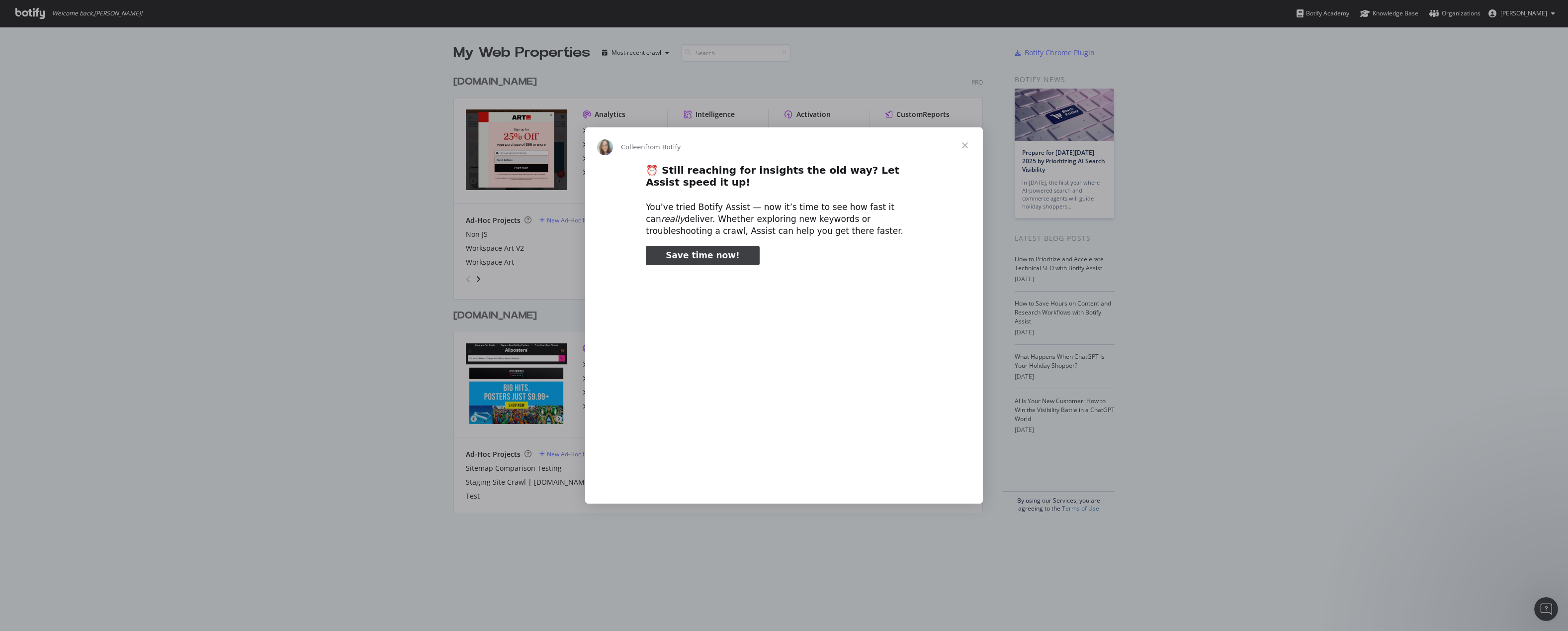
type input "265584"
click at [964, 143] on span "Close" at bounding box center [965, 145] width 36 height 36
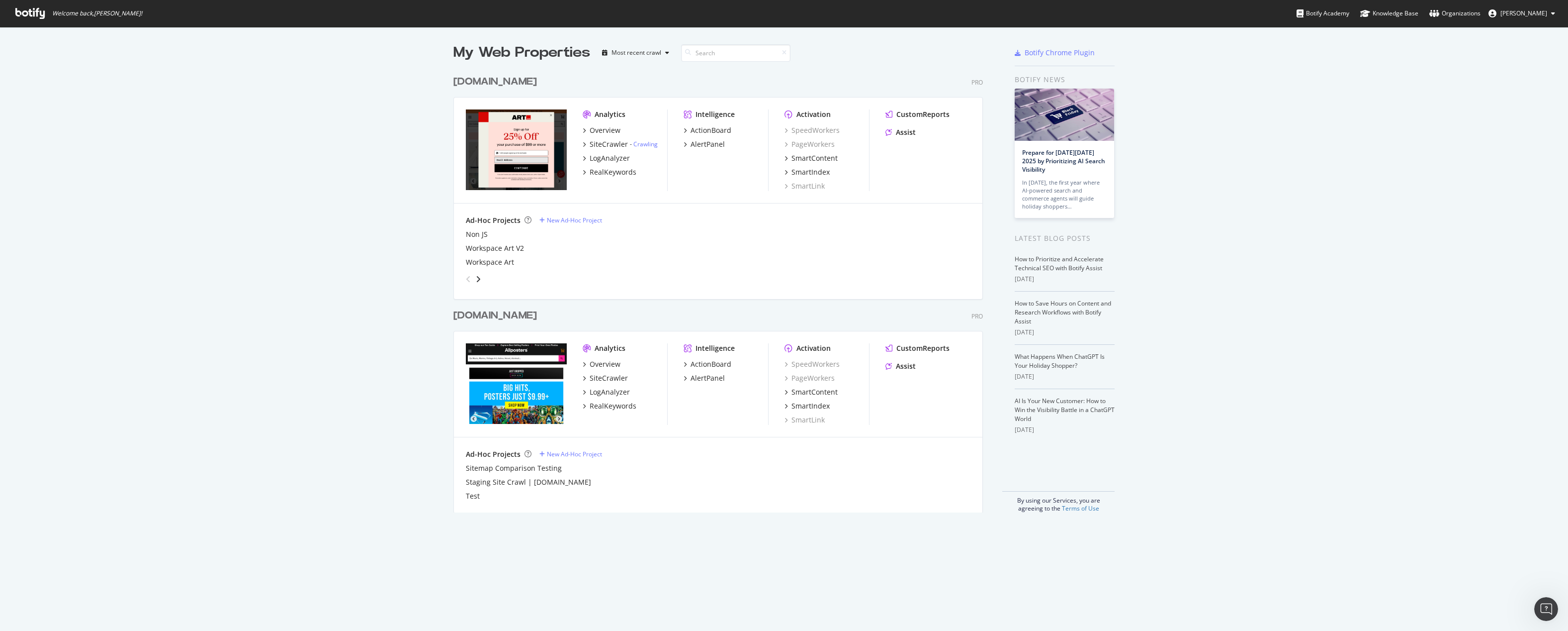
click at [1535, 7] on button "[PERSON_NAME]" at bounding box center [1522, 13] width 83 height 16
click at [1457, 14] on div "Organizations" at bounding box center [1454, 12] width 51 height 10
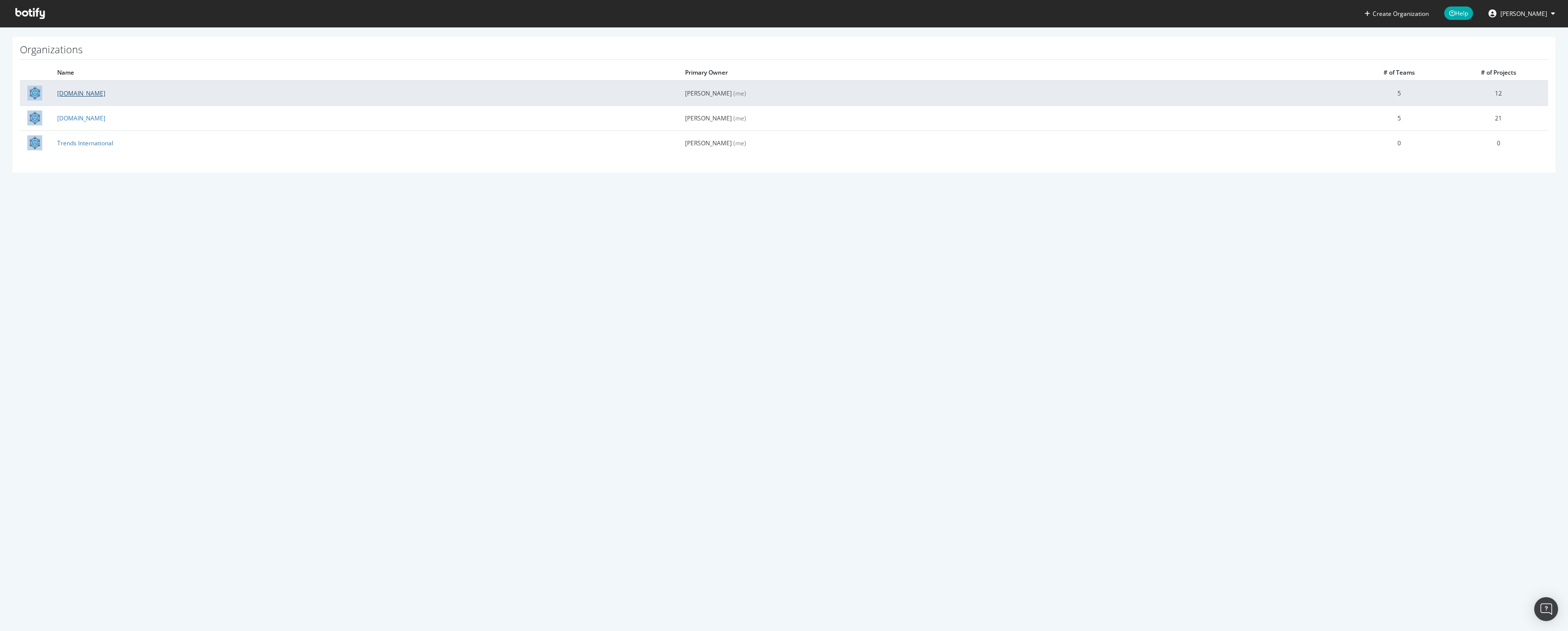
click at [74, 95] on link "[DOMAIN_NAME]" at bounding box center [81, 93] width 48 height 8
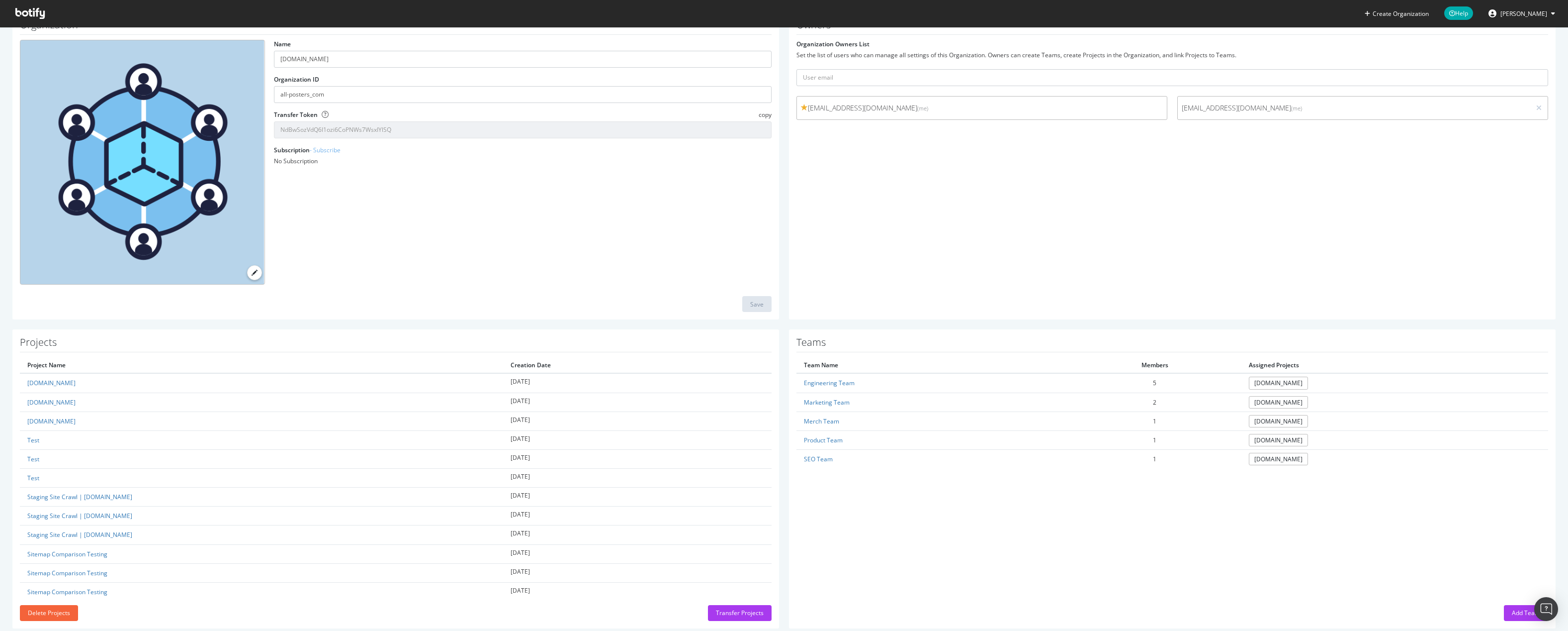
scroll to position [72, 0]
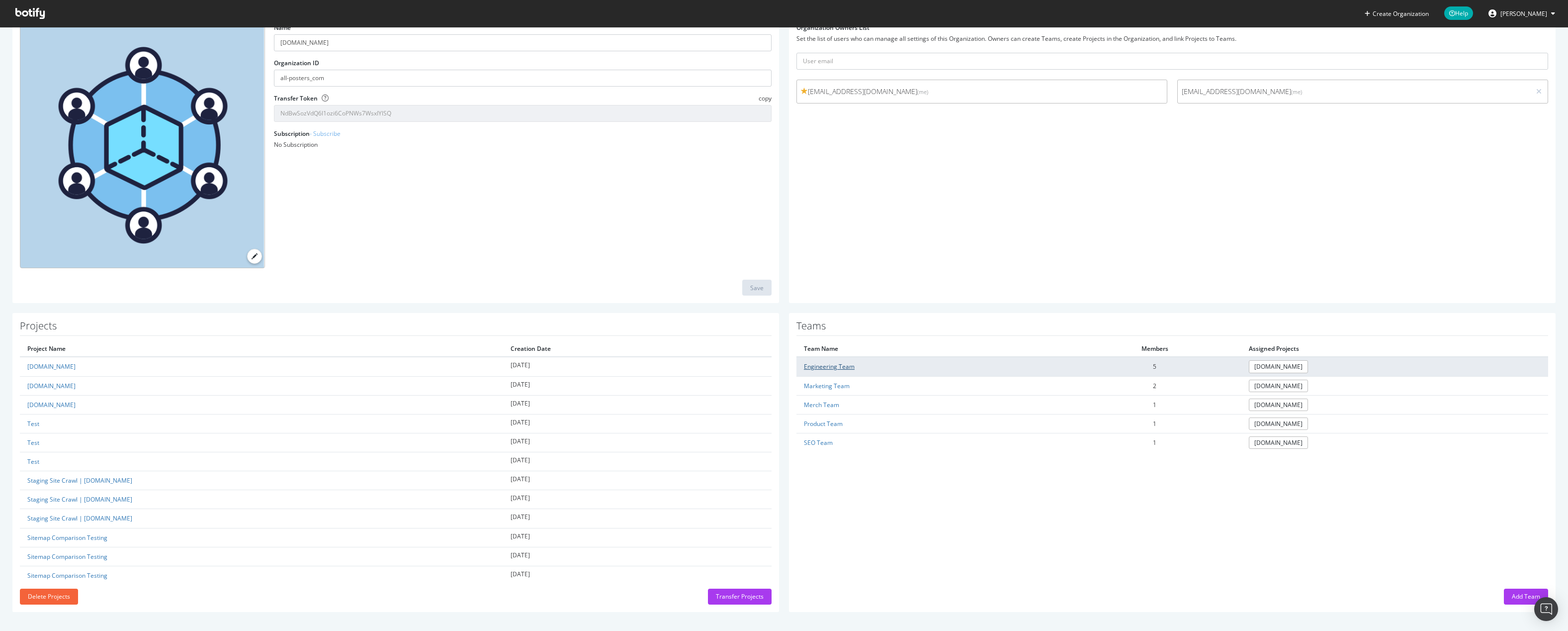
click at [825, 363] on link "Engineering Team" at bounding box center [829, 366] width 51 height 8
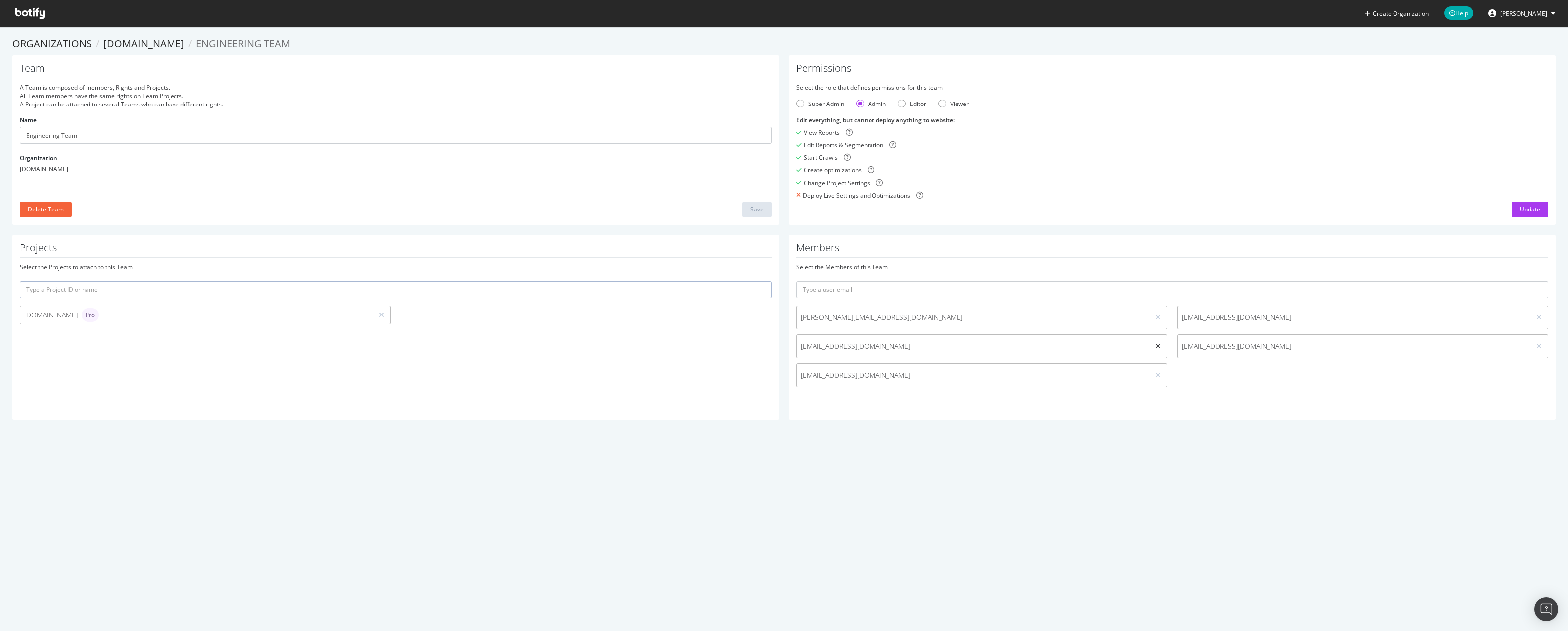
click at [1155, 344] on icon at bounding box center [1158, 346] width 5 height 7
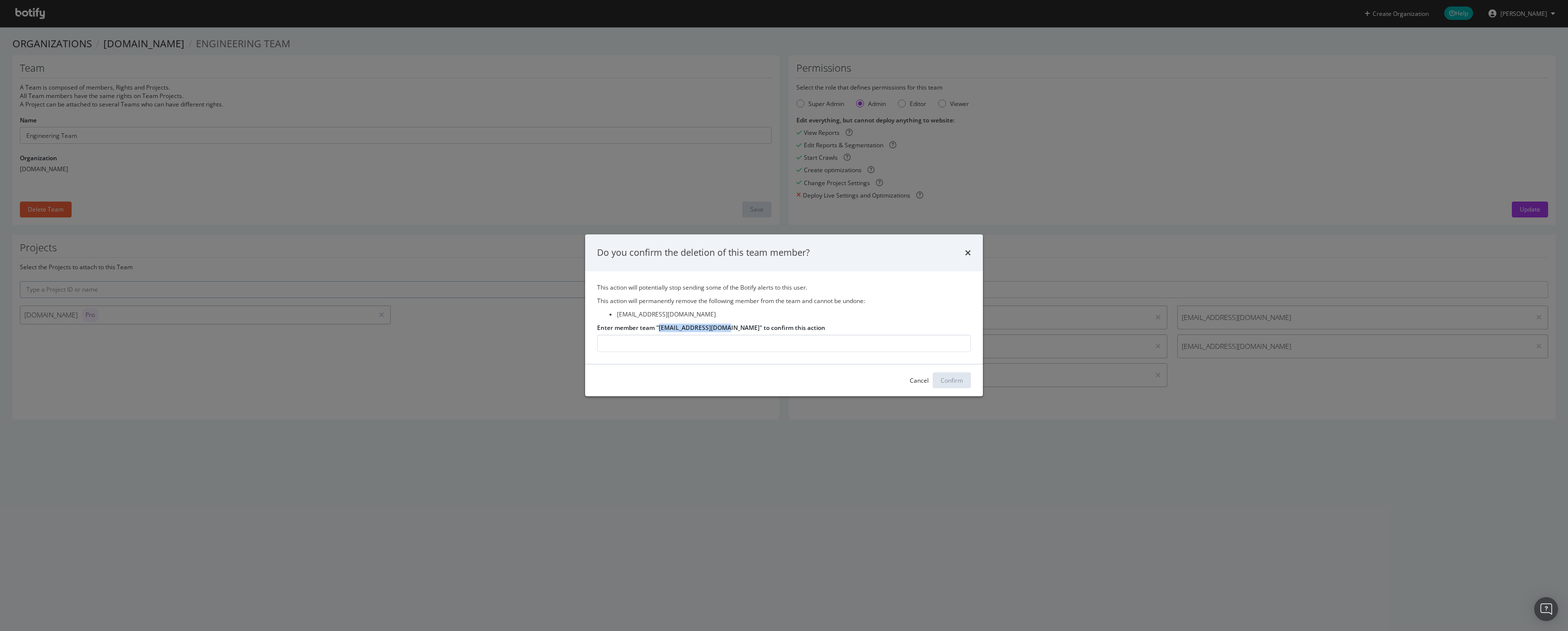
drag, startPoint x: 658, startPoint y: 328, endPoint x: 727, endPoint y: 328, distance: 69.0
click at [727, 328] on label "Enter member team "SKanniappan2@art.com" to confirm this action" at bounding box center [711, 327] width 228 height 8
copy label "[EMAIL_ADDRESS][DOMAIN_NAME]"
click at [644, 349] on input "Enter member team "SKanniappan2@art.com" to confirm this action" at bounding box center [783, 344] width 374 height 18
paste input "[EMAIL_ADDRESS][DOMAIN_NAME]"
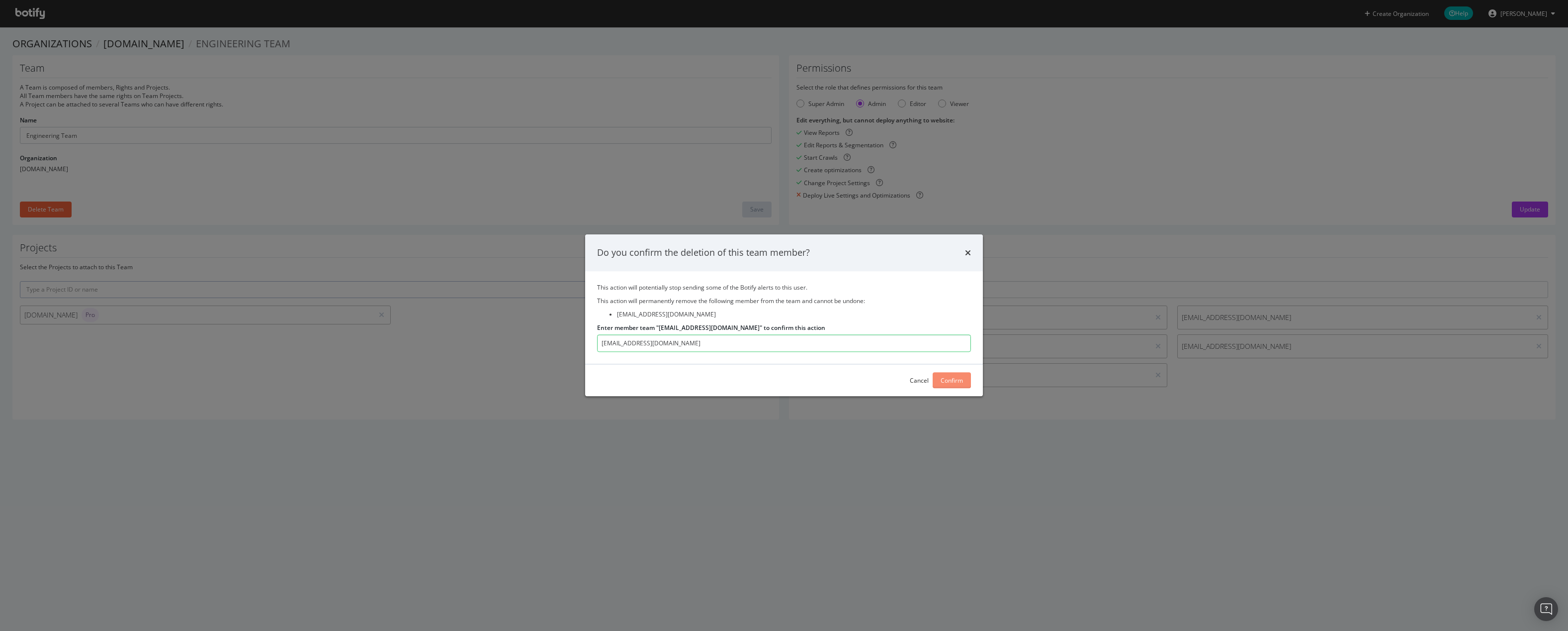
type input "[EMAIL_ADDRESS][DOMAIN_NAME]"
click at [956, 377] on div "Confirm" at bounding box center [952, 379] width 22 height 8
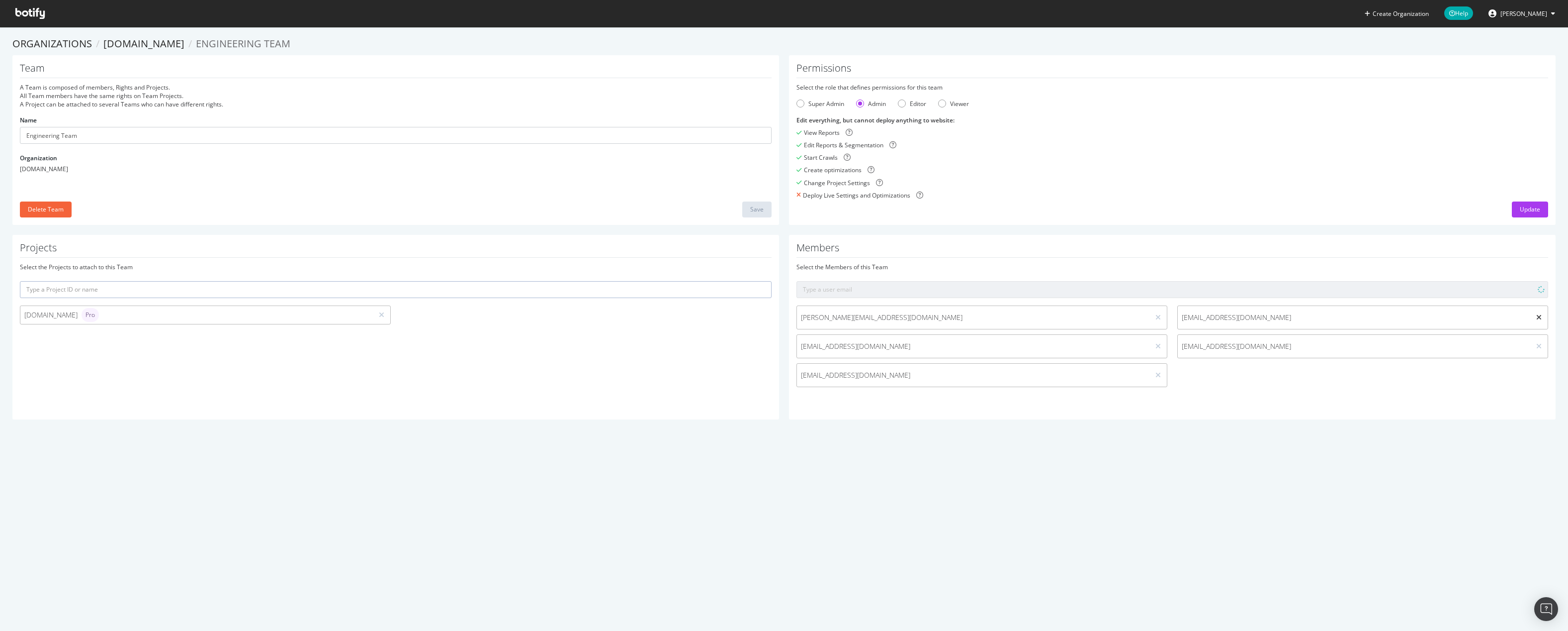
click at [1536, 318] on icon at bounding box center [1539, 318] width 5 height 7
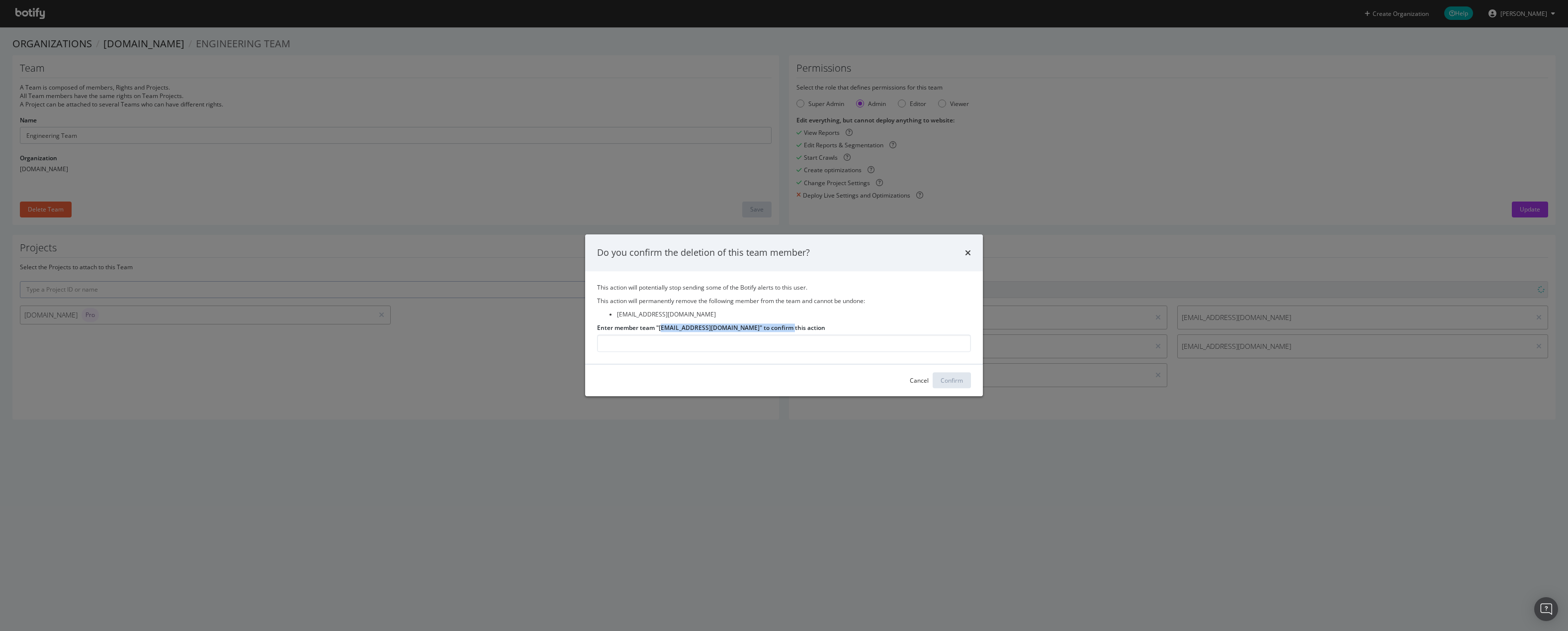
drag, startPoint x: 662, startPoint y: 328, endPoint x: 716, endPoint y: 332, distance: 54.1
click at [716, 332] on div "Enter member team "kchappell@art.com" to confirm this action" at bounding box center [783, 337] width 374 height 29
drag, startPoint x: 716, startPoint y: 332, endPoint x: 661, endPoint y: 332, distance: 55.0
click at [662, 332] on label "Enter member team "kchappell@art.com" to confirm this action" at bounding box center [711, 327] width 228 height 8
click at [662, 335] on input "Enter member team "kchappell@art.com" to confirm this action" at bounding box center [783, 344] width 374 height 18
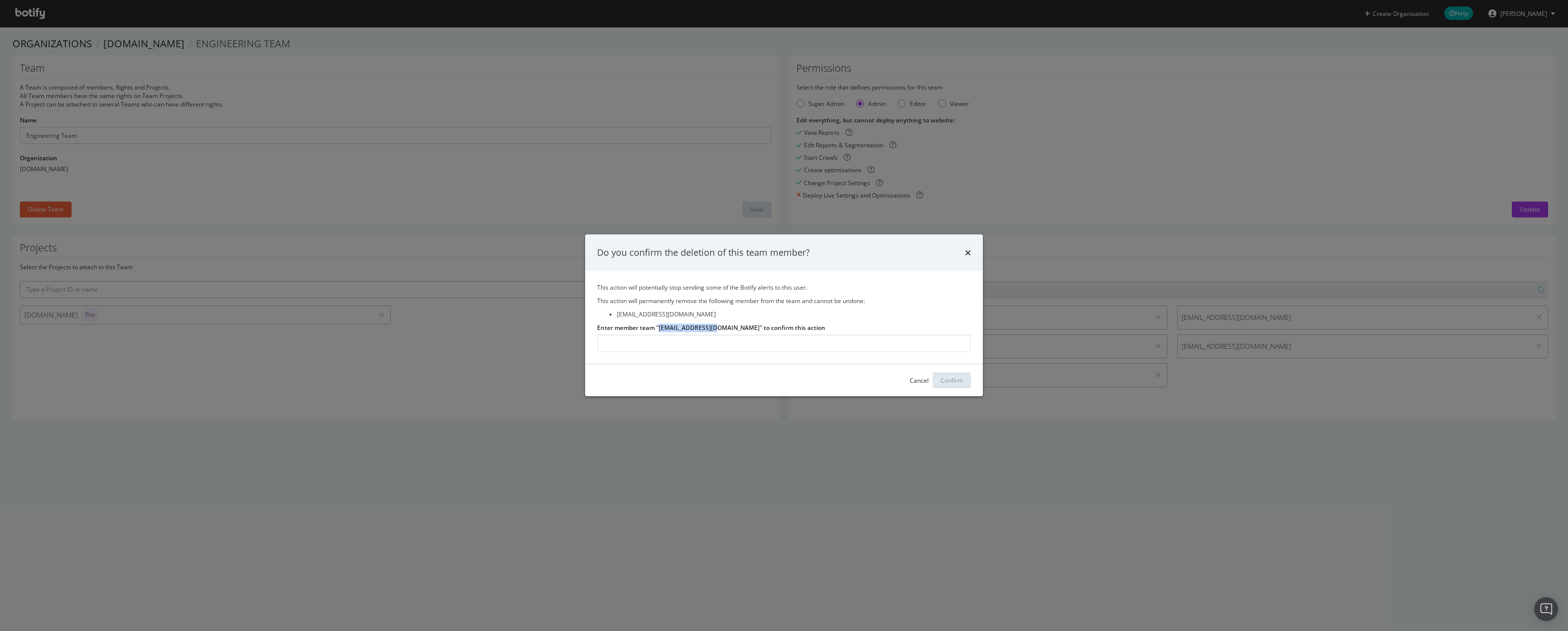
drag, startPoint x: 660, startPoint y: 328, endPoint x: 714, endPoint y: 330, distance: 54.0
click at [714, 330] on label "Enter member team "kchappell@art.com" to confirm this action" at bounding box center [711, 327] width 228 height 8
copy label "kchappell@art.com"
click at [661, 349] on input "Enter member team "kchappell@art.com" to confirm this action" at bounding box center [783, 344] width 374 height 18
paste input "kchappell@art.com"
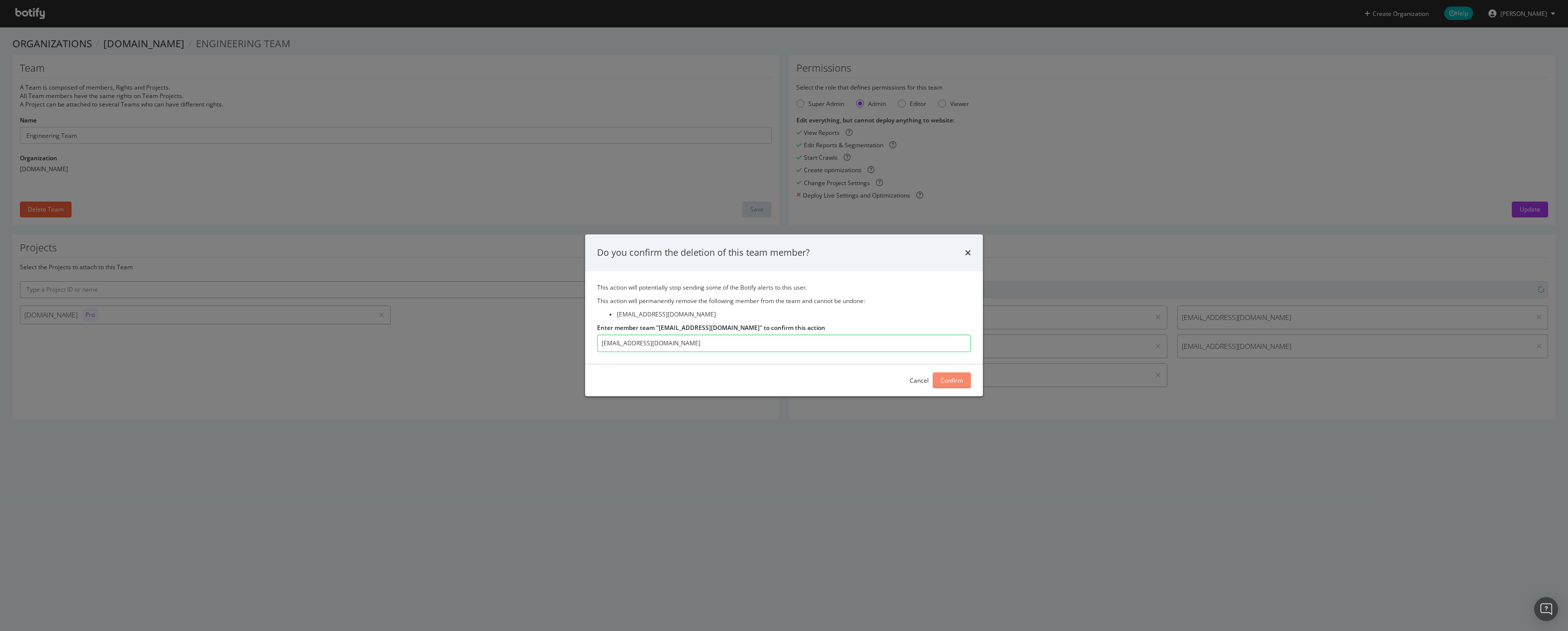
type input "kchappell@art.com"
click at [965, 384] on button "Confirm" at bounding box center [952, 380] width 38 height 16
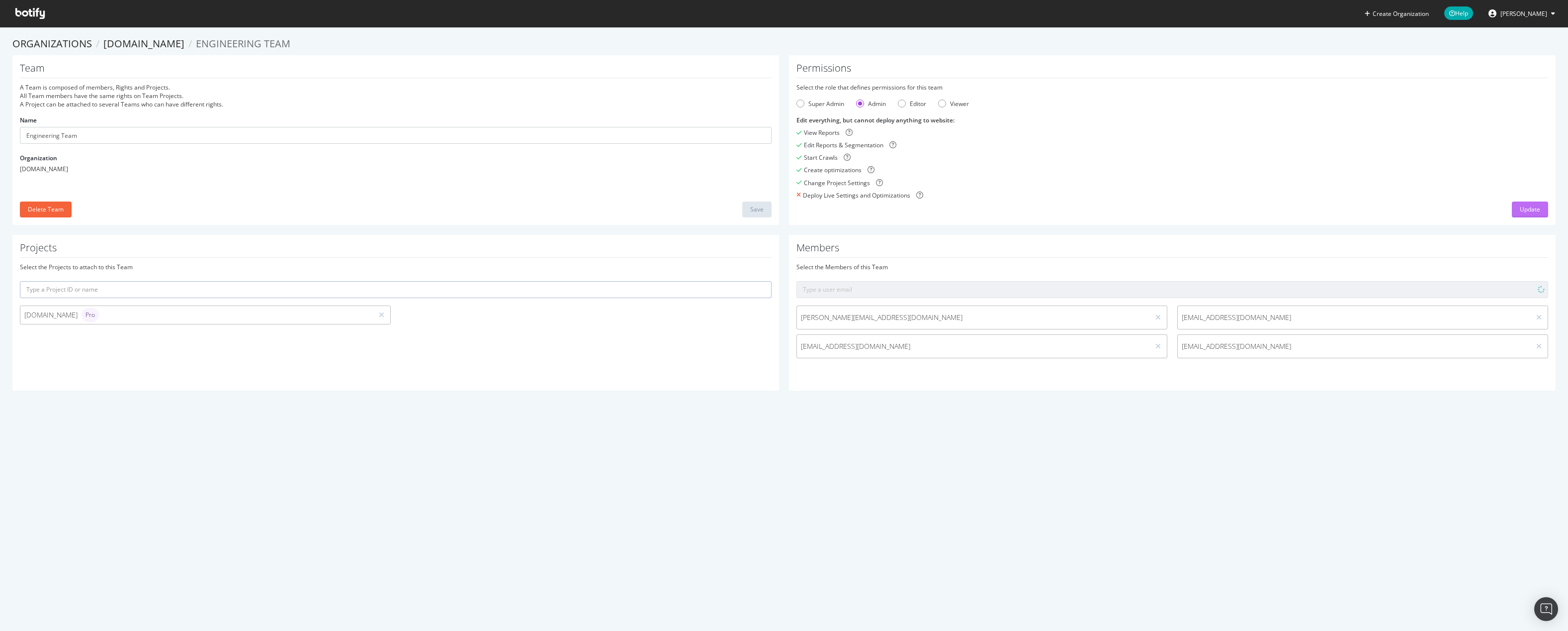
click at [1525, 212] on div "Update" at bounding box center [1530, 209] width 21 height 8
click at [1393, 234] on div "Team A Team is composed of members, Rights and Projects. All Team members have …" at bounding box center [783, 145] width 1553 height 179
click at [1541, 13] on span "[PERSON_NAME]" at bounding box center [1523, 13] width 46 height 8
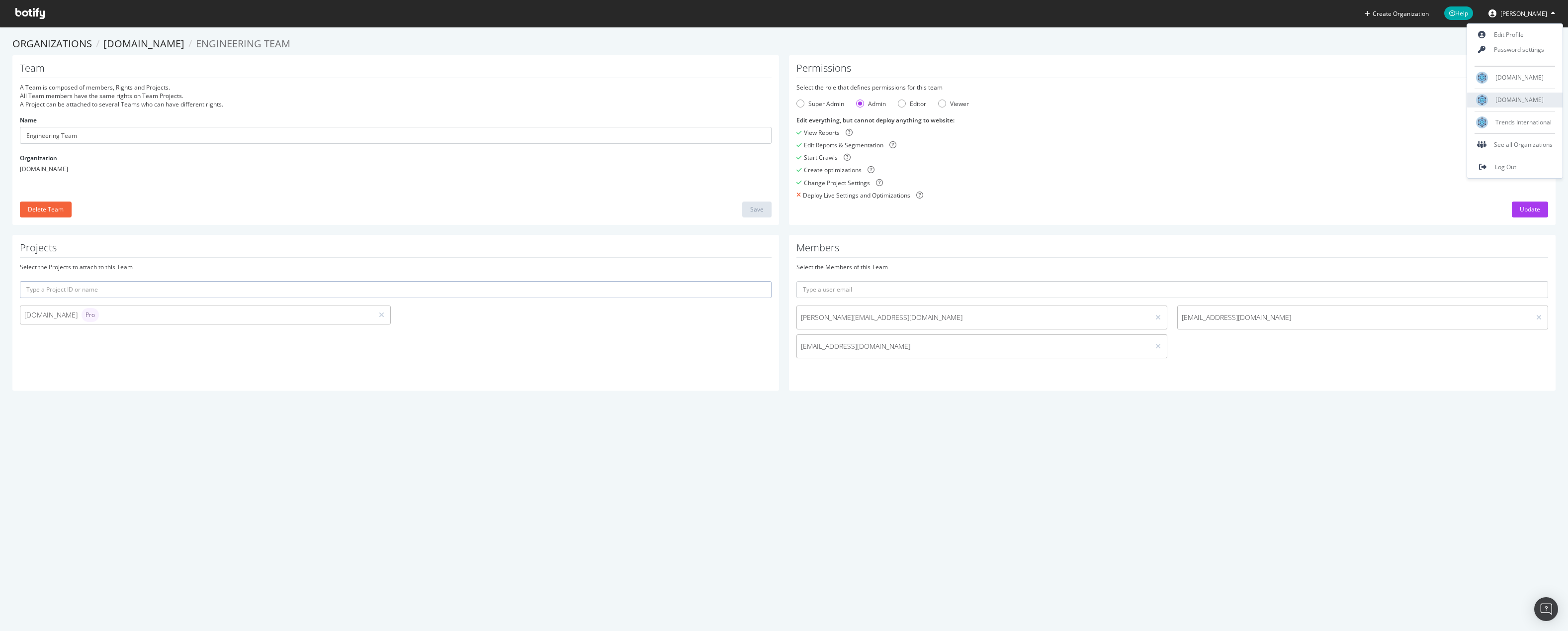
click at [1498, 100] on span "[DOMAIN_NAME]" at bounding box center [1520, 99] width 48 height 8
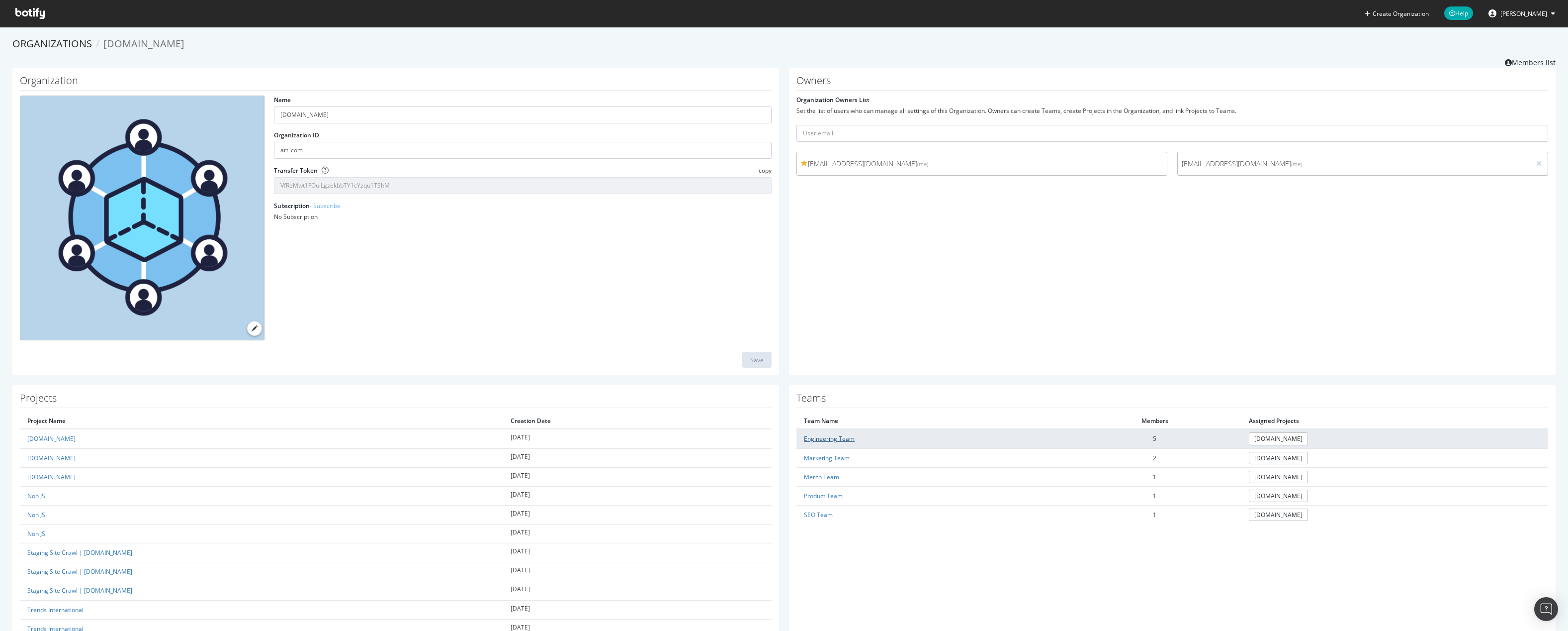
click at [816, 437] on link "Engineering Team" at bounding box center [829, 438] width 51 height 8
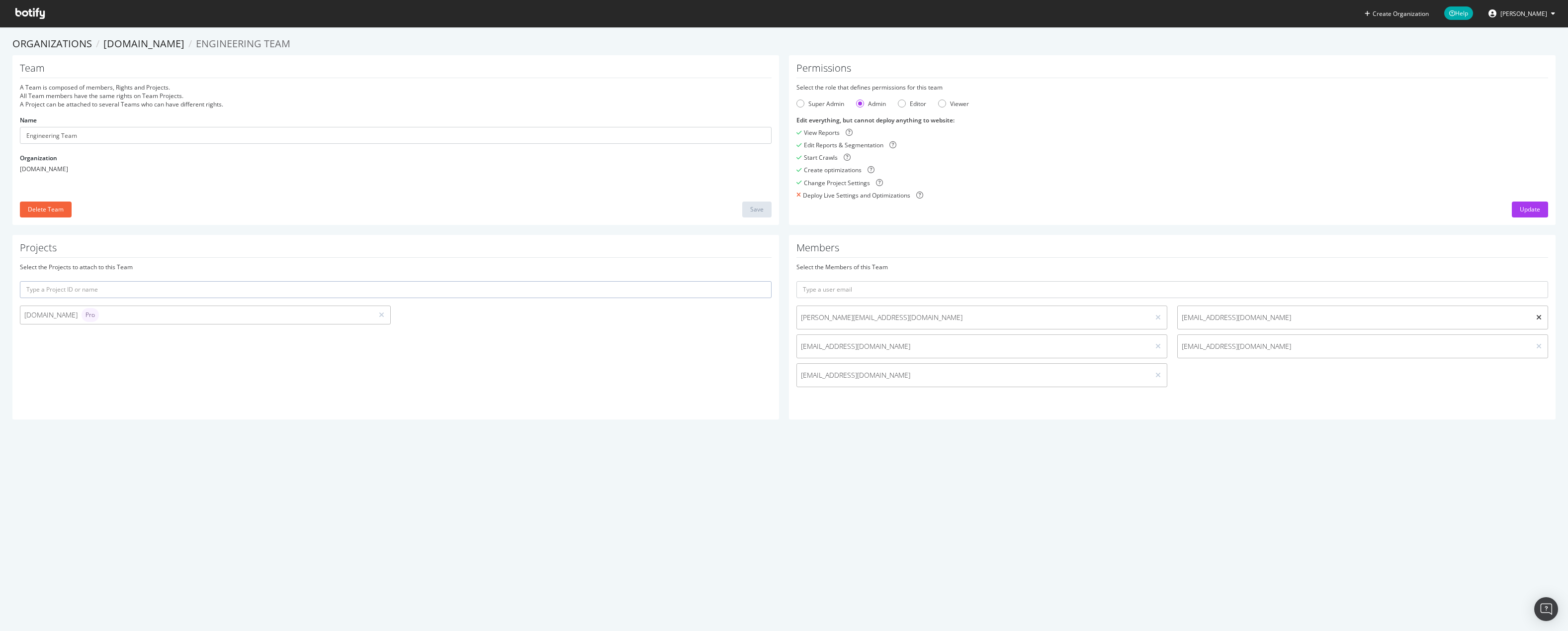
click at [1536, 316] on icon at bounding box center [1539, 318] width 5 height 7
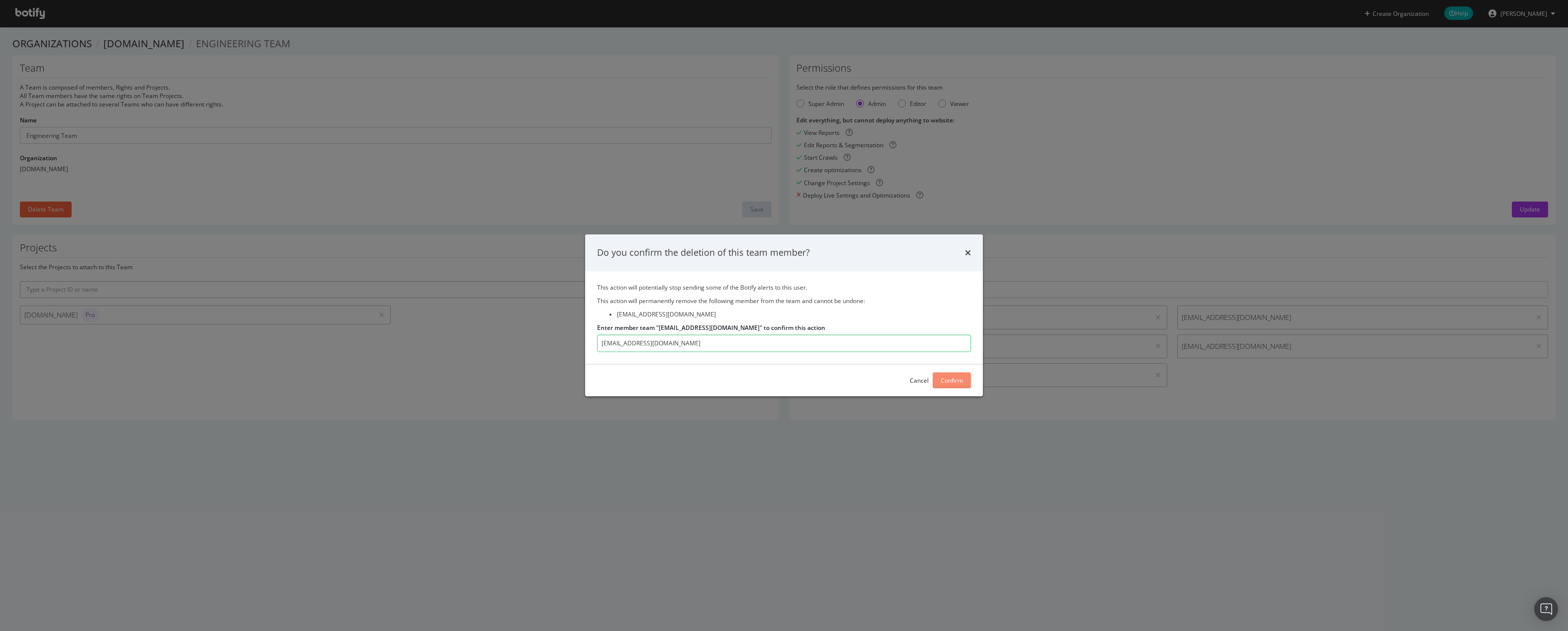
type input "kchappell@art.com"
click at [950, 380] on div "Confirm" at bounding box center [952, 379] width 22 height 8
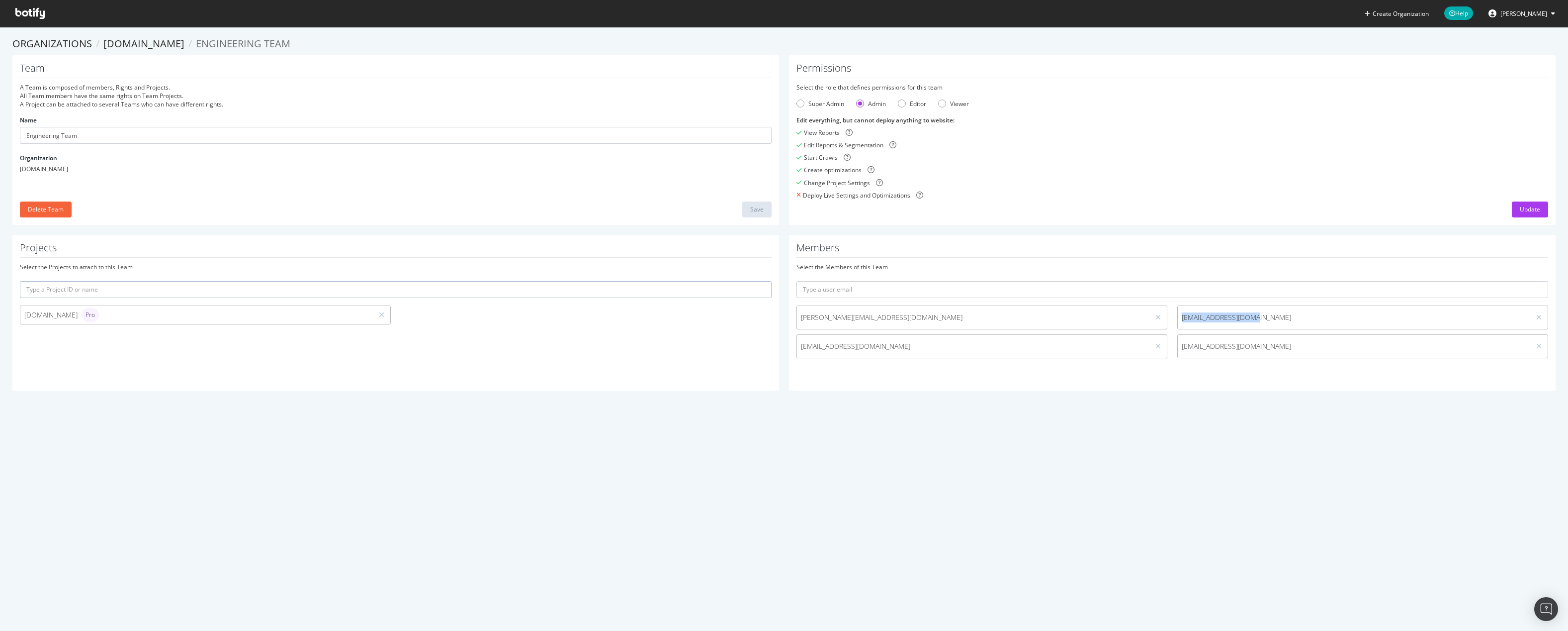
drag, startPoint x: 1285, startPoint y: 320, endPoint x: 1174, endPoint y: 325, distance: 111.1
click at [1177, 325] on div "[EMAIL_ADDRESS][DOMAIN_NAME]" at bounding box center [1363, 317] width 371 height 24
copy span "[EMAIL_ADDRESS][DOMAIN_NAME]"
click at [1536, 316] on icon at bounding box center [1539, 318] width 5 height 7
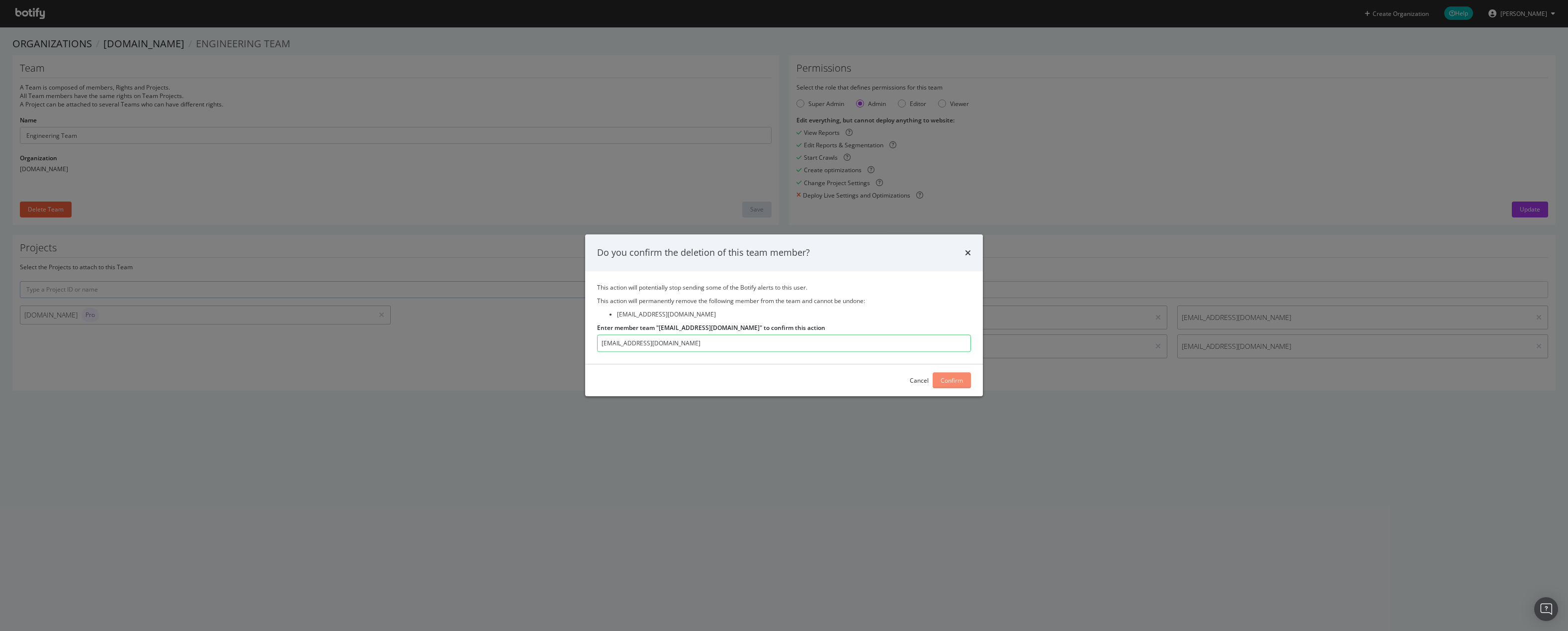
type input "[EMAIL_ADDRESS][DOMAIN_NAME]"
click at [957, 384] on div "Confirm" at bounding box center [952, 379] width 22 height 8
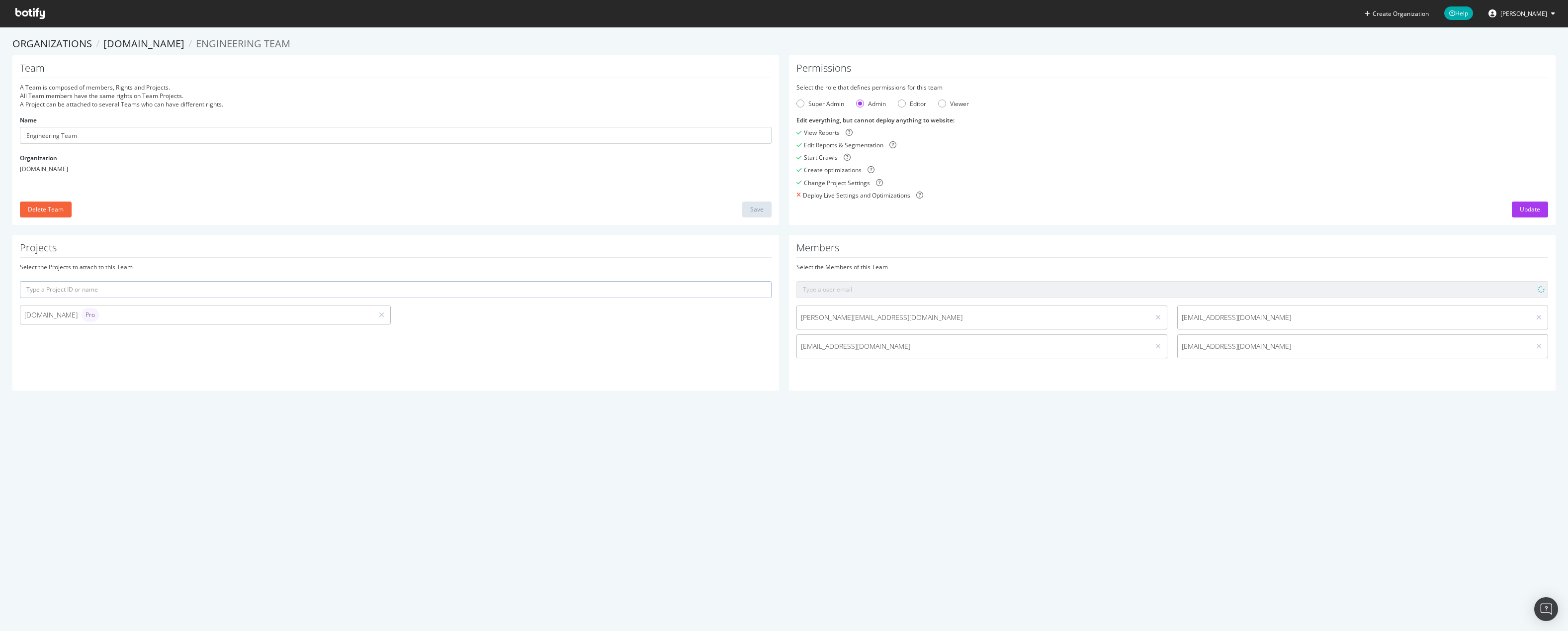
click at [1035, 410] on section "Organizations Art.com Engineering Team Team A Team is composed of members, Righ…" at bounding box center [784, 219] width 1568 height 384
click at [1532, 14] on span "[PERSON_NAME]" at bounding box center [1523, 13] width 46 height 8
click at [27, 7] on span at bounding box center [29, 13] width 45 height 27
click at [21, 17] on icon at bounding box center [29, 13] width 29 height 11
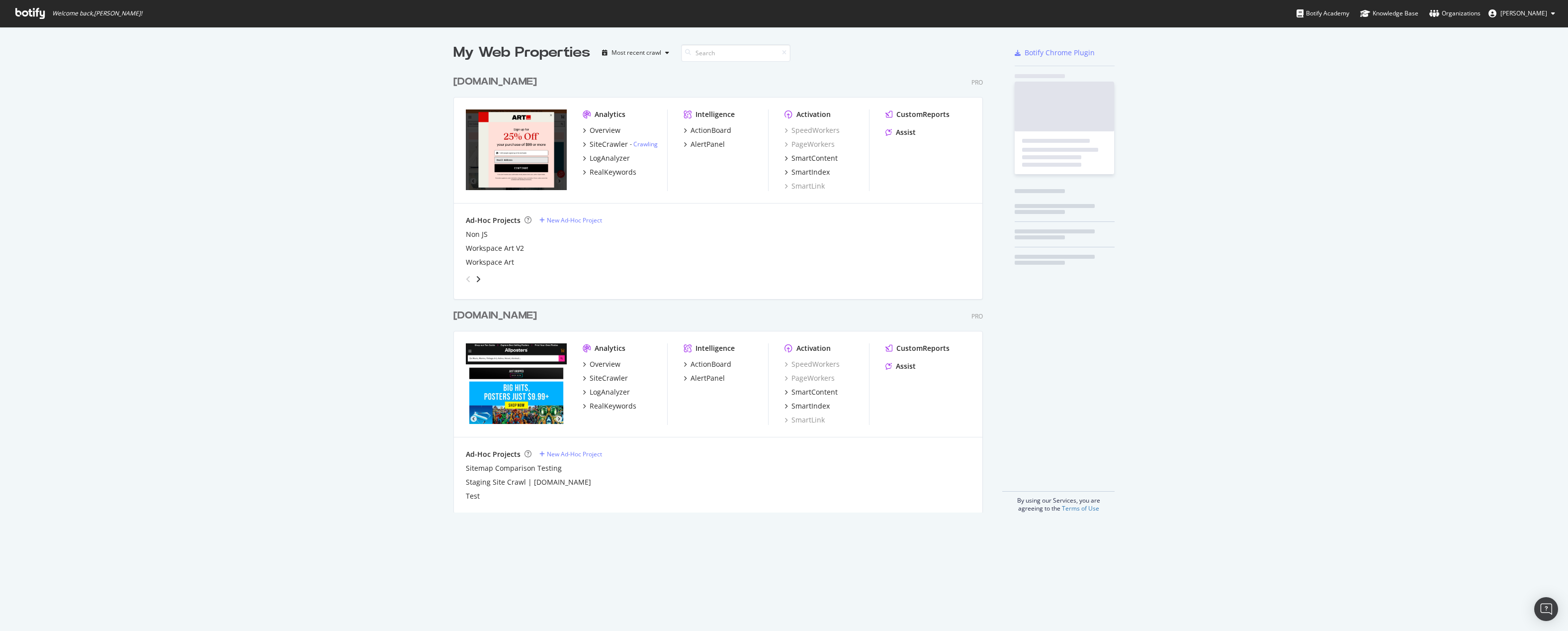
scroll to position [442, 530]
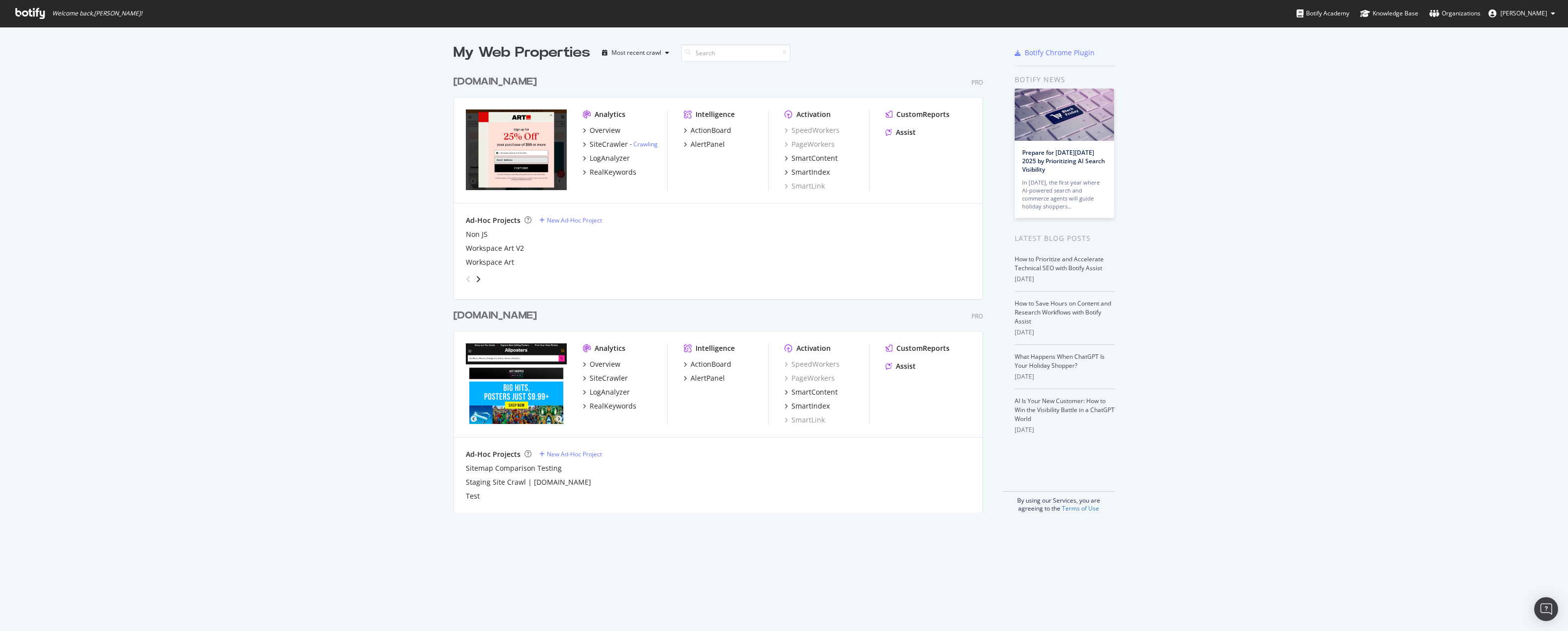
click at [467, 83] on div "[DOMAIN_NAME]" at bounding box center [495, 82] width 84 height 14
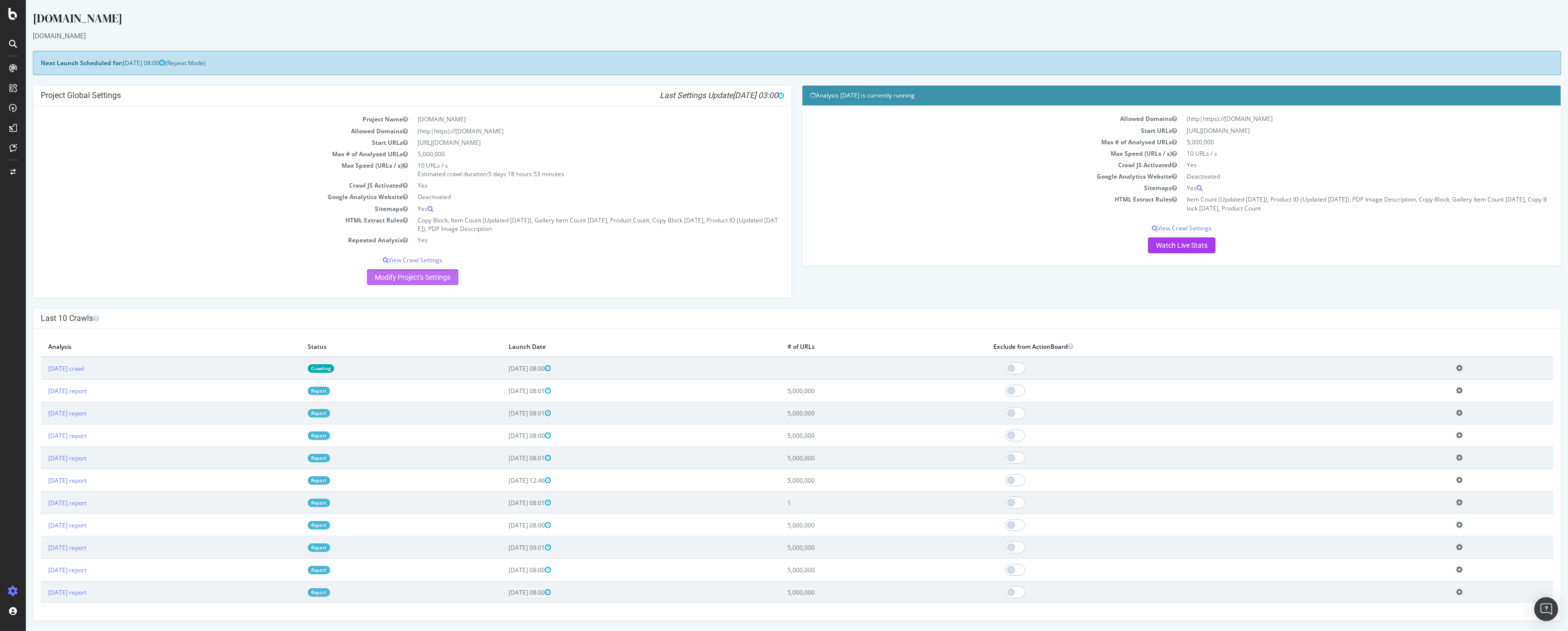
click at [437, 278] on link "Modify Project's Settings" at bounding box center [412, 278] width 92 height 16
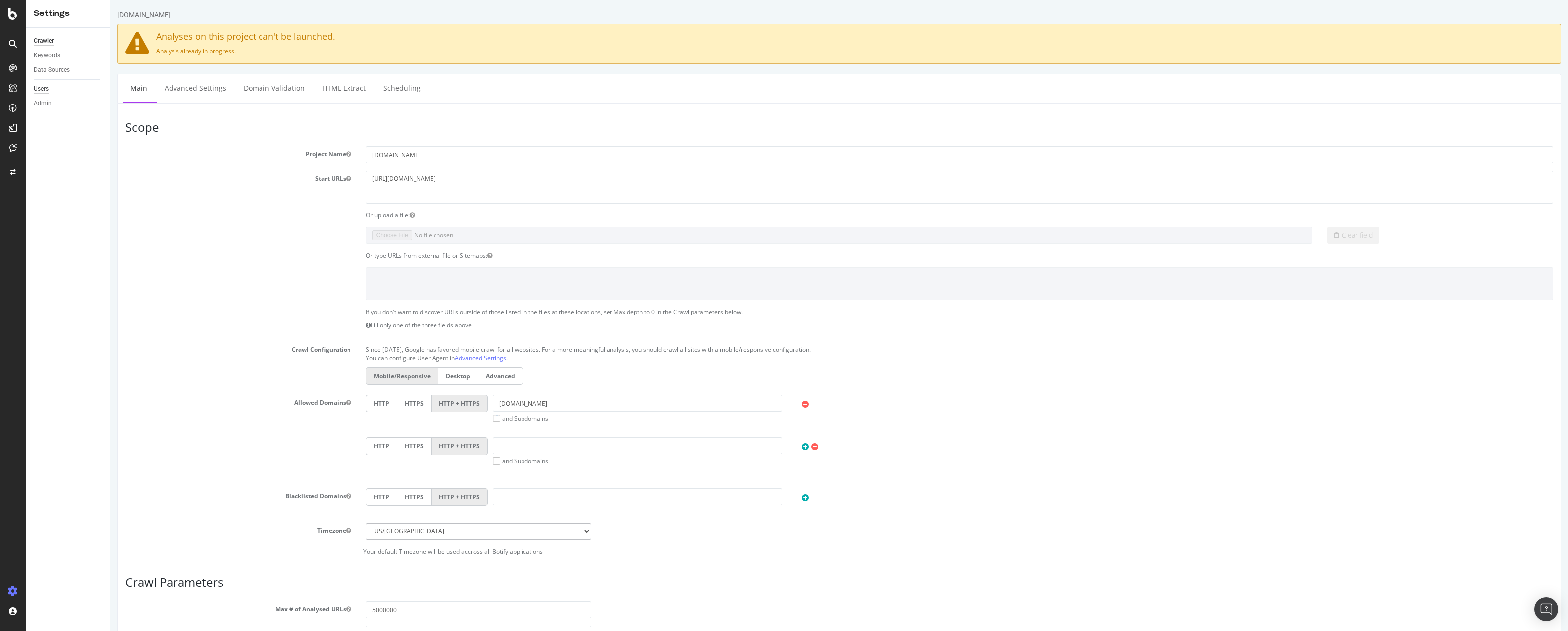
click at [40, 88] on div "Users" at bounding box center [41, 89] width 15 height 11
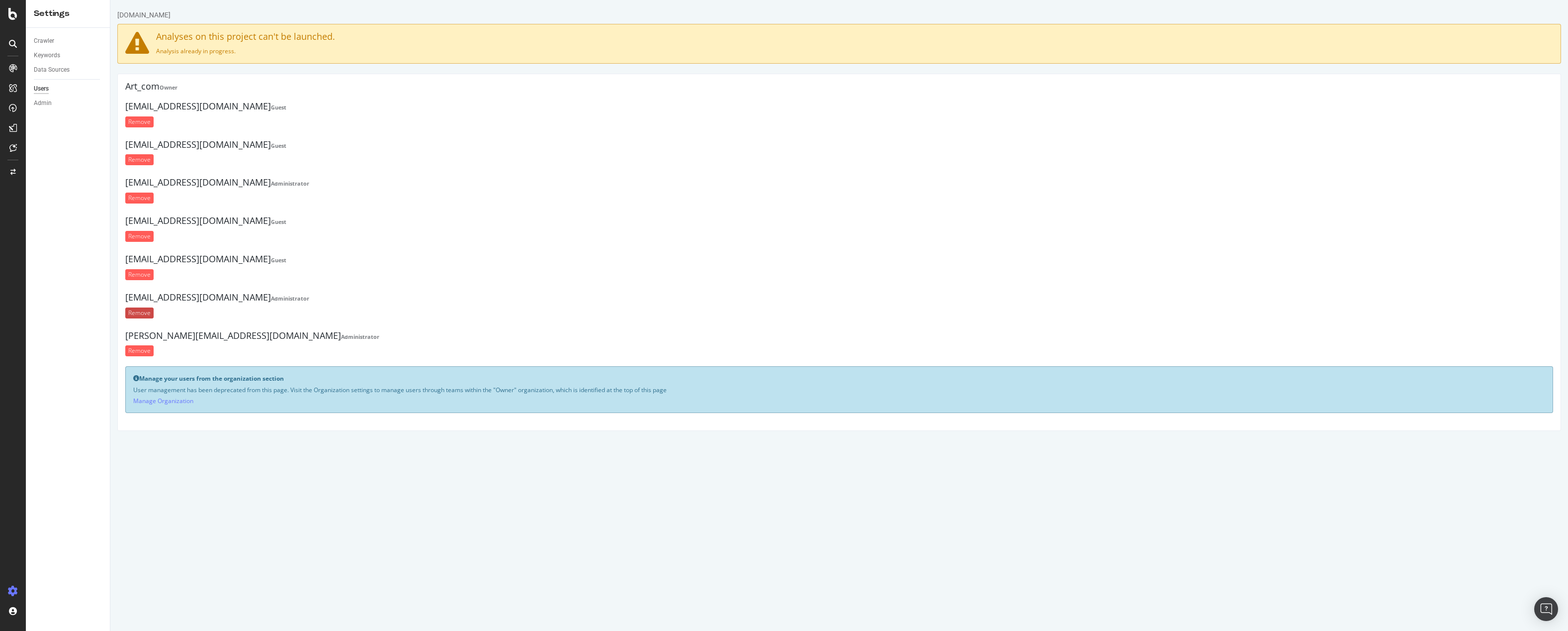
click at [136, 311] on input "Remove" at bounding box center [139, 312] width 29 height 11
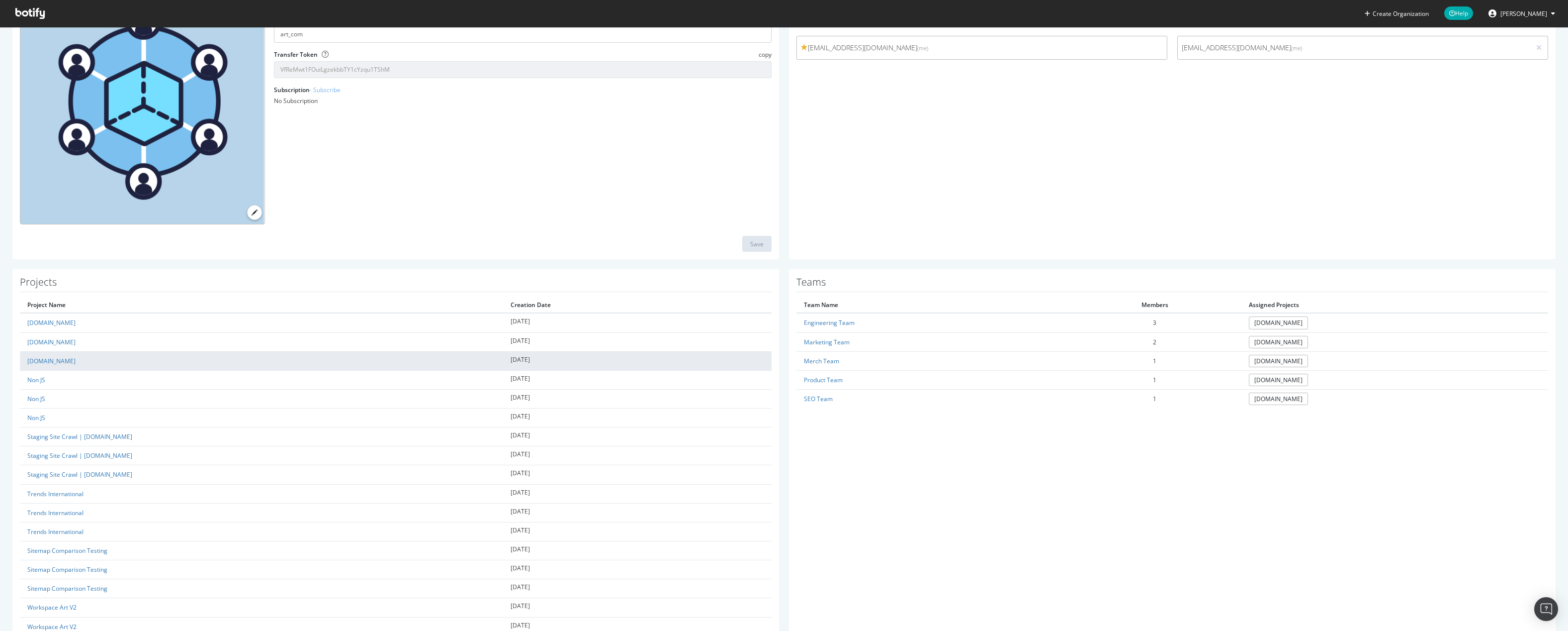
scroll to position [44, 0]
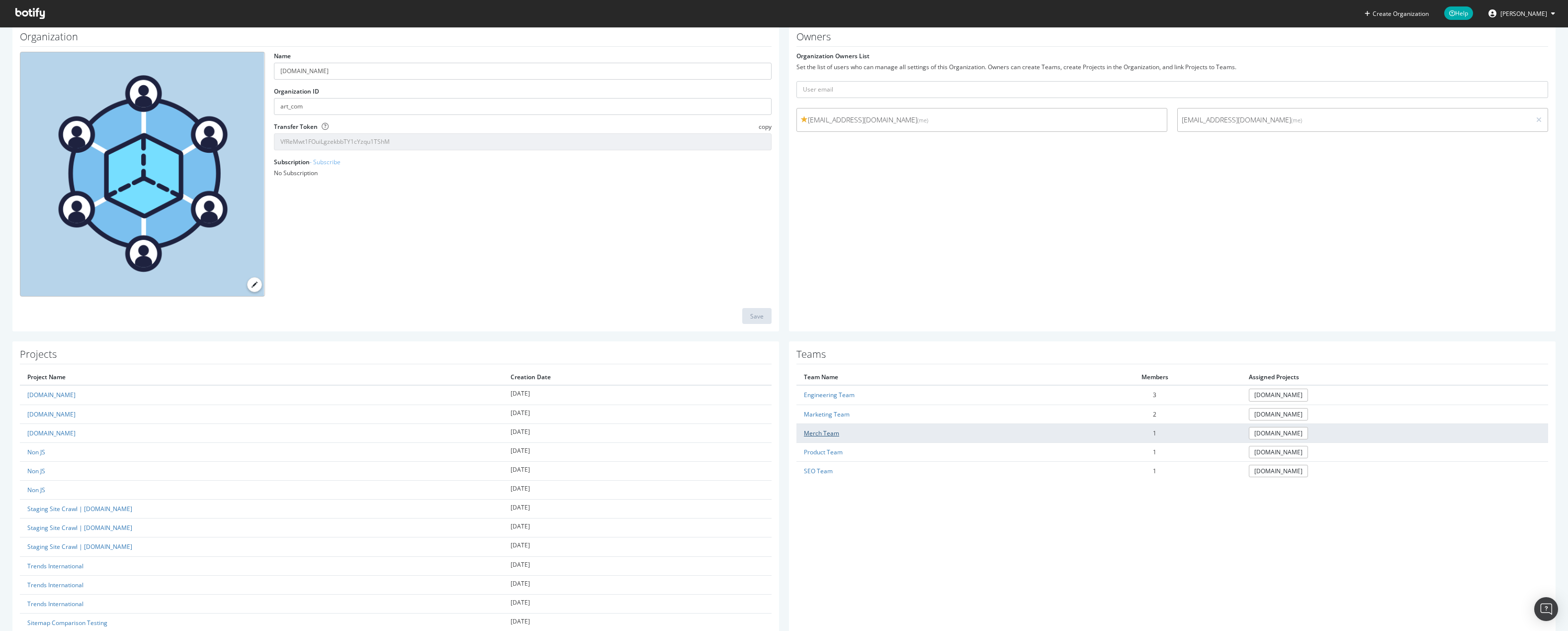
click at [824, 435] on link "Merch Team" at bounding box center [821, 432] width 36 height 8
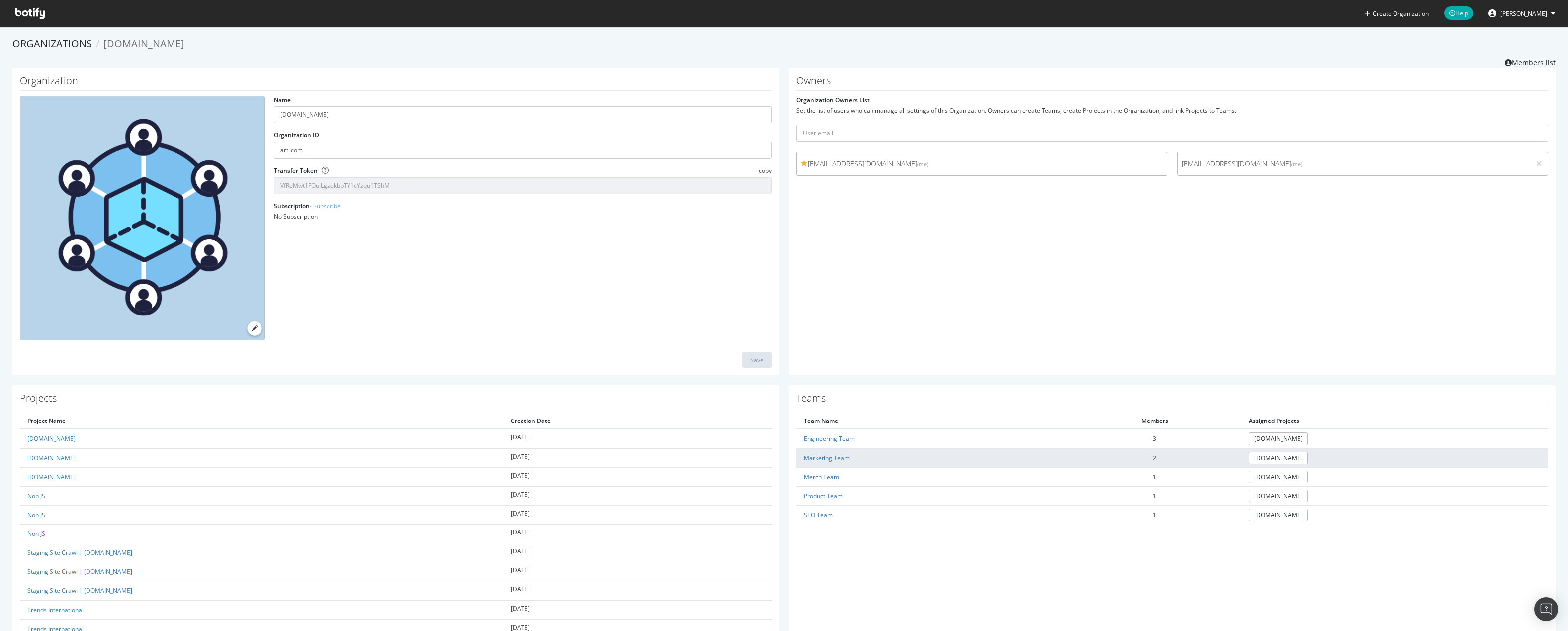
click at [815, 461] on td "Marketing Team" at bounding box center [932, 457] width 272 height 19
click at [816, 457] on link "Marketing Team" at bounding box center [826, 457] width 45 height 8
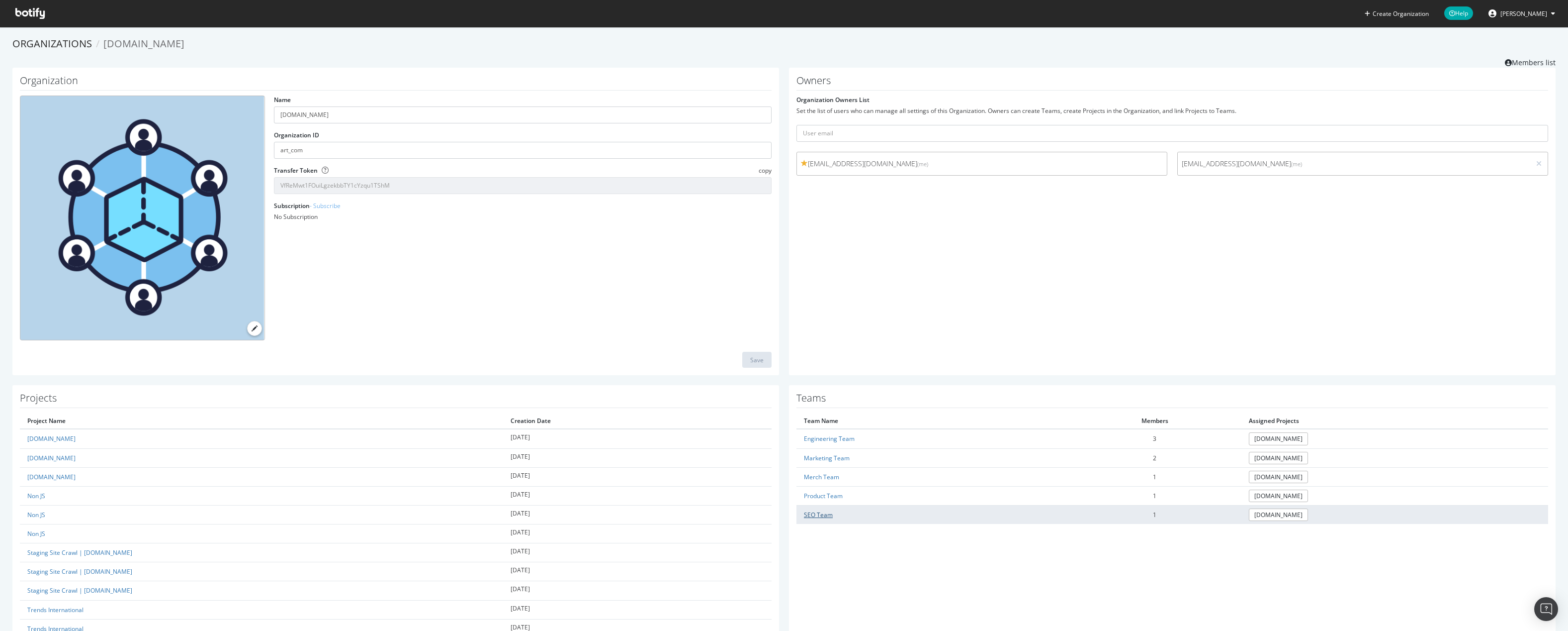
click at [817, 517] on link "SEO Team" at bounding box center [818, 514] width 29 height 8
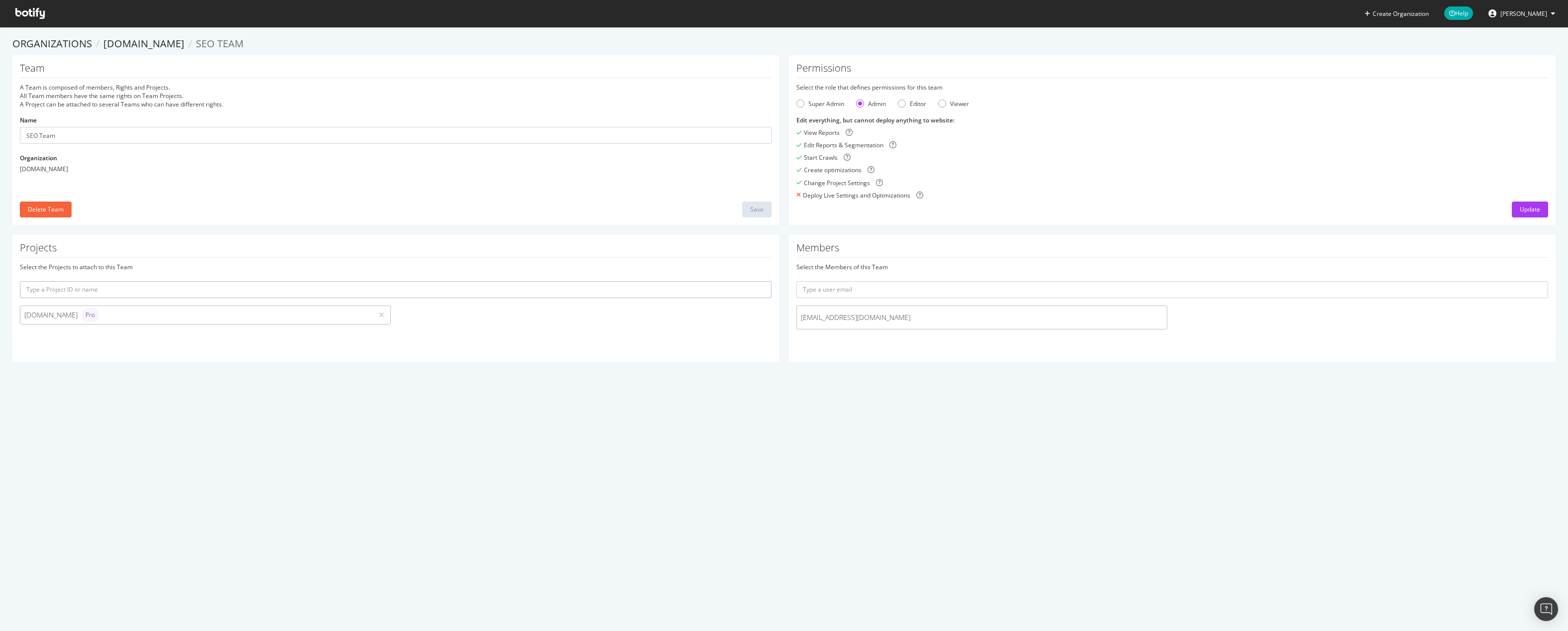
drag, startPoint x: 833, startPoint y: 407, endPoint x: 842, endPoint y: 406, distance: 9.1
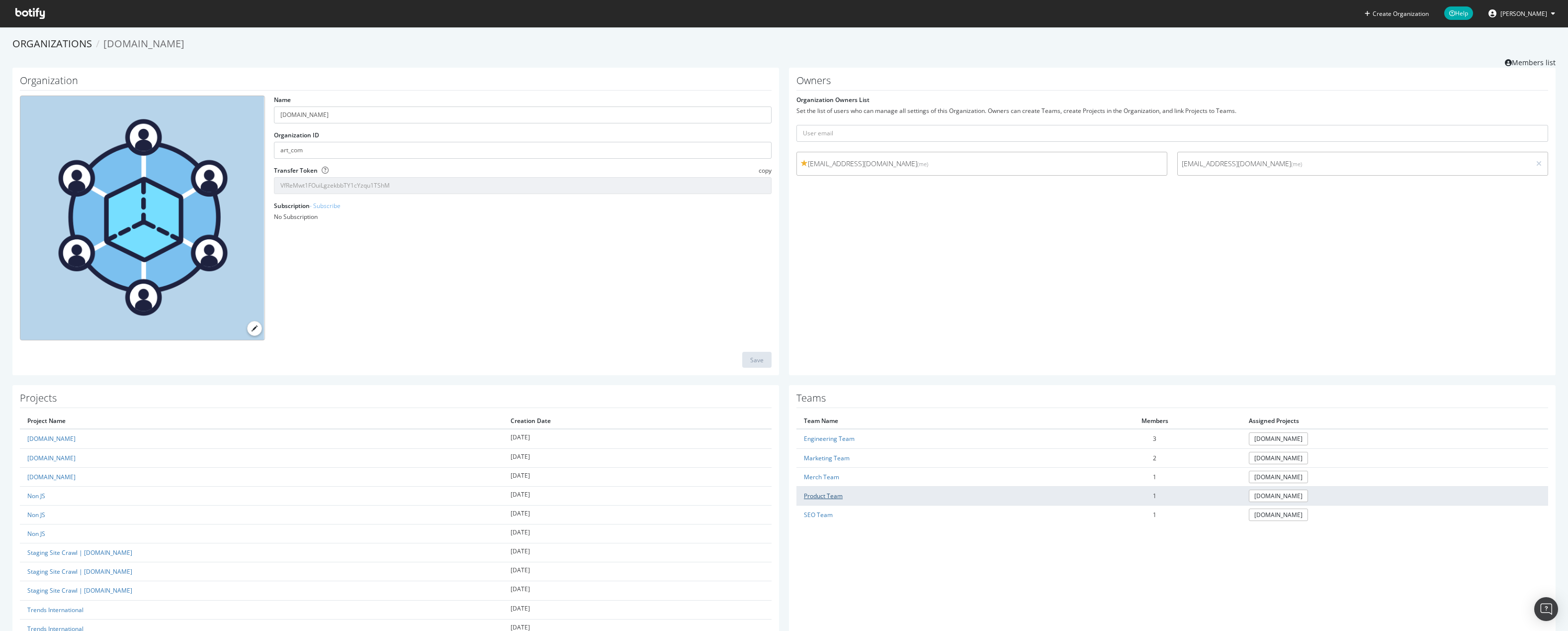
click at [816, 493] on link "Product Team" at bounding box center [822, 495] width 38 height 8
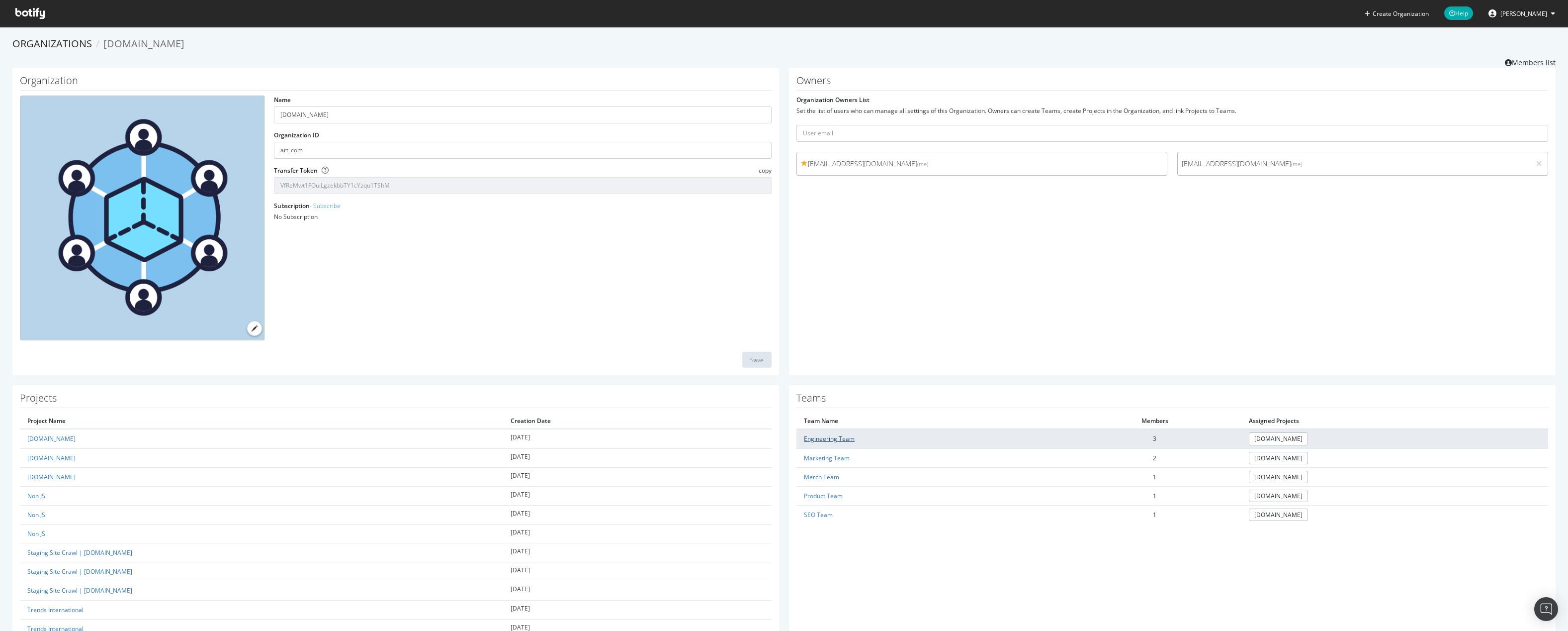
click at [833, 435] on link "Engineering Team" at bounding box center [829, 438] width 51 height 8
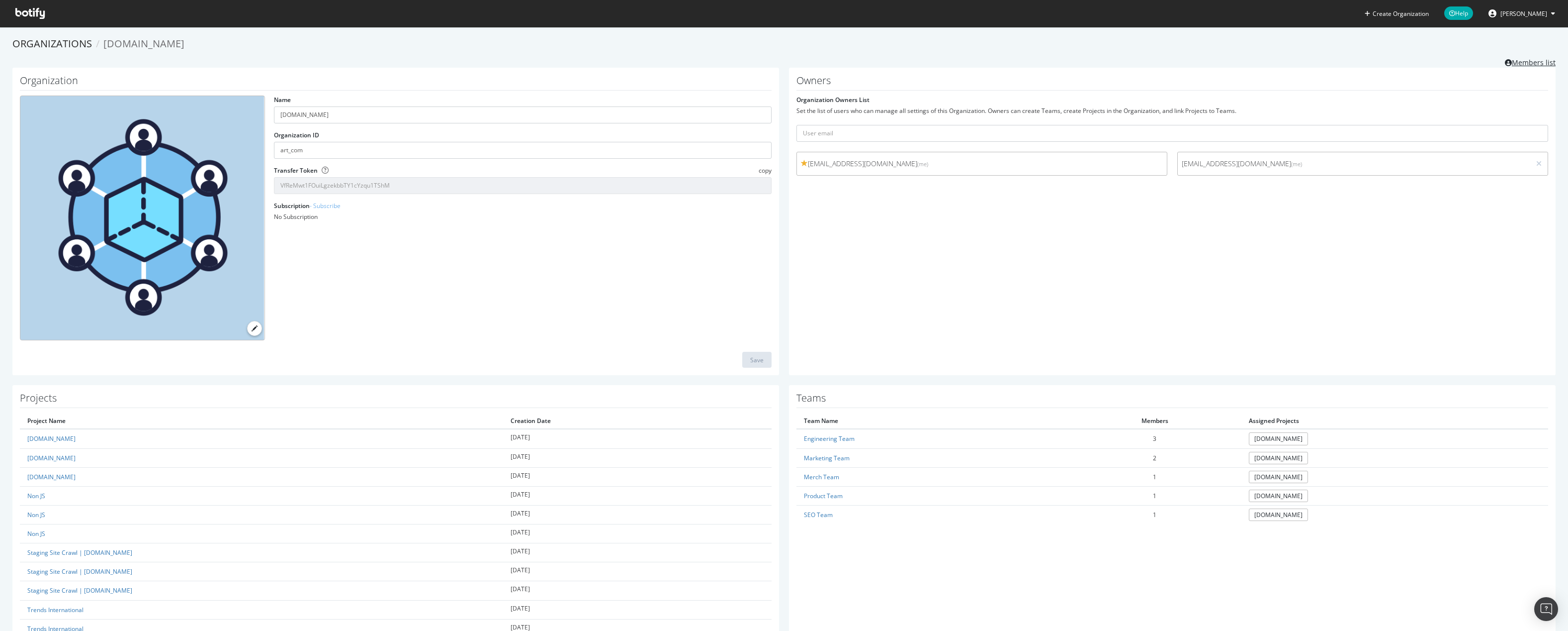
click at [1539, 64] on link "Members list" at bounding box center [1530, 62] width 51 height 12
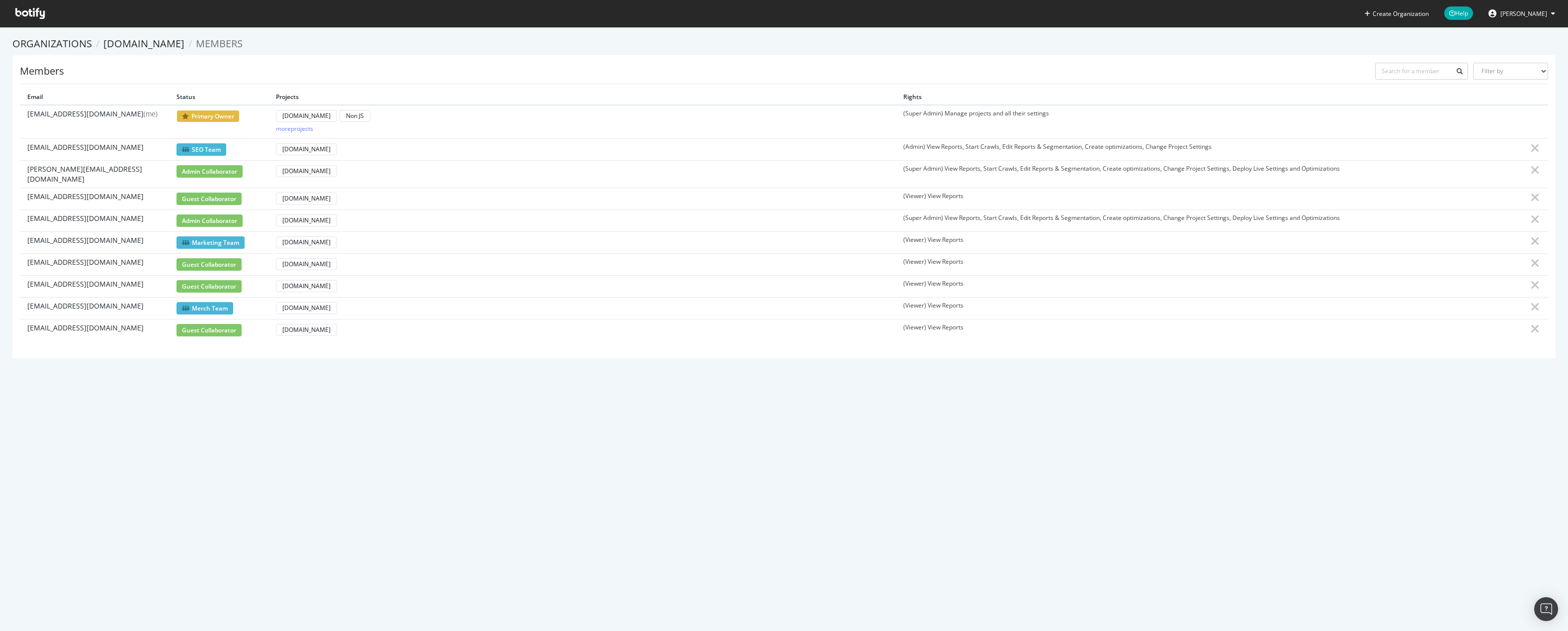
click at [210, 324] on span "guest collaborator" at bounding box center [209, 330] width 65 height 12
click at [293, 129] on div "more projects" at bounding box center [294, 128] width 37 height 8
click at [51, 323] on span "[EMAIL_ADDRESS][DOMAIN_NAME]" at bounding box center [86, 328] width 116 height 10
click at [298, 326] on div "[DOMAIN_NAME]" at bounding box center [307, 329] width 48 height 8
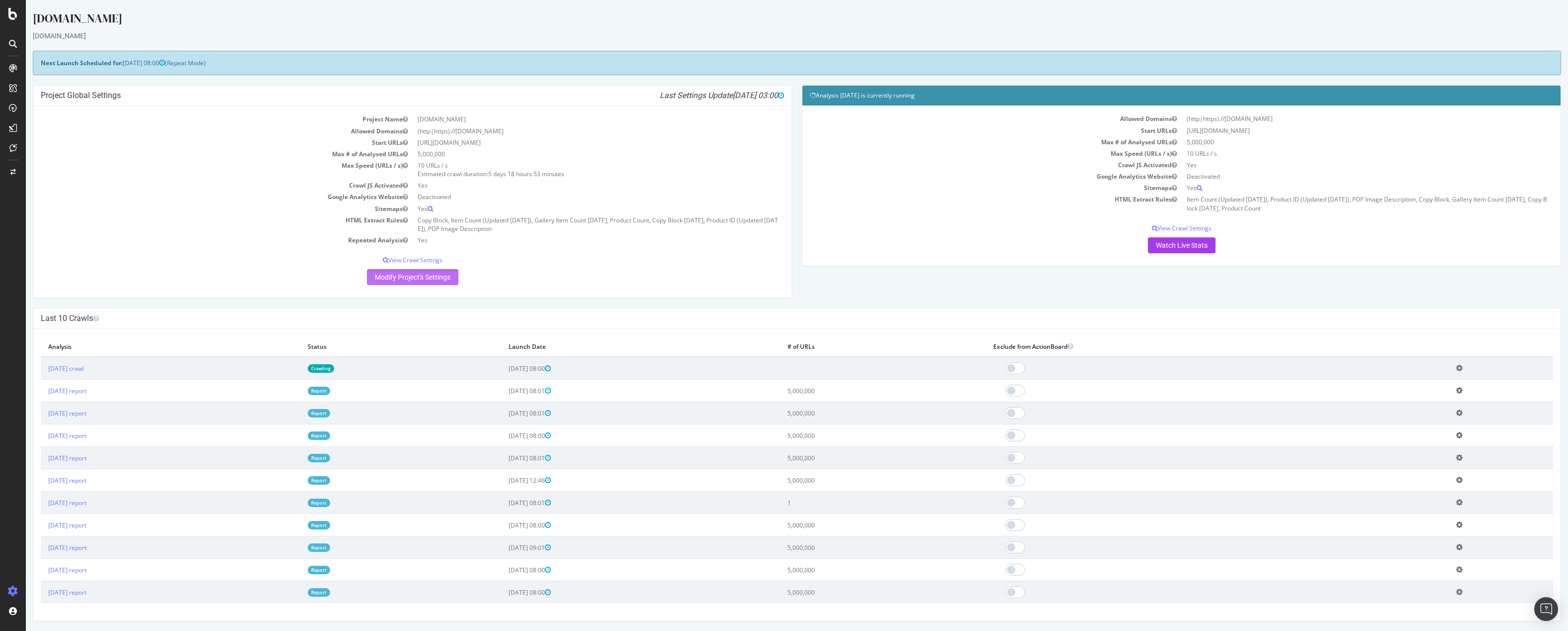
click at [432, 279] on link "Modify Project's Settings" at bounding box center [412, 278] width 92 height 16
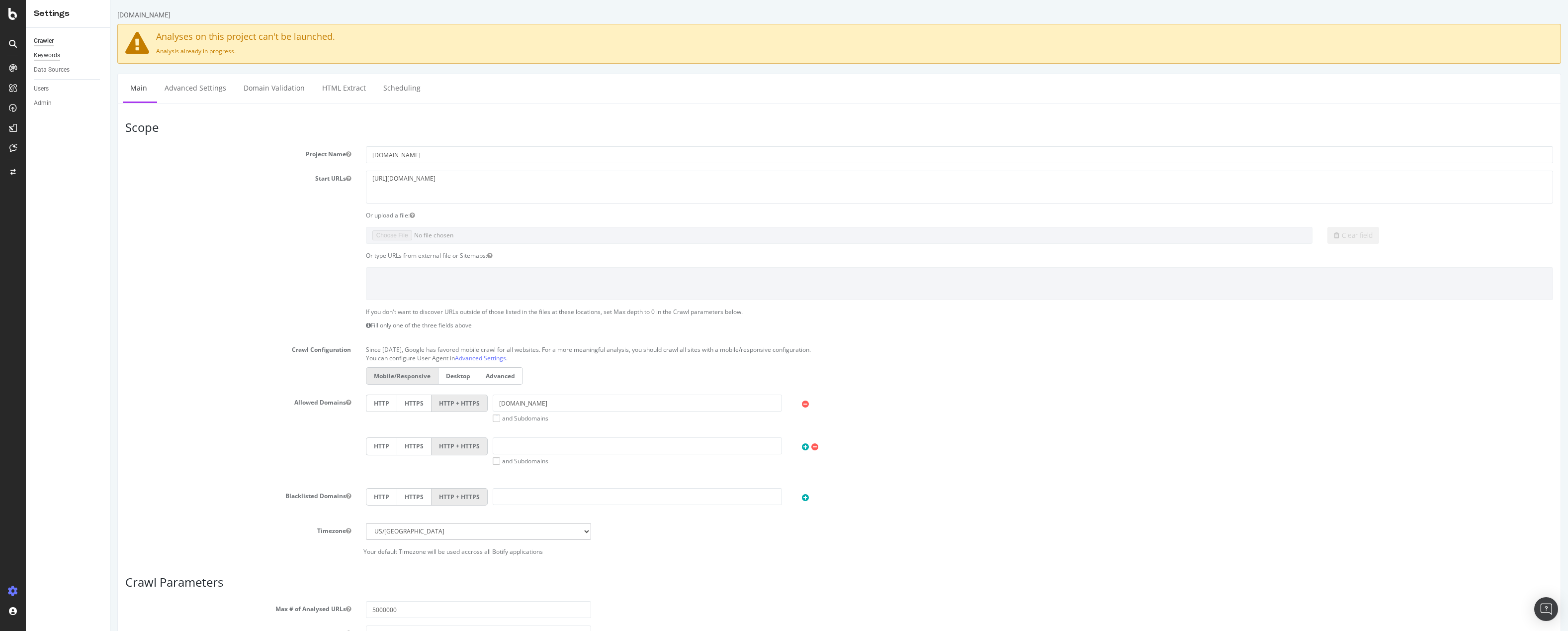
click at [45, 55] on div "Keywords" at bounding box center [47, 55] width 27 height 11
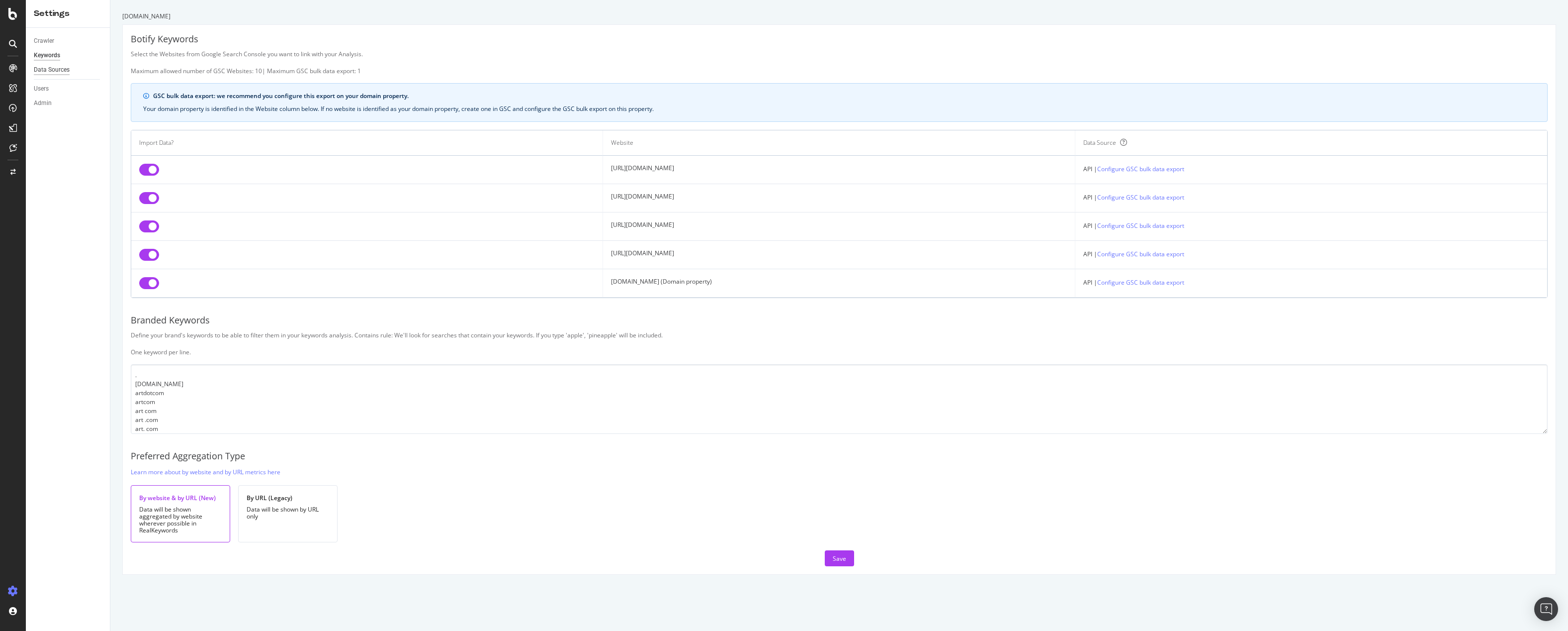
click at [56, 67] on div "Data Sources" at bounding box center [52, 70] width 36 height 11
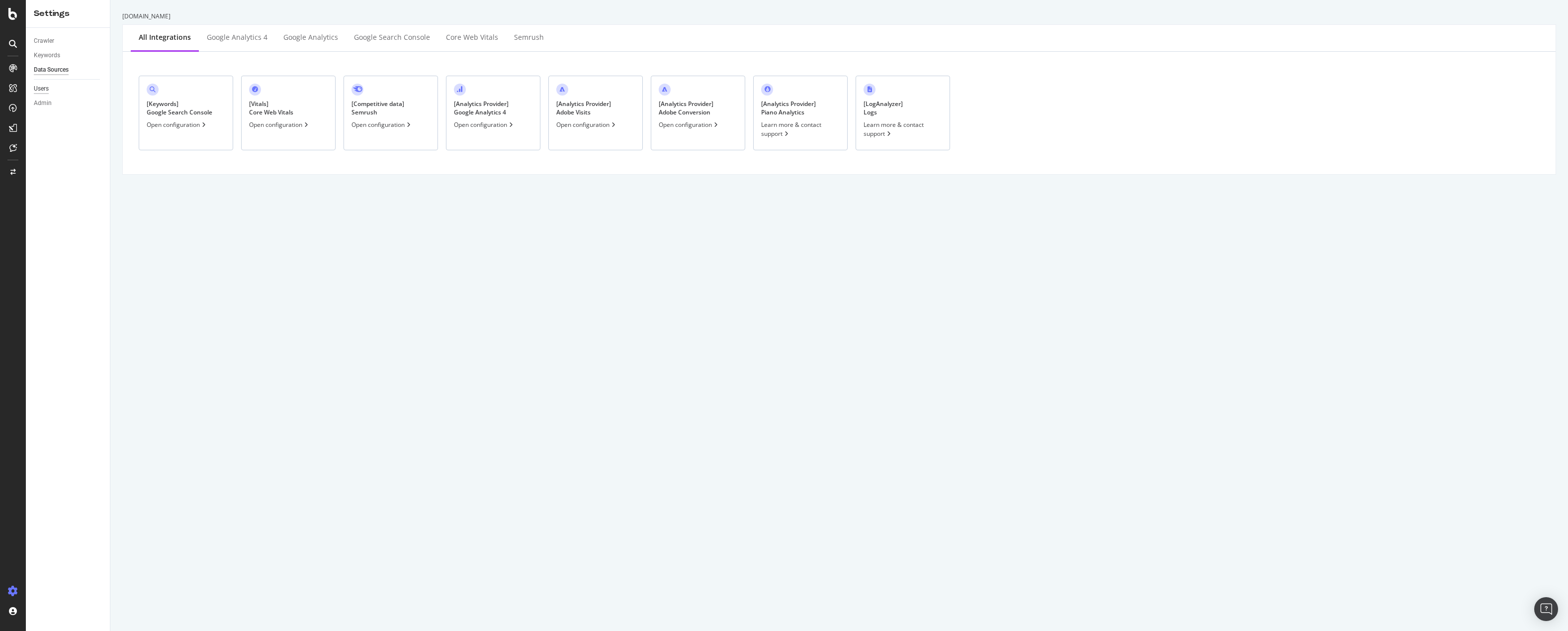
click at [45, 90] on div "Users" at bounding box center [41, 89] width 15 height 11
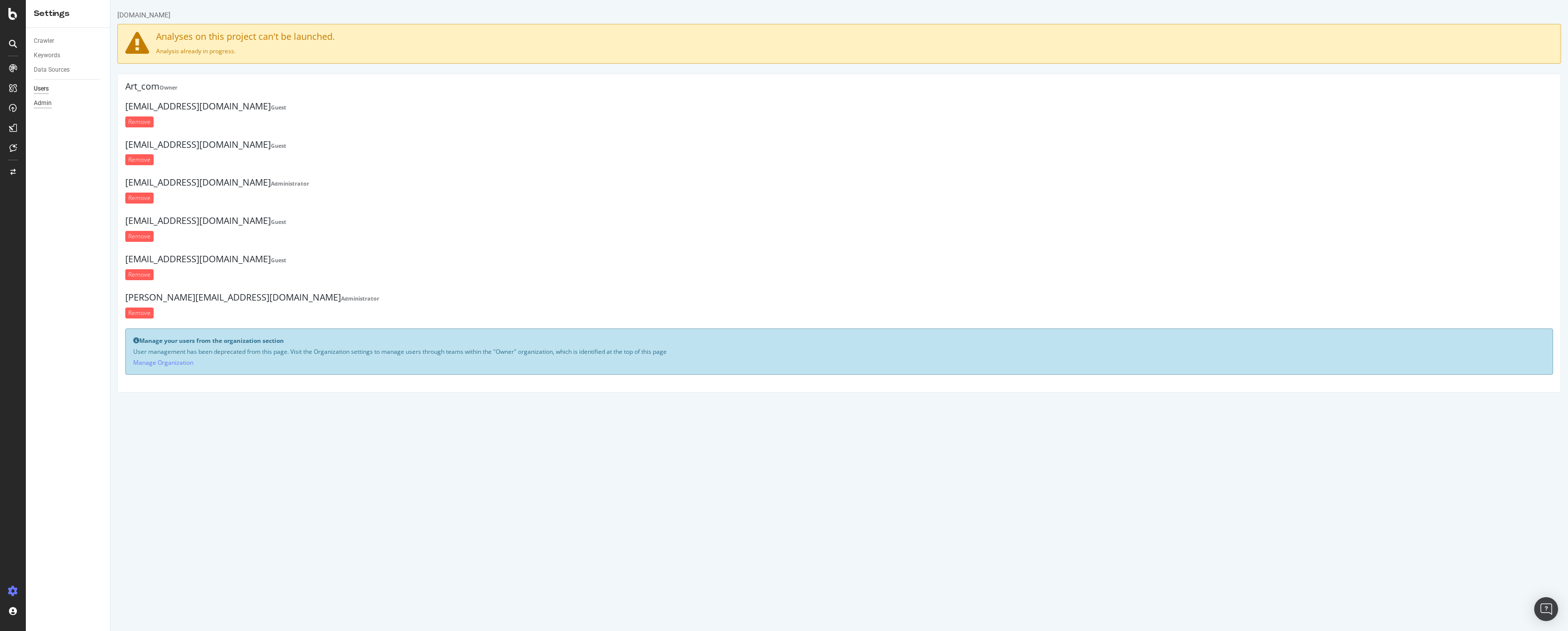
click at [45, 105] on div "Admin" at bounding box center [43, 104] width 18 height 11
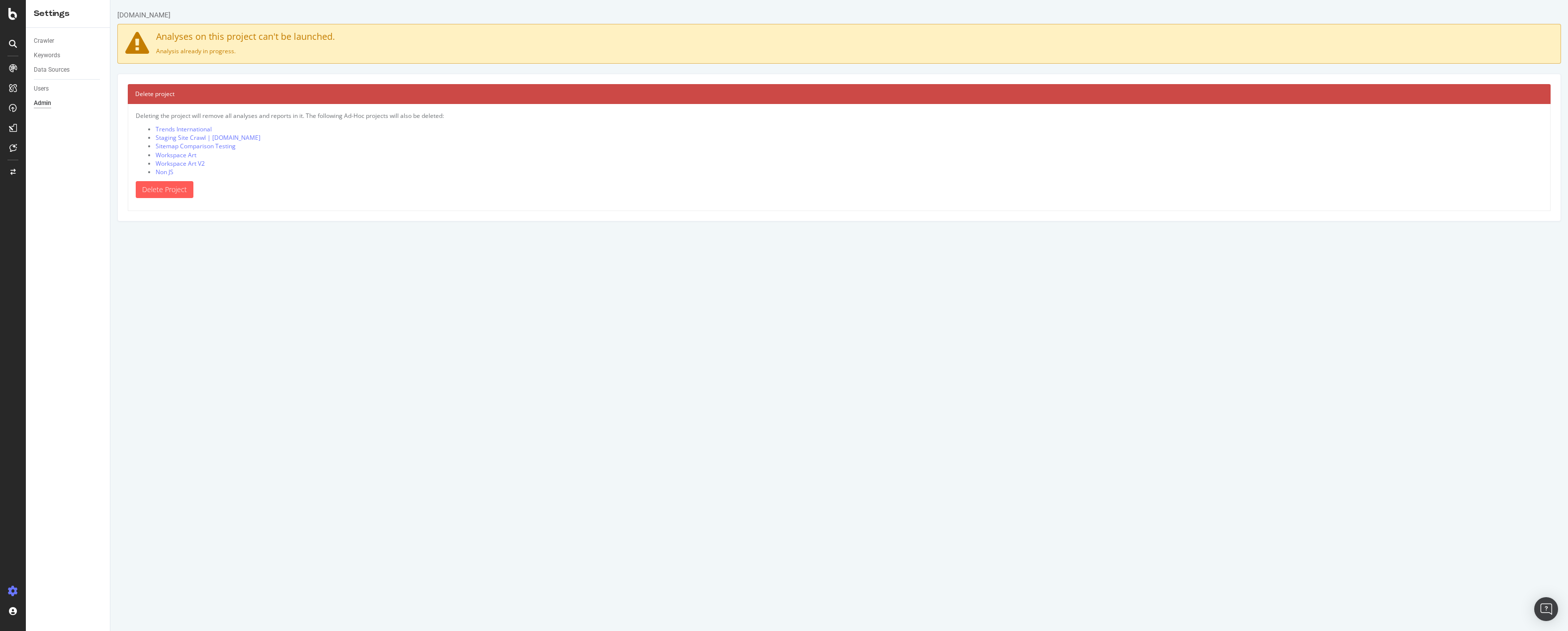
click at [46, 95] on div "Users" at bounding box center [71, 88] width 76 height 14
click at [45, 88] on div "Users" at bounding box center [41, 89] width 15 height 11
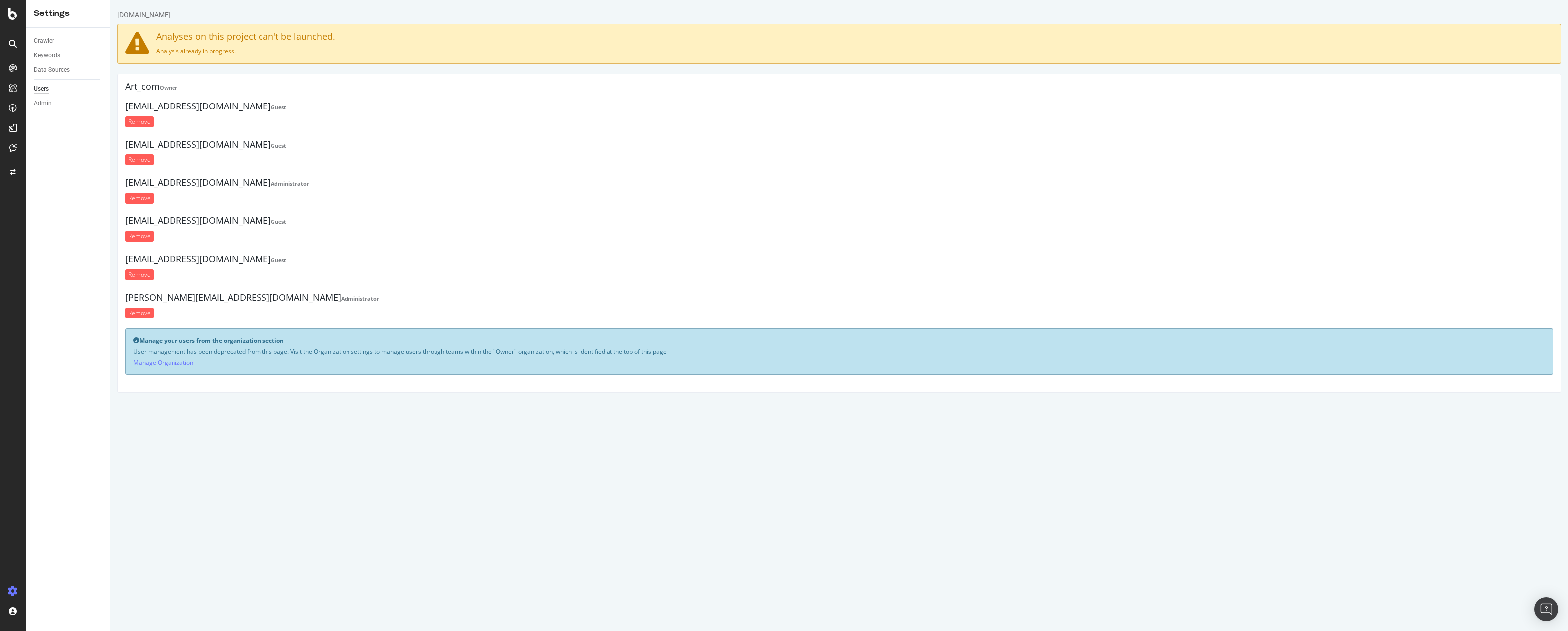
click at [356, 287] on ul "Art_com Owner eheineman@art.com Guest Remove dhosei@trendsinternational.com Gue…" at bounding box center [838, 202] width 1428 height 242
click at [12, 18] on icon at bounding box center [12, 13] width 9 height 12
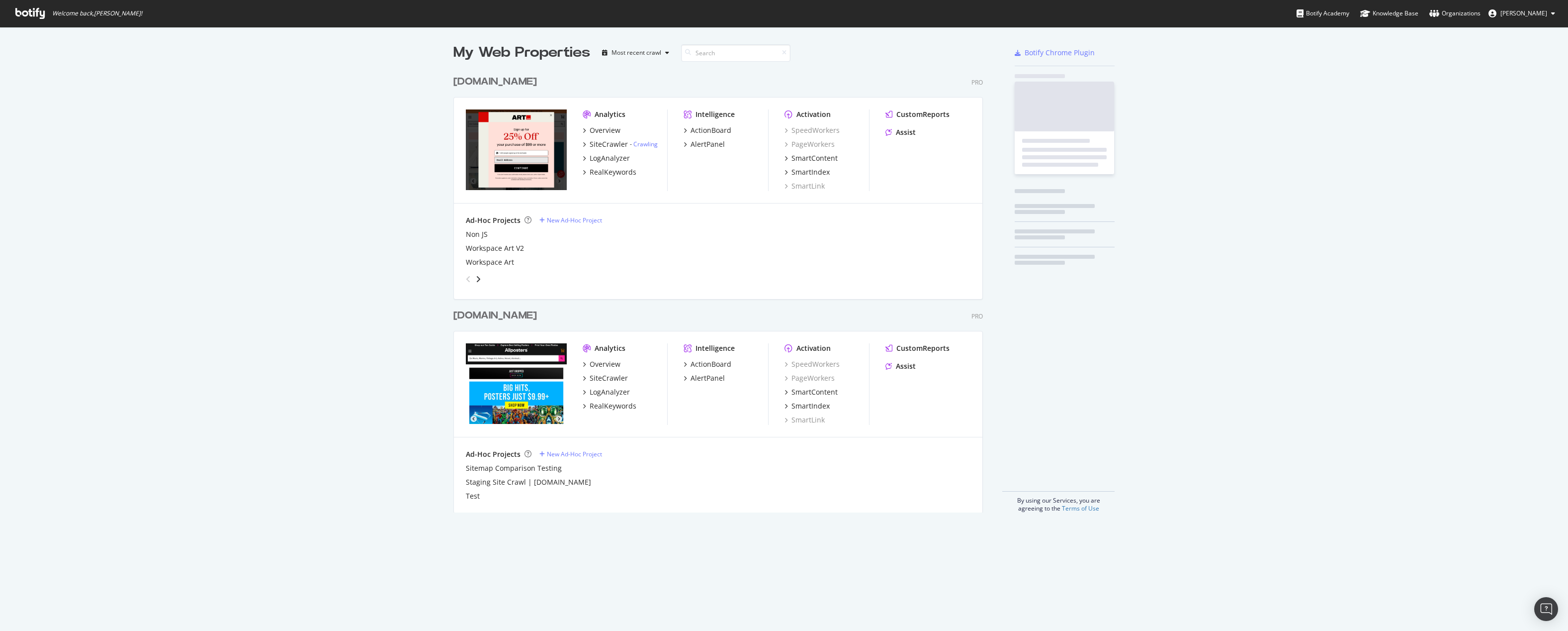
scroll to position [623, 1553]
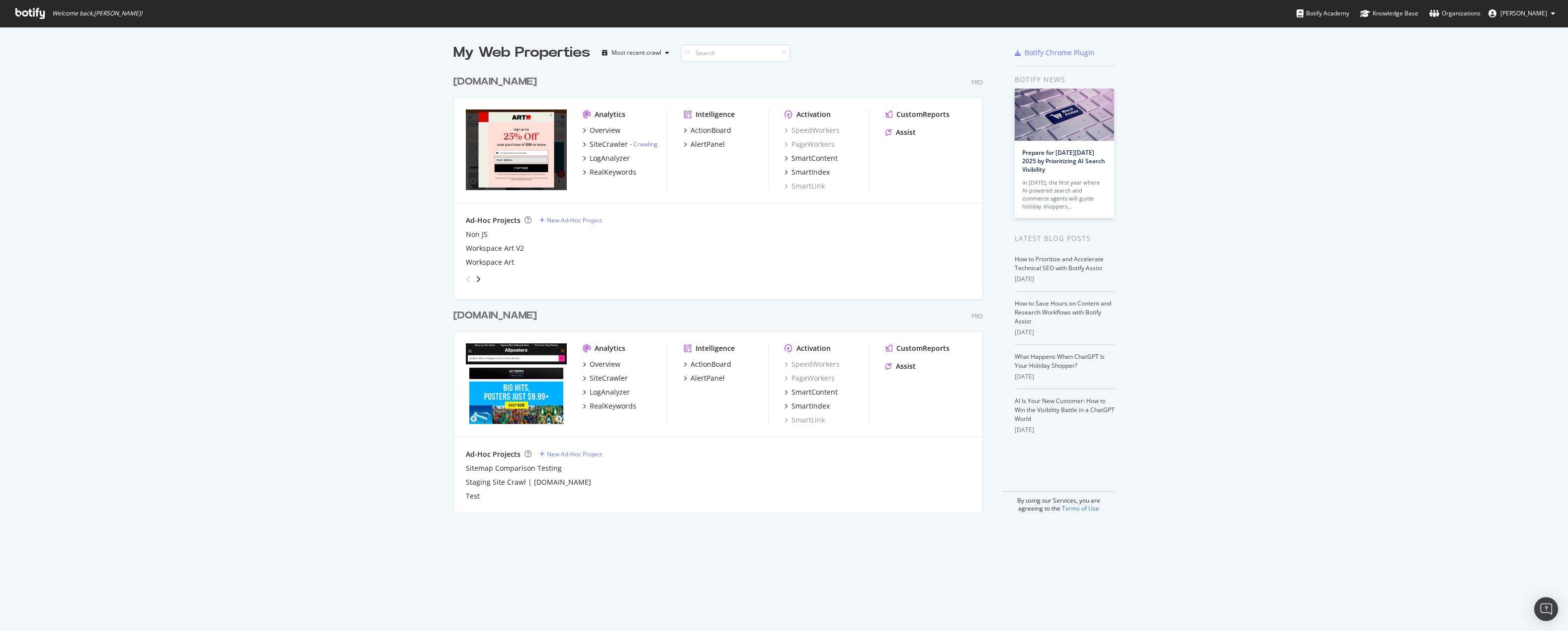
click at [513, 317] on div "[DOMAIN_NAME]" at bounding box center [495, 316] width 84 height 14
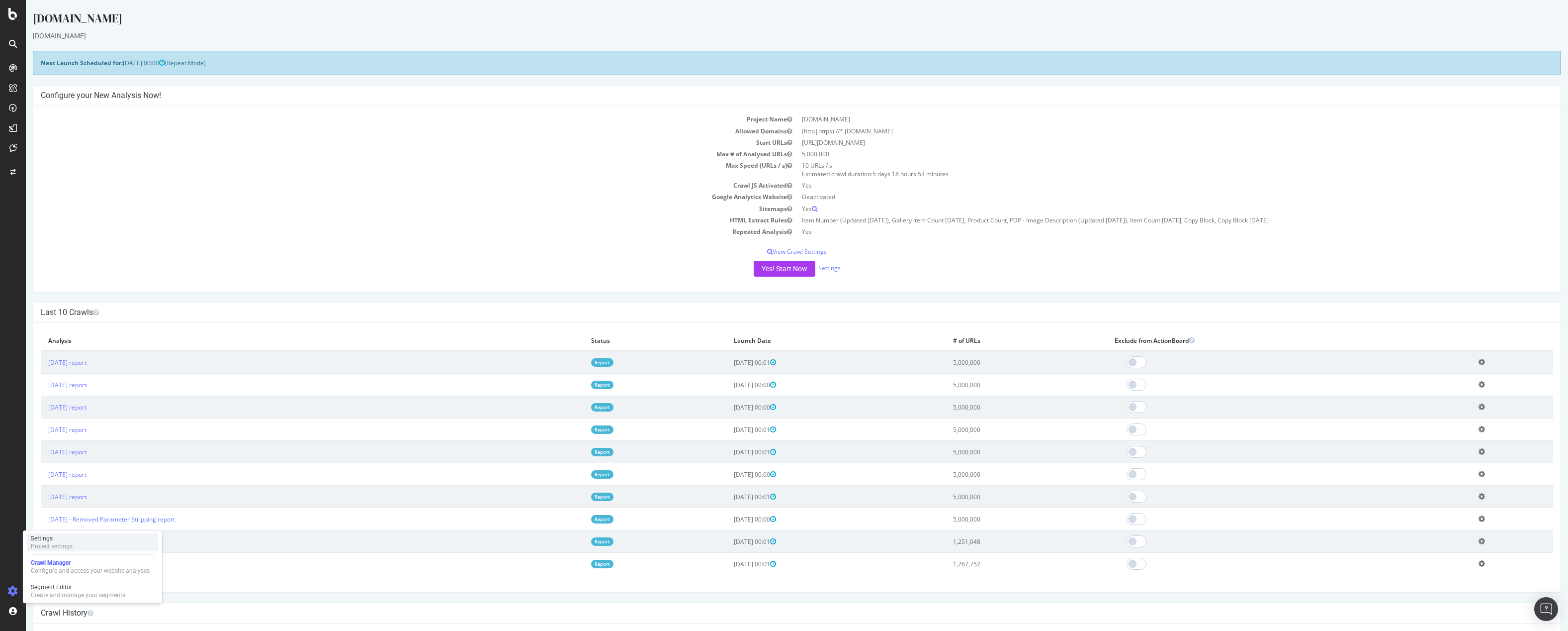
click at [62, 543] on div "Project settings" at bounding box center [52, 546] width 42 height 8
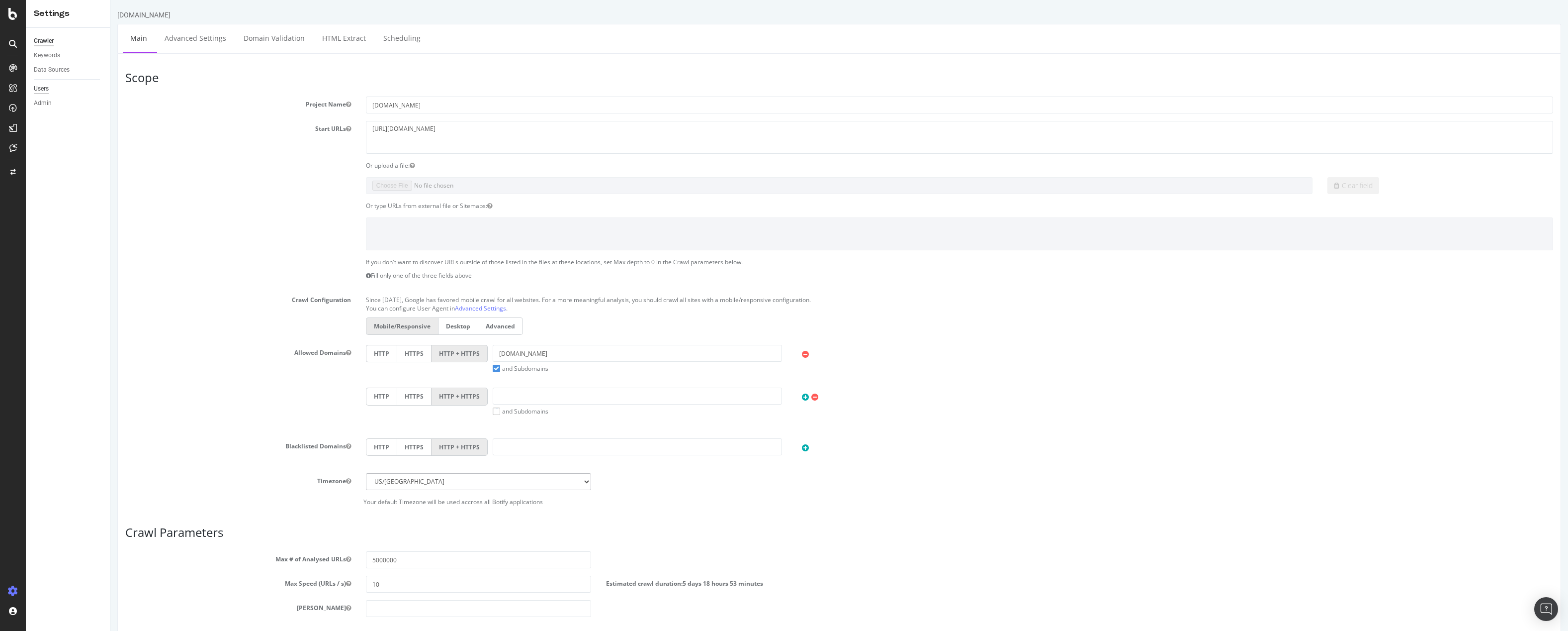
click at [41, 89] on div "Users" at bounding box center [41, 89] width 15 height 11
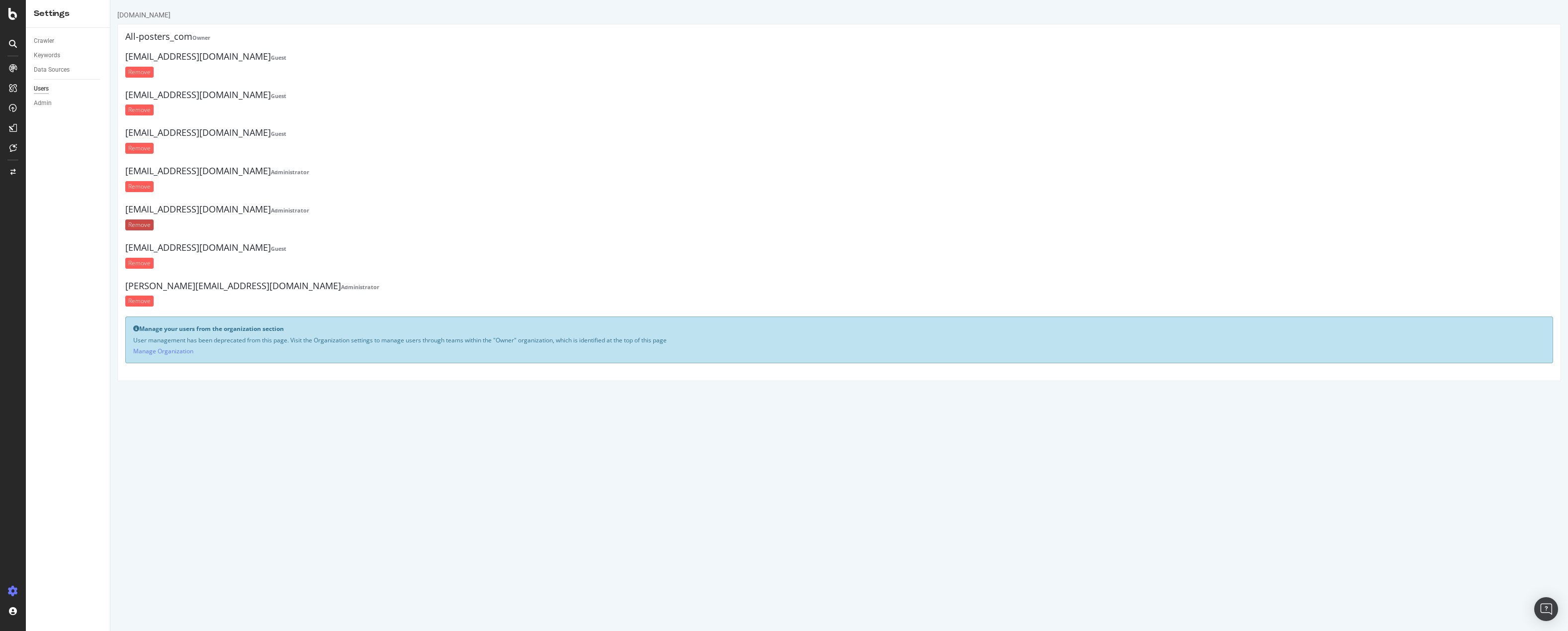
click at [135, 224] on input "Remove" at bounding box center [139, 225] width 29 height 11
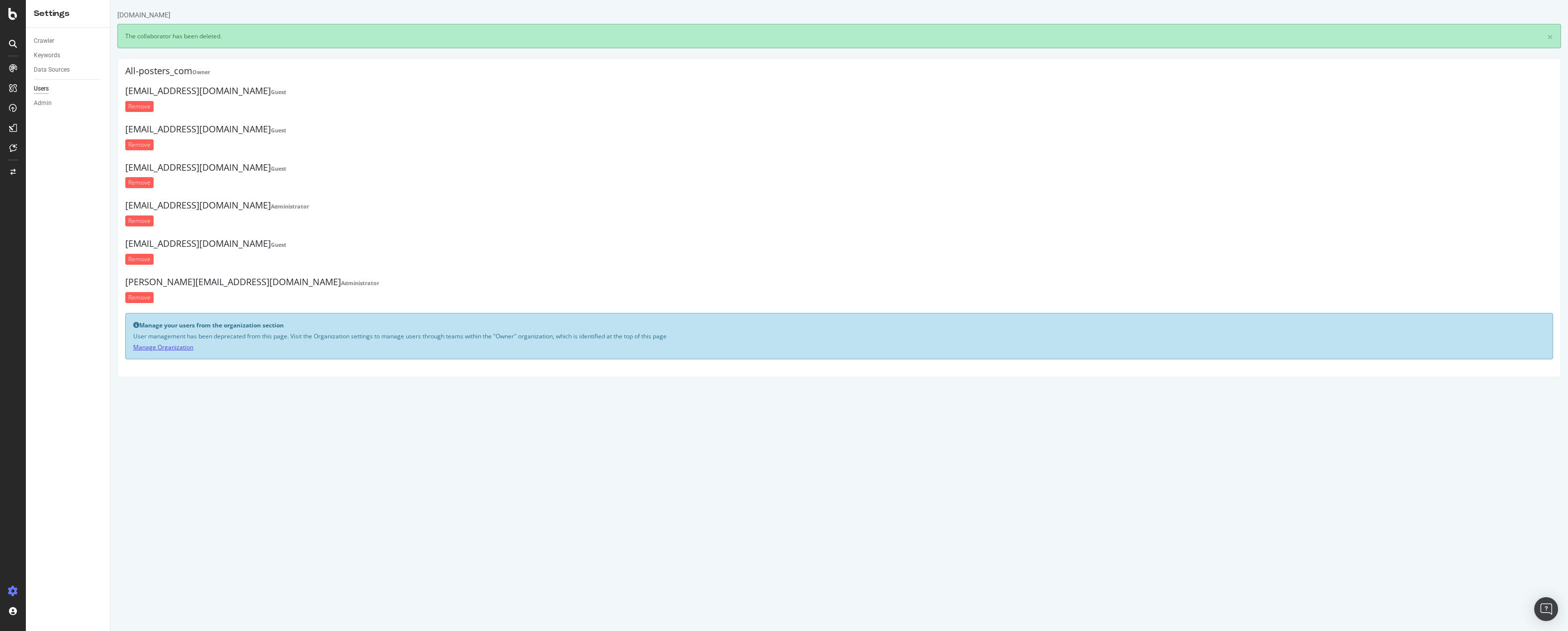
click at [161, 351] on link "Manage Organization" at bounding box center [162, 346] width 60 height 8
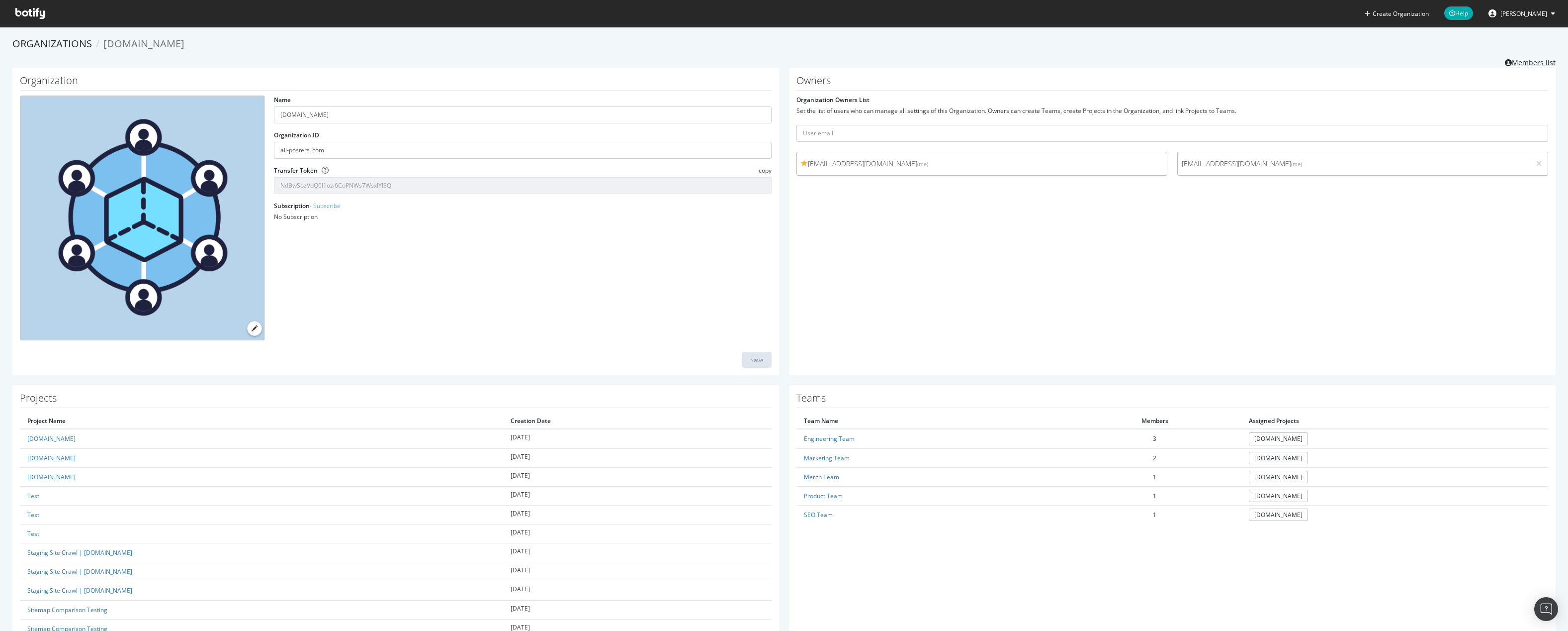
click at [1525, 60] on link "Members list" at bounding box center [1530, 62] width 51 height 12
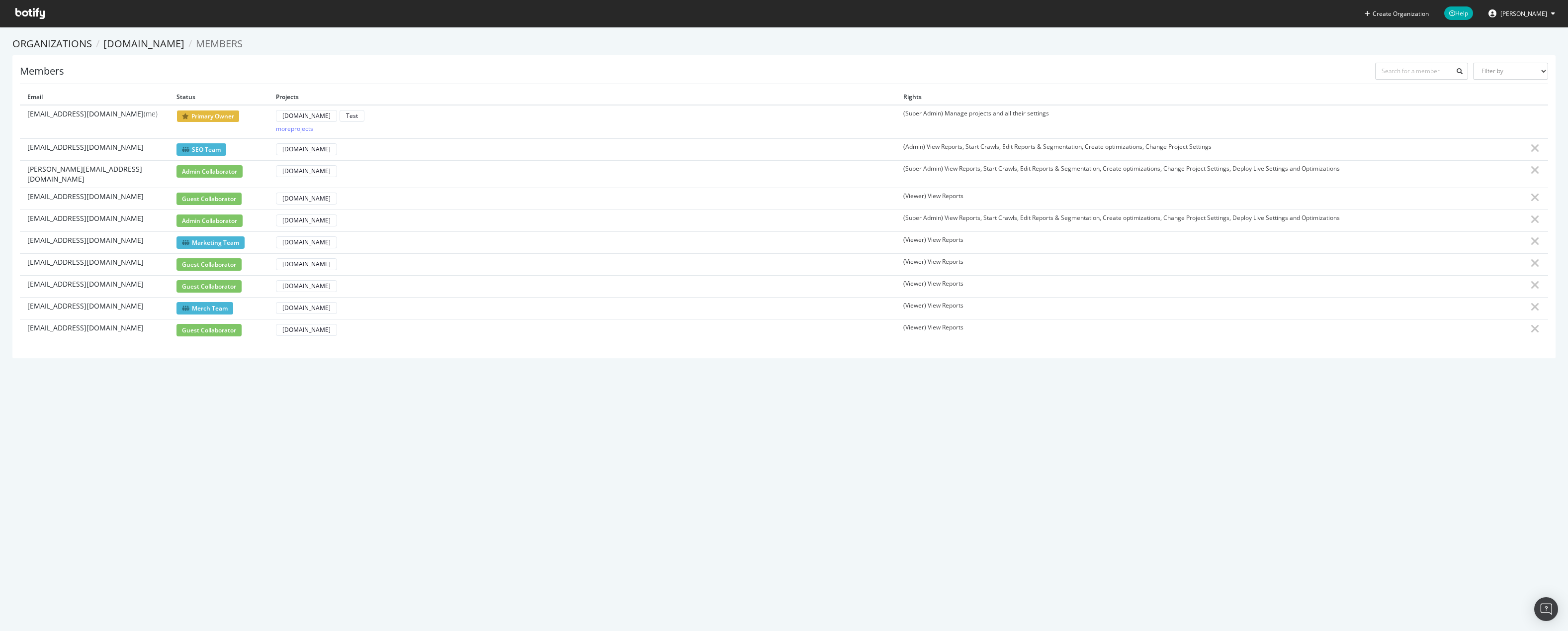
click at [163, 63] on div "Members Filter by Primary Owner Owner Member Admin Collaborator Guest Collabora…" at bounding box center [783, 73] width 1528 height 21
click at [1407, 71] on input "text" at bounding box center [1422, 71] width 94 height 17
click at [1514, 75] on select "Filter by Primary Owner Owner Member Admin Collaborator Guest Collaborator" at bounding box center [1510, 71] width 75 height 17
click at [1292, 497] on div "Create Organization Help [PERSON_NAME] Organizations [DOMAIN_NAME] Members Memb…" at bounding box center [784, 315] width 1568 height 631
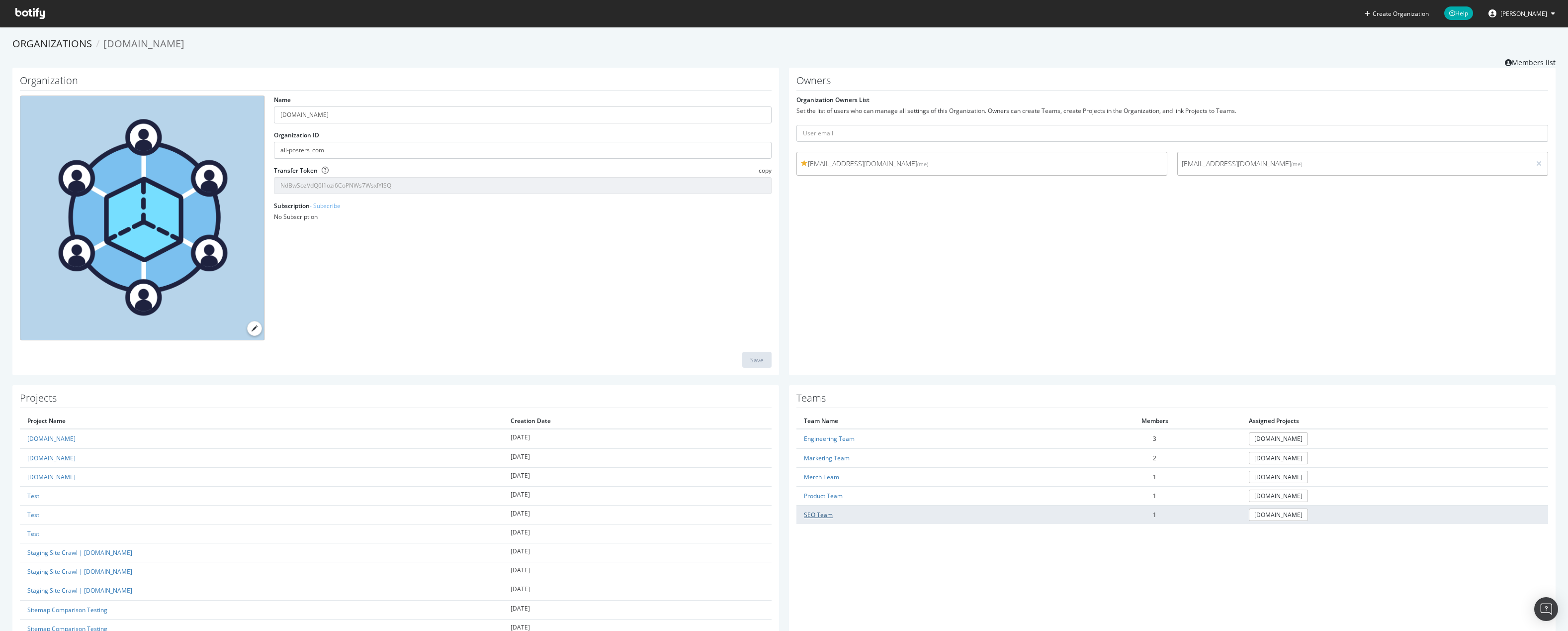
click at [817, 513] on link "SEO Team" at bounding box center [818, 514] width 29 height 8
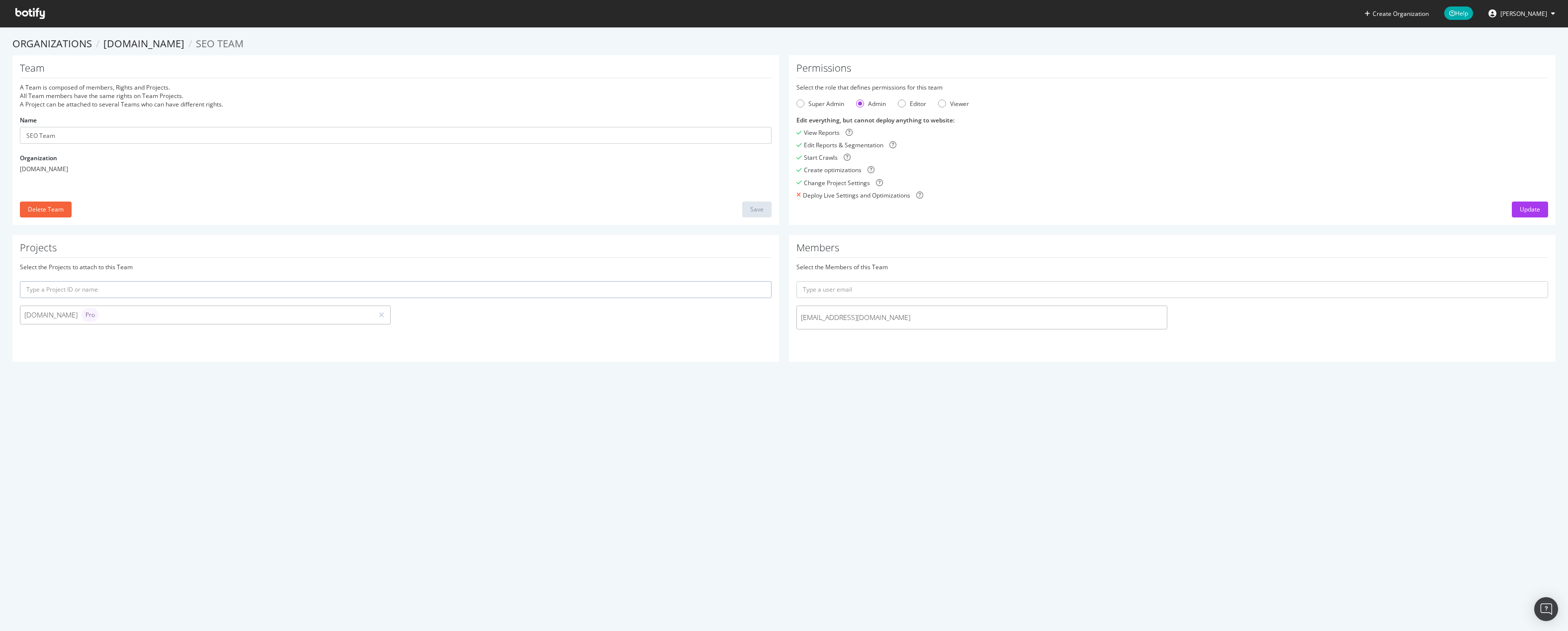
drag, startPoint x: 491, startPoint y: 296, endPoint x: 432, endPoint y: 185, distance: 125.7
click at [432, 185] on div "Team A Team is composed of members, Rights and Projects. All Team members have …" at bounding box center [395, 140] width 766 height 170
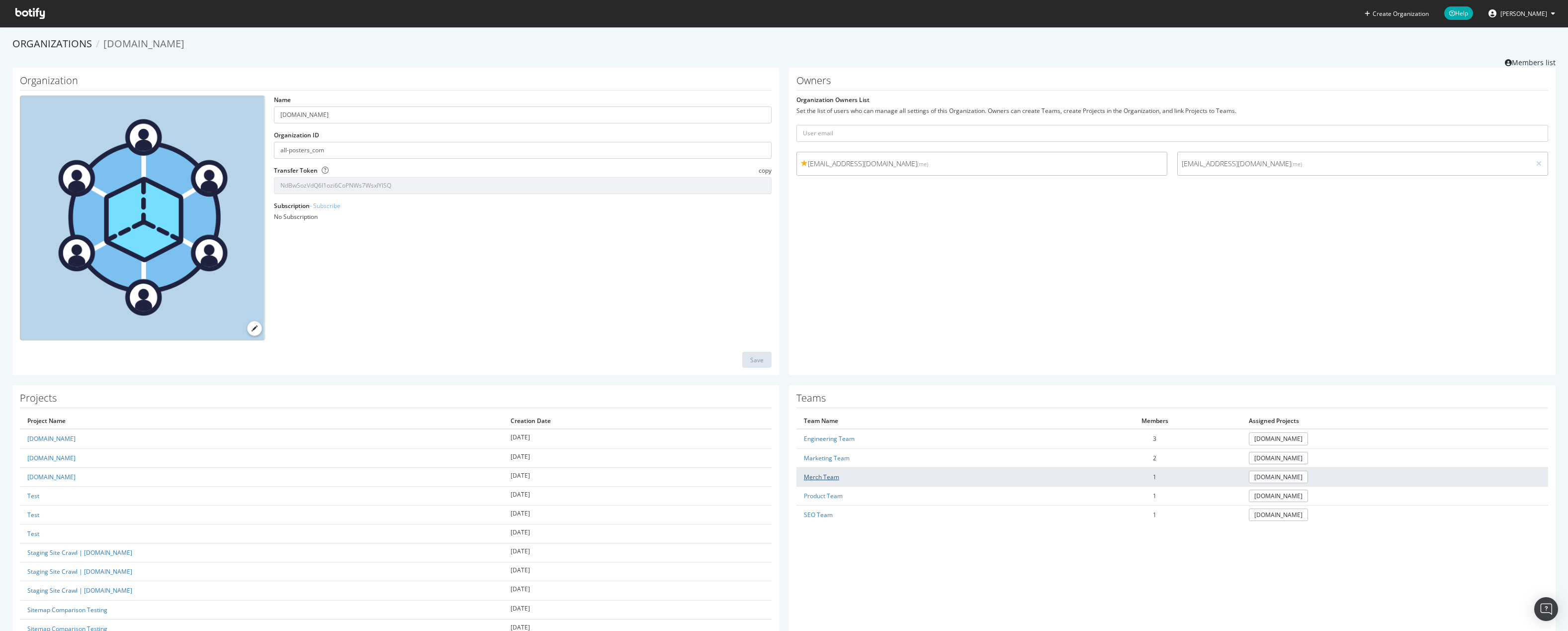
click at [829, 474] on link "Merch Team" at bounding box center [821, 476] width 36 height 8
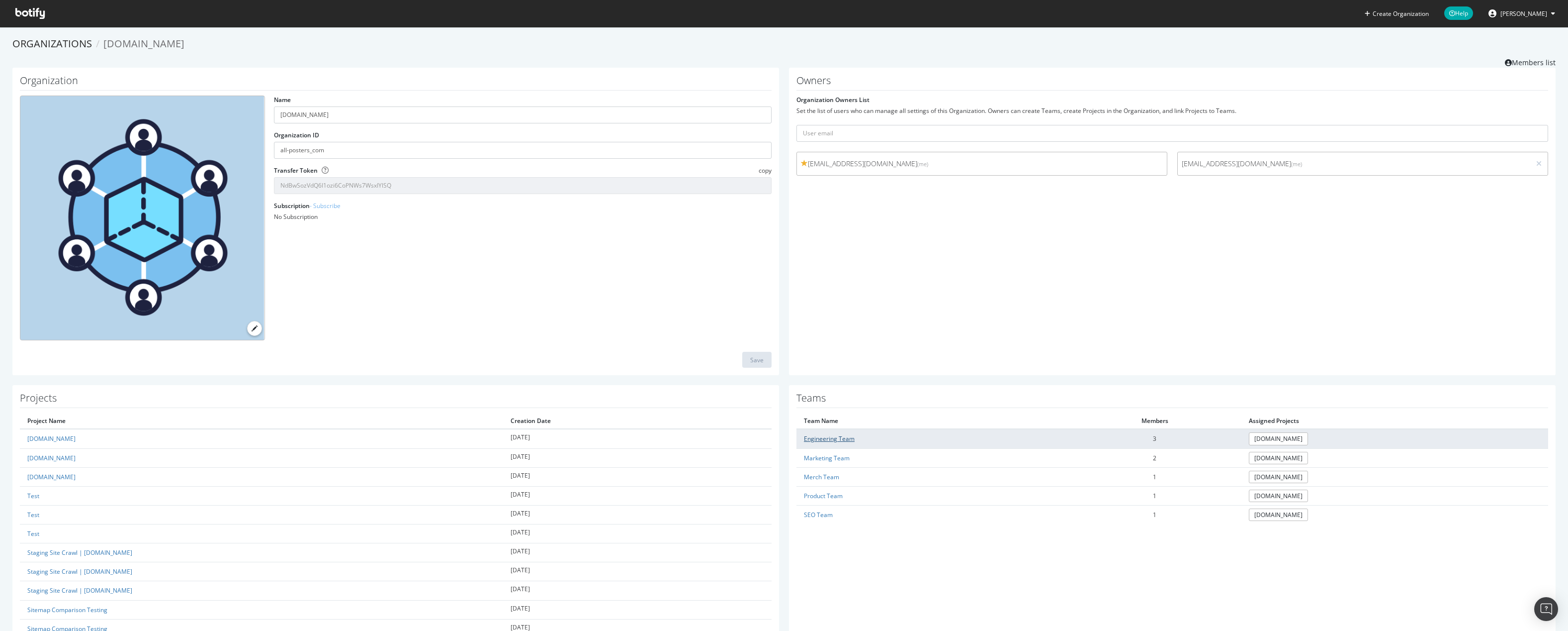
click at [826, 436] on link "Engineering Team" at bounding box center [829, 438] width 51 height 8
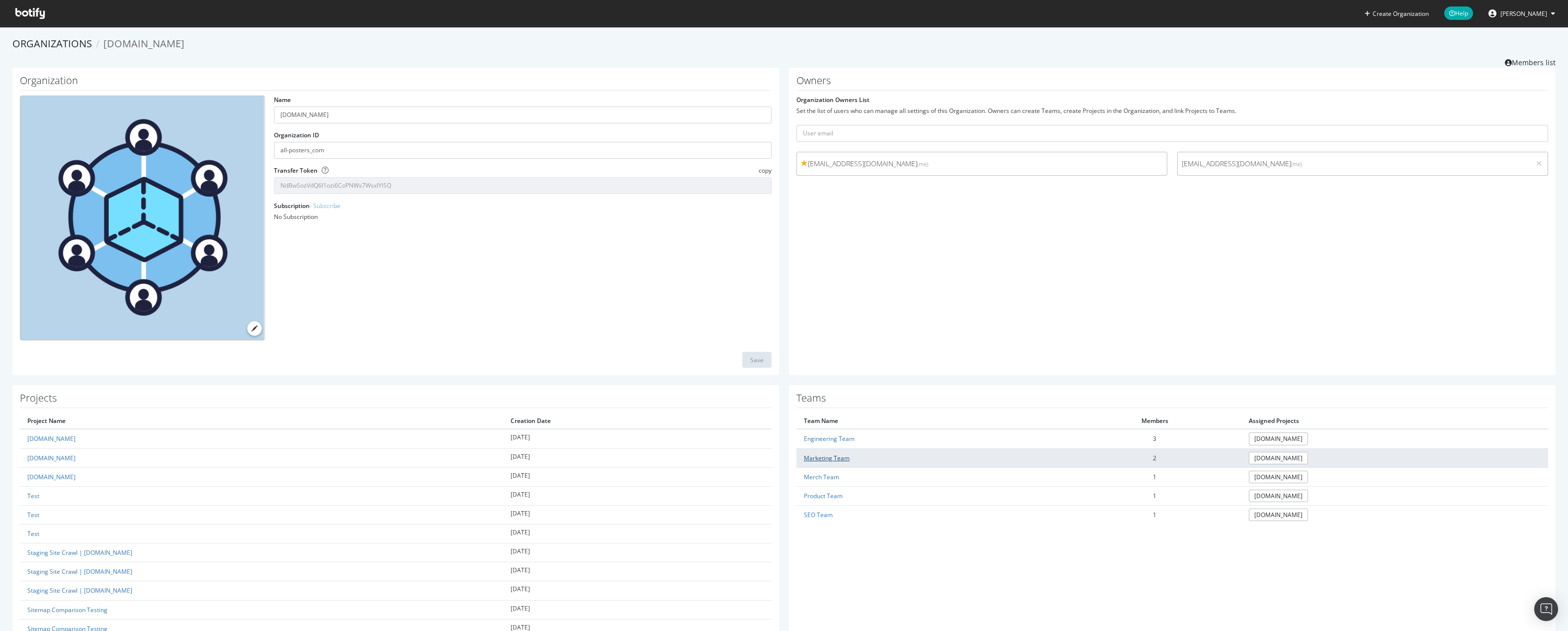
click at [818, 459] on link "Marketing Team" at bounding box center [826, 457] width 45 height 8
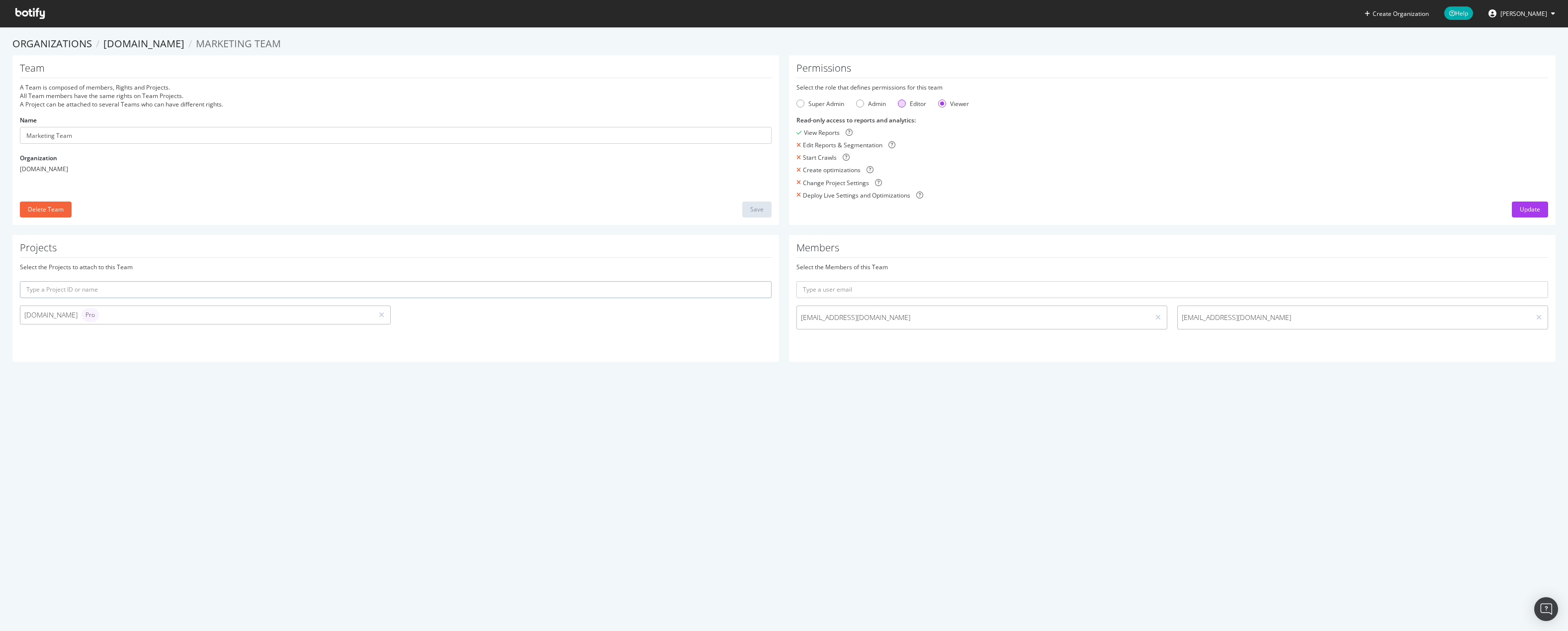
click at [901, 104] on div "Editor" at bounding box center [902, 103] width 8 height 8
drag, startPoint x: 945, startPoint y: 104, endPoint x: 937, endPoint y: 123, distance: 20.6
click at [945, 104] on div "Viewer" at bounding box center [953, 103] width 31 height 8
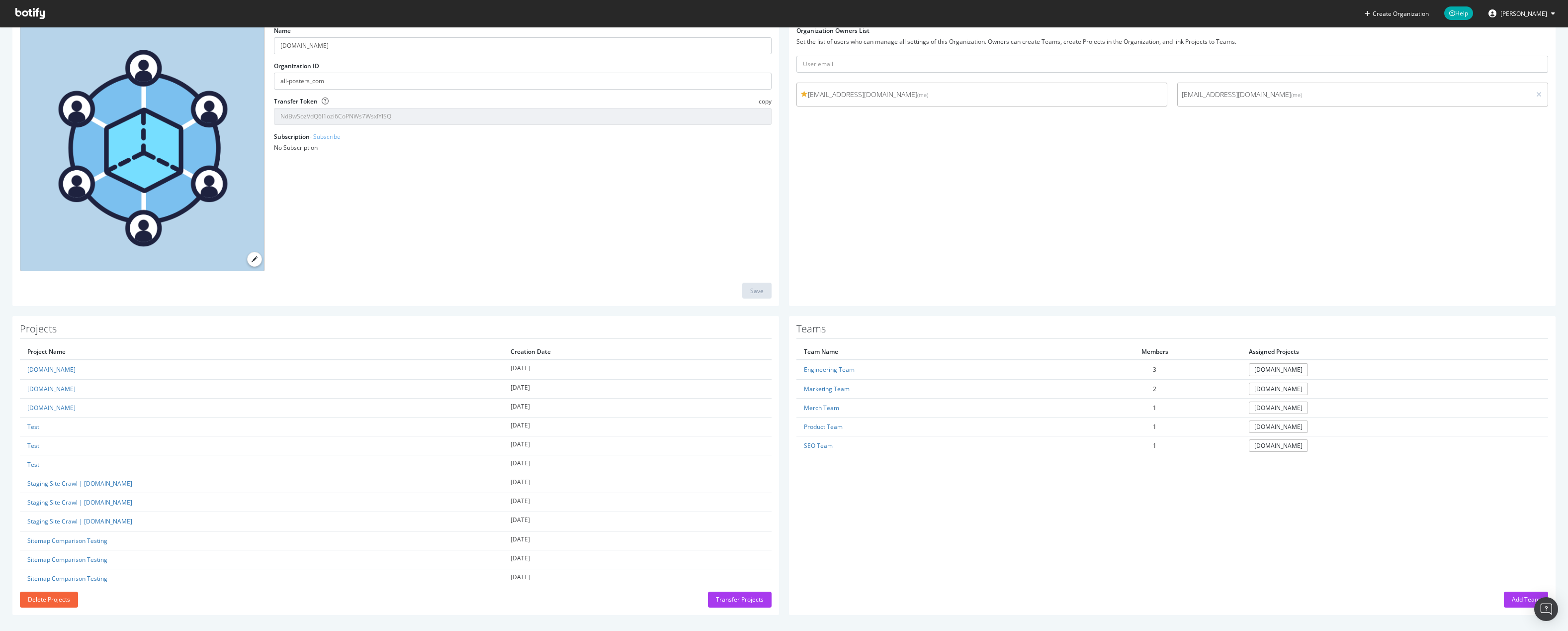
scroll to position [72, 0]
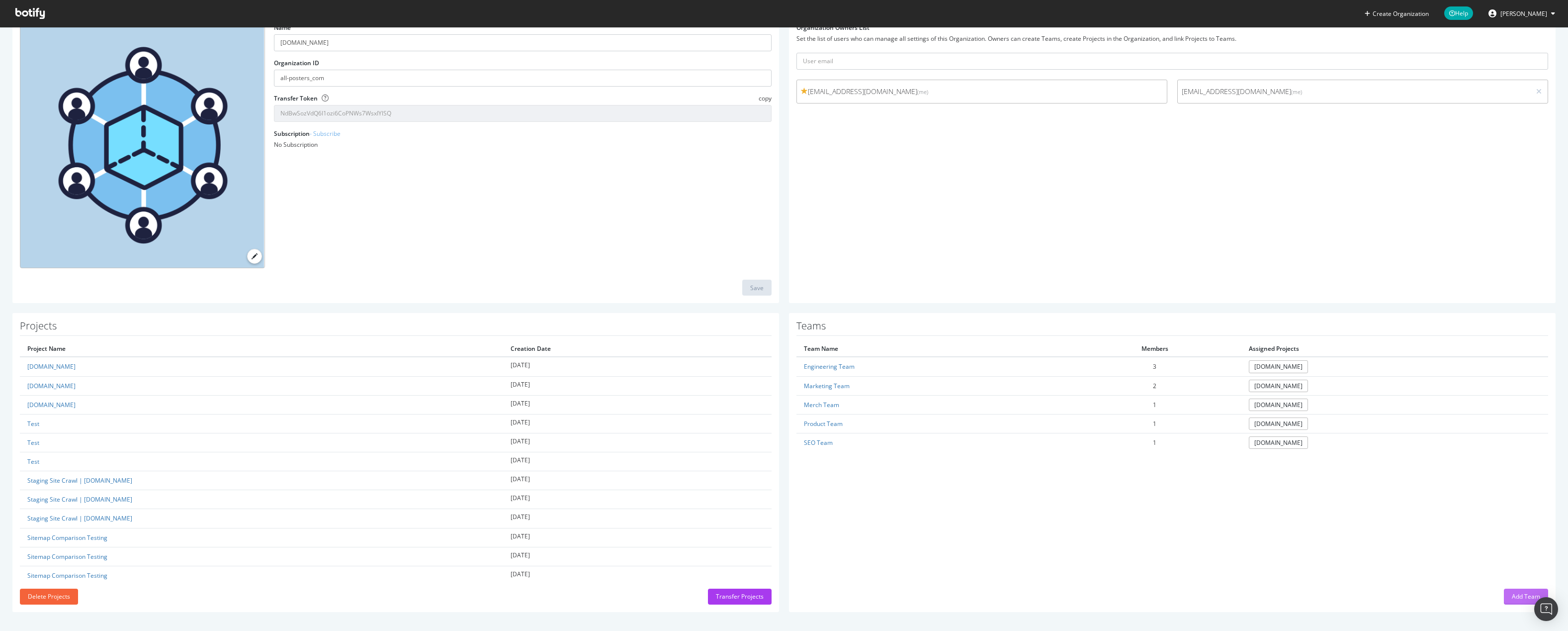
click at [1504, 594] on button "Add Team" at bounding box center [1526, 596] width 45 height 16
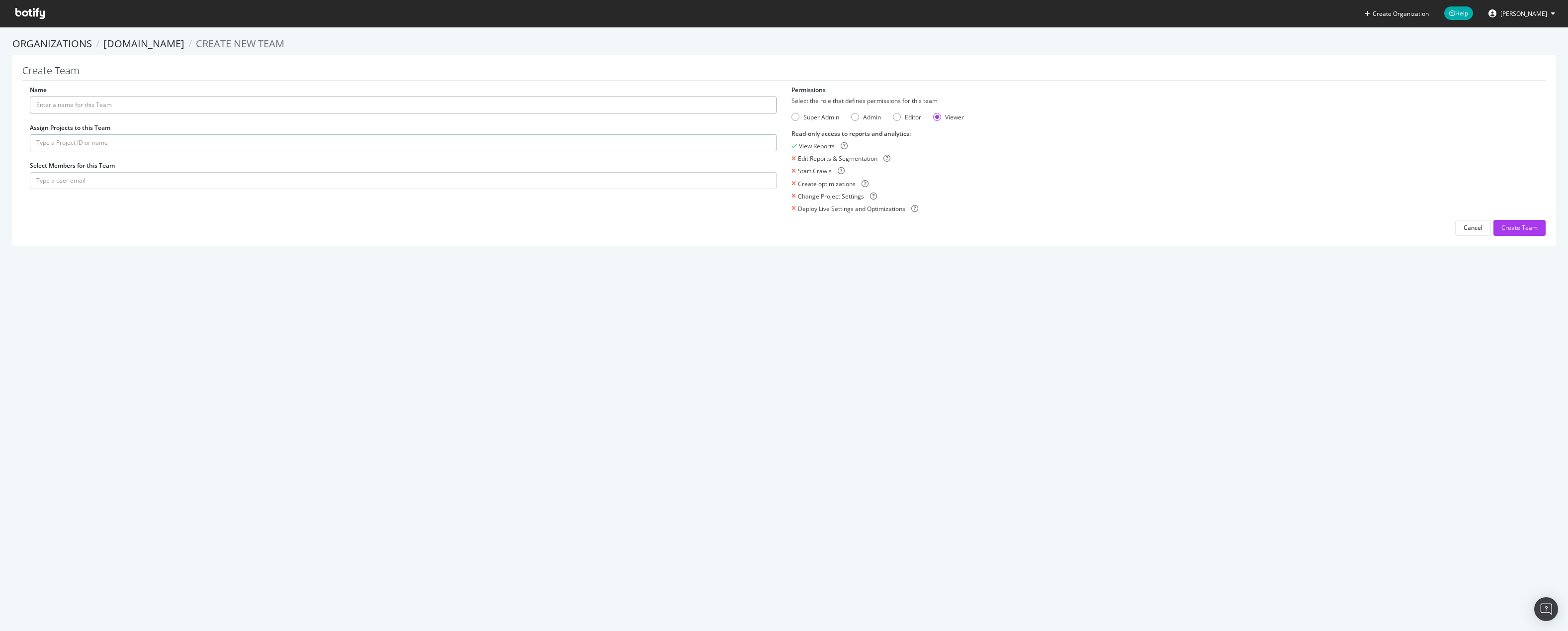
click at [57, 109] on input "Name" at bounding box center [402, 104] width 747 height 17
type input "Viewers"
click at [114, 144] on input "text" at bounding box center [402, 142] width 747 height 17
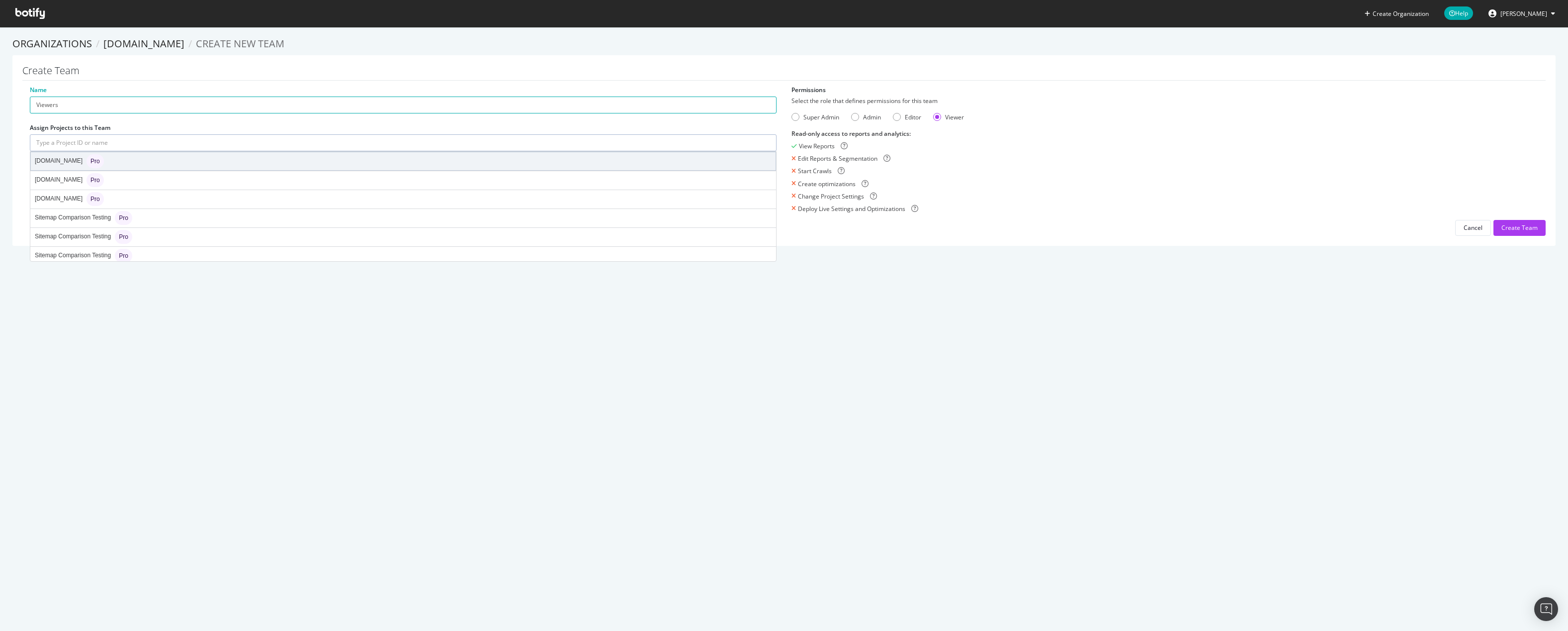
click at [173, 160] on div "AllPosters.com Pro" at bounding box center [403, 162] width 745 height 18
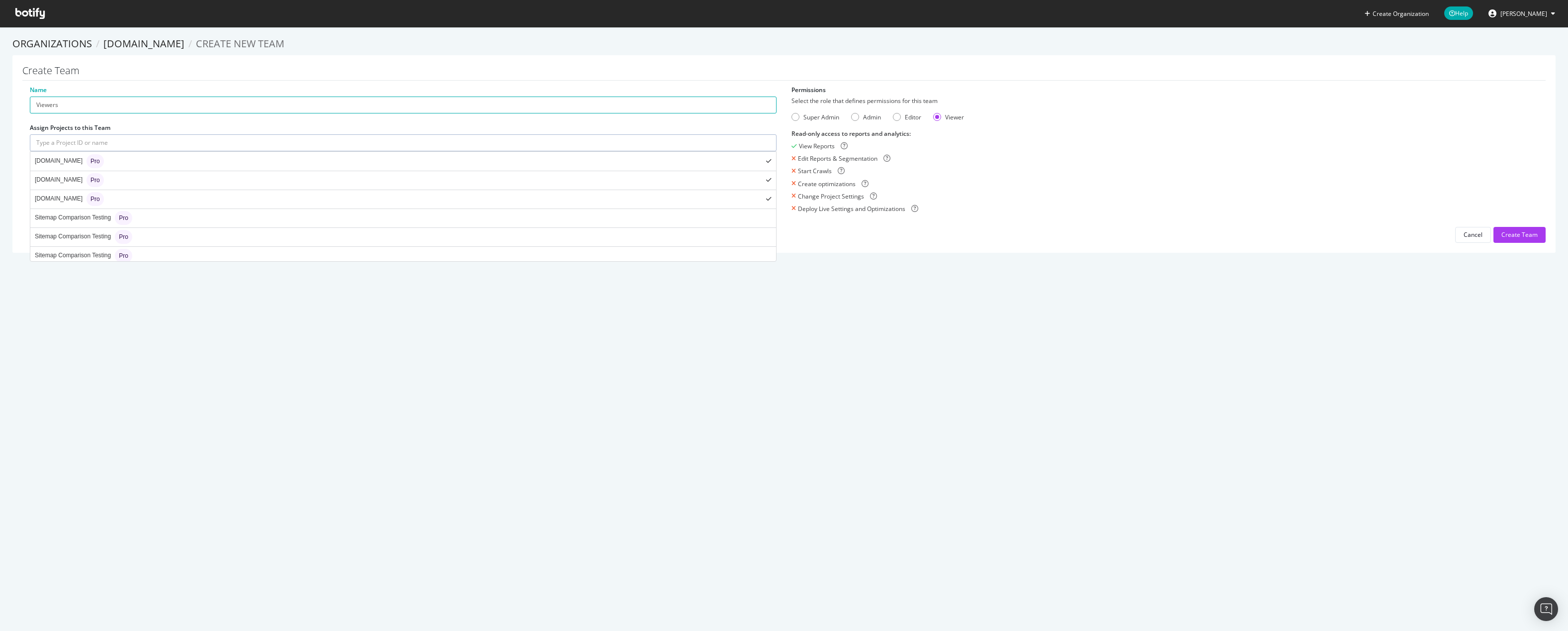
click at [110, 150] on input "text" at bounding box center [402, 142] width 747 height 17
click at [112, 145] on input "text" at bounding box center [402, 142] width 747 height 17
click at [220, 317] on div "Create Organization Help David Cozza Organizations AllPosters.com Create new Te…" at bounding box center [784, 315] width 1568 height 631
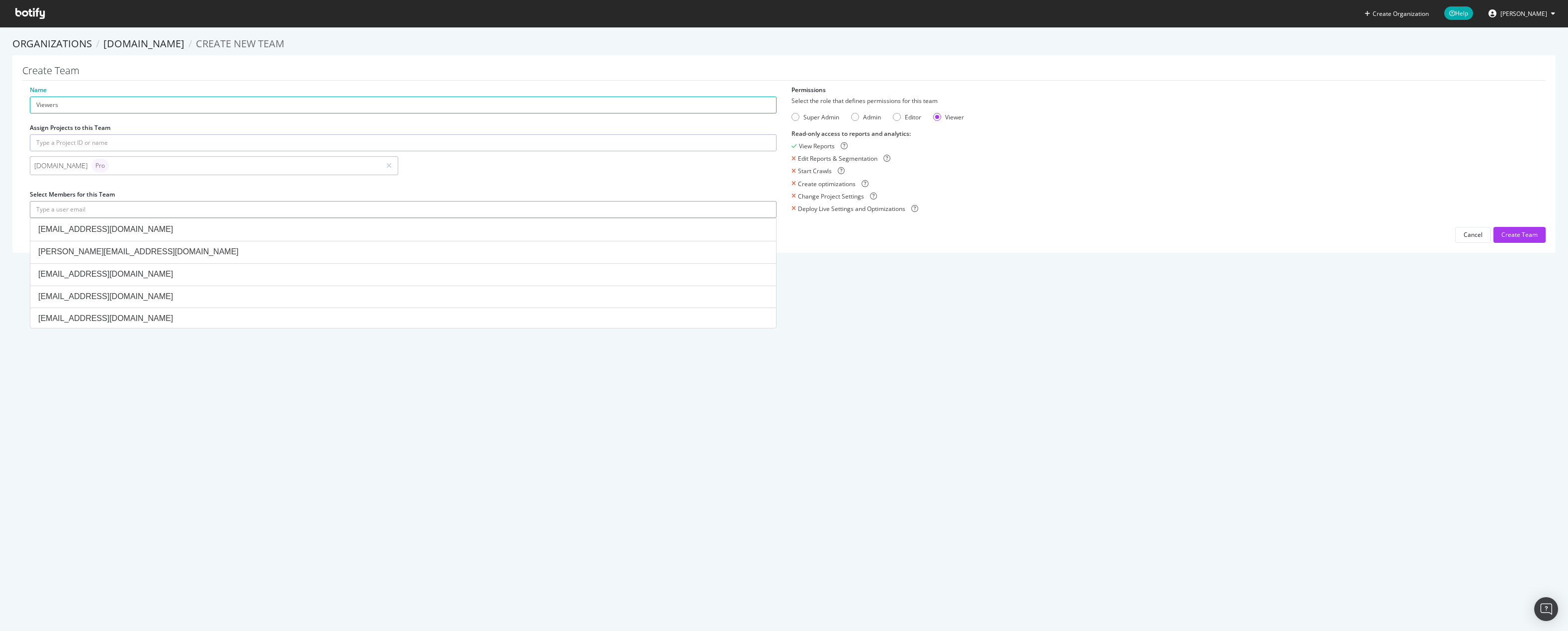
click at [69, 209] on input "text" at bounding box center [402, 209] width 747 height 17
paste input "skannan@art.com"
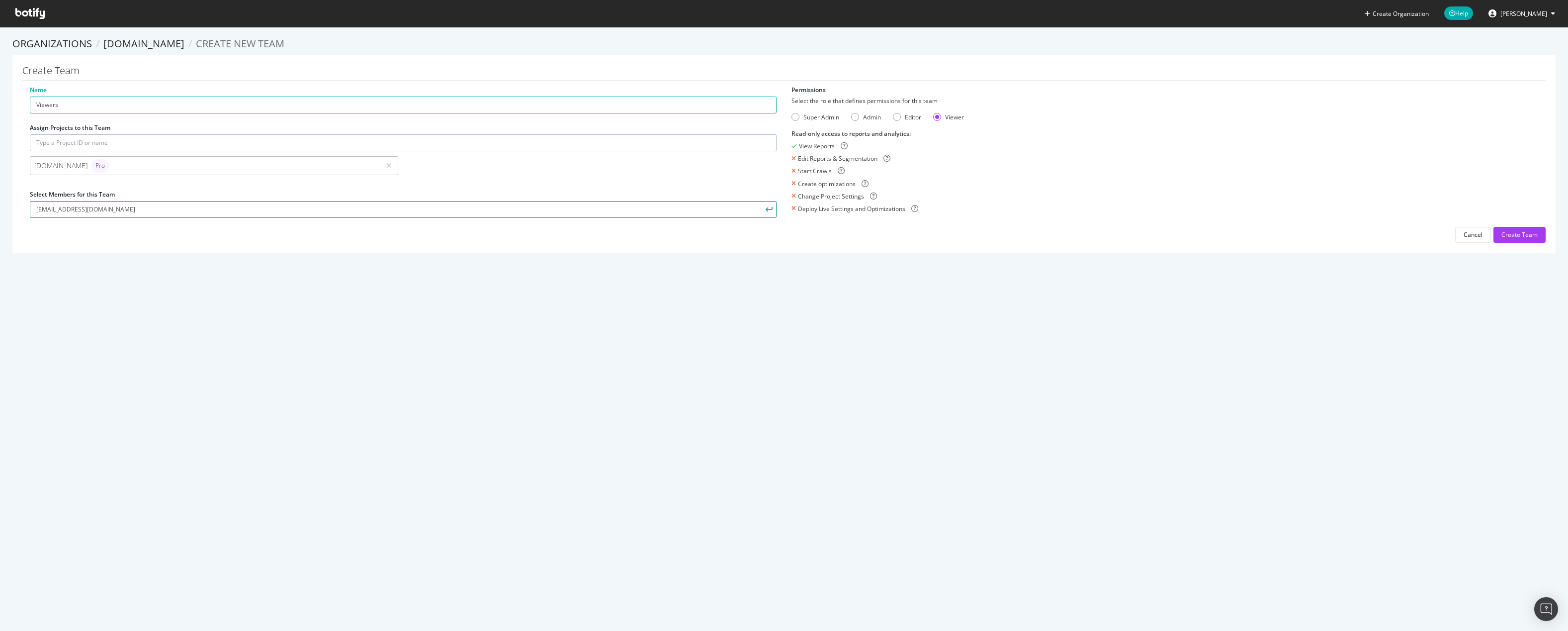
type input "skannan@art.com"
click at [323, 168] on div "AllPosters.com Pro" at bounding box center [204, 166] width 342 height 14
click at [180, 146] on input "text" at bounding box center [402, 142] width 747 height 17
type input "a"
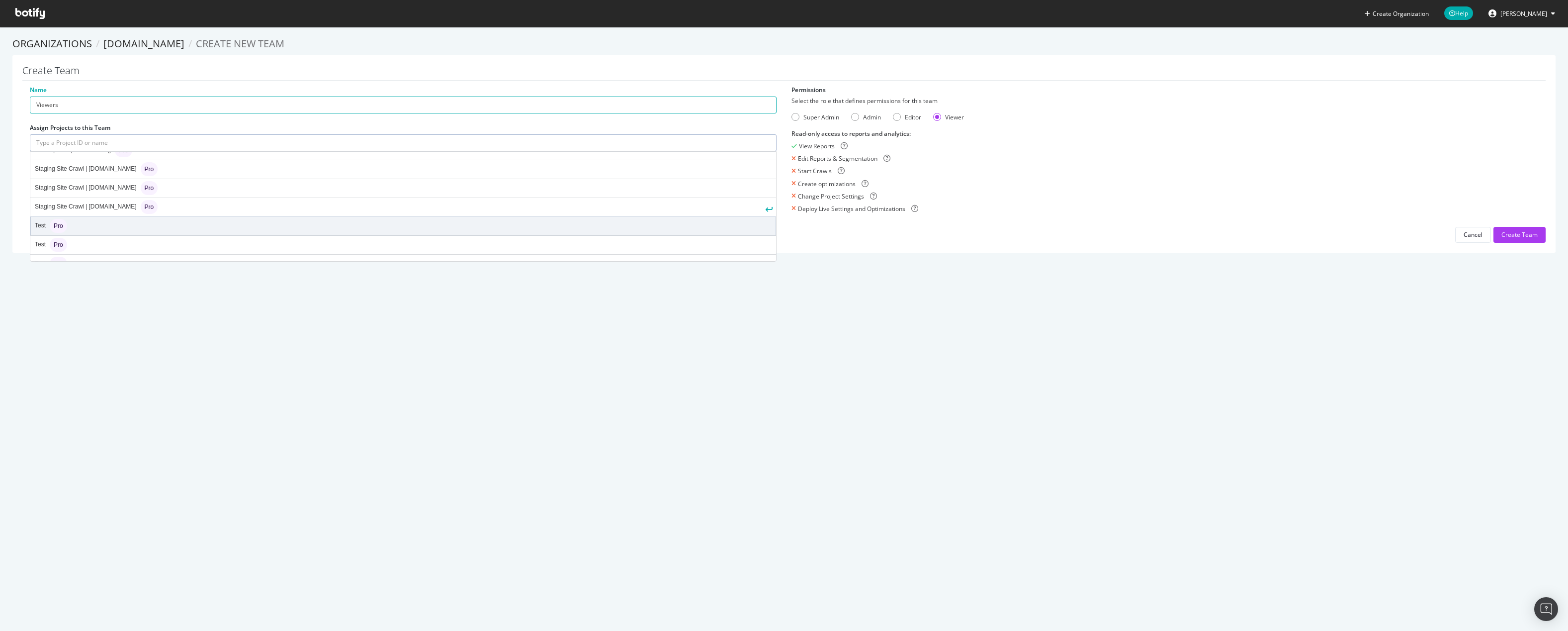
scroll to position [118, 0]
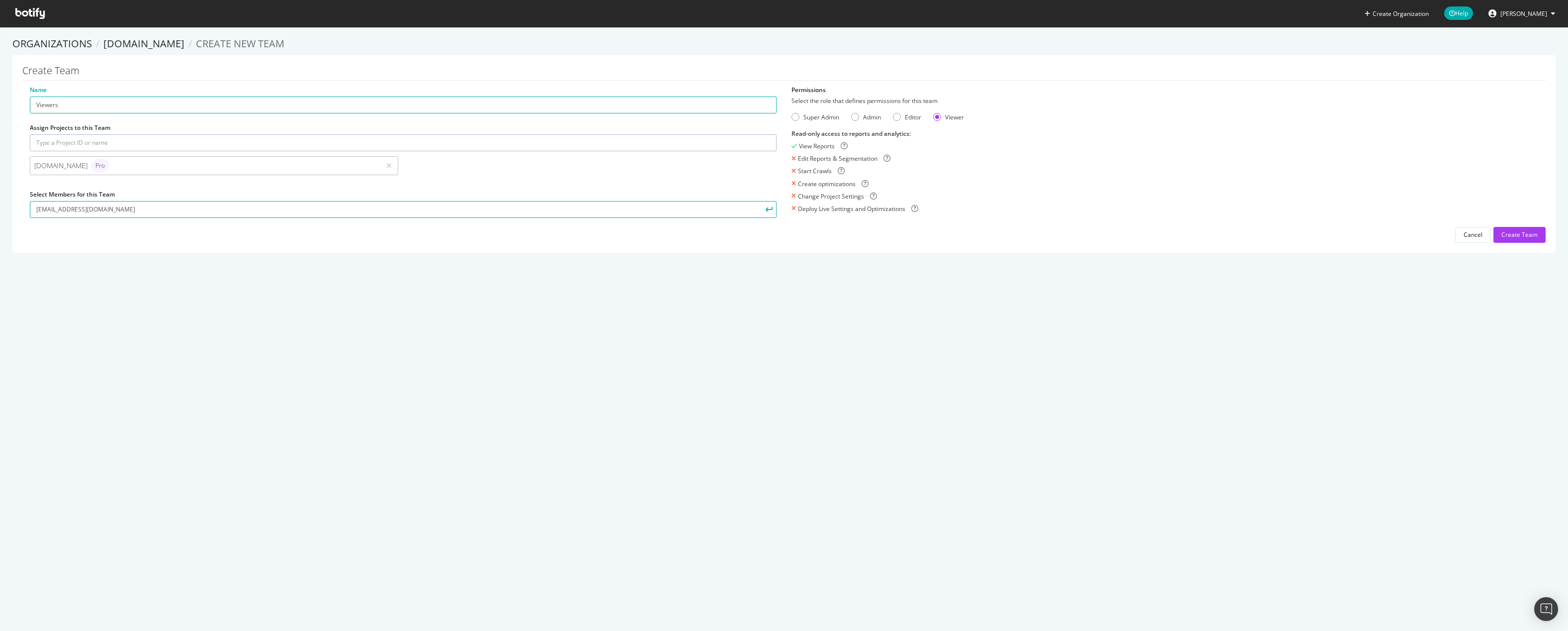
click at [347, 377] on div "Create Organization Help David Cozza Organizations AllPosters.com Create new Te…" at bounding box center [784, 315] width 1568 height 631
click at [1520, 237] on div "Create Team" at bounding box center [1519, 234] width 37 height 8
click at [176, 212] on input "skannan@art.com" at bounding box center [402, 209] width 747 height 17
drag, startPoint x: 97, startPoint y: 204, endPoint x: -29, endPoint y: 207, distance: 126.0
click at [0, 207] on html "Create Organization Help David Cozza Organizations AllPosters.com Create new Te…" at bounding box center [784, 315] width 1568 height 631
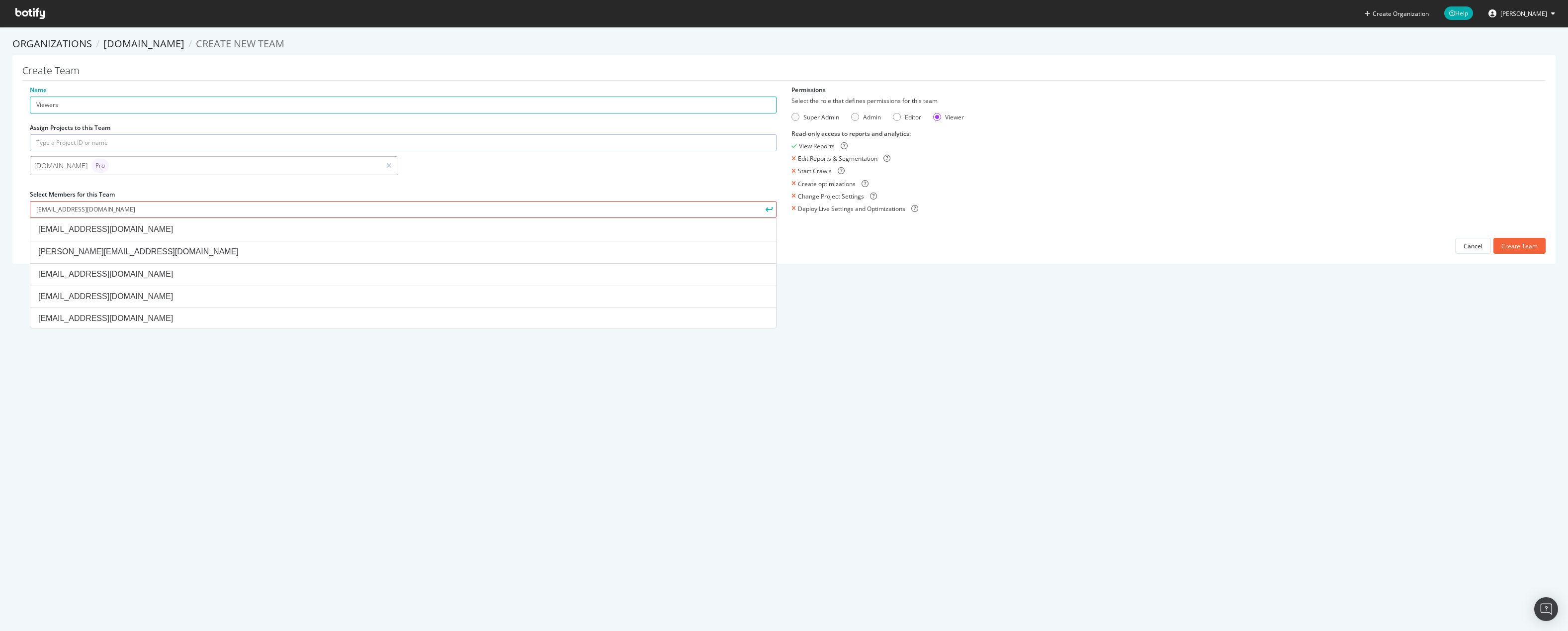
type input "[EMAIL_ADDRESS][DOMAIN_NAME]"
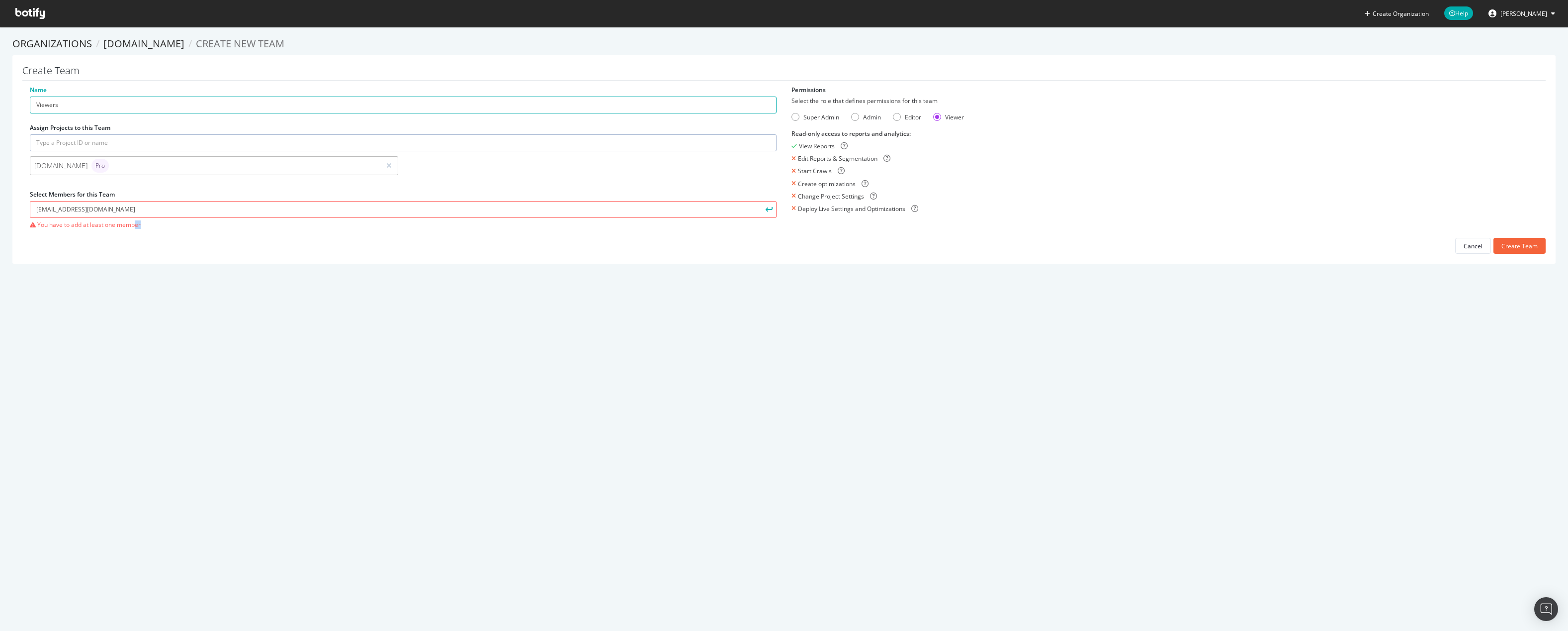
drag, startPoint x: 136, startPoint y: 383, endPoint x: 156, endPoint y: 368, distance: 25.0
click at [156, 368] on div "Create Organization Help David Cozza Organizations AllPosters.com Create new Te…" at bounding box center [784, 315] width 1568 height 631
click at [1469, 247] on div "Cancel" at bounding box center [1473, 245] width 19 height 8
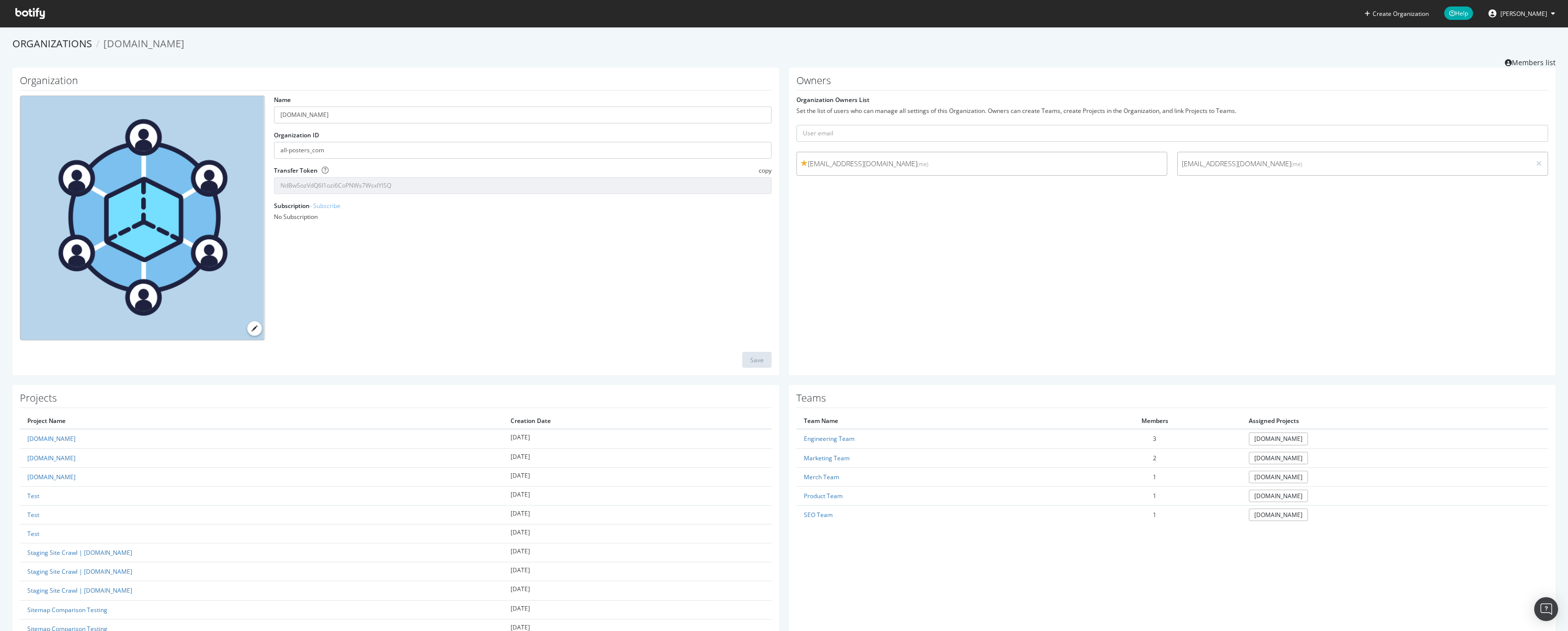
click at [1038, 244] on div "Owners Organization Owners List Set the list of users who can manage all settin…" at bounding box center [1172, 221] width 766 height 308
click at [1537, 12] on span "David Cozza" at bounding box center [1523, 13] width 46 height 8
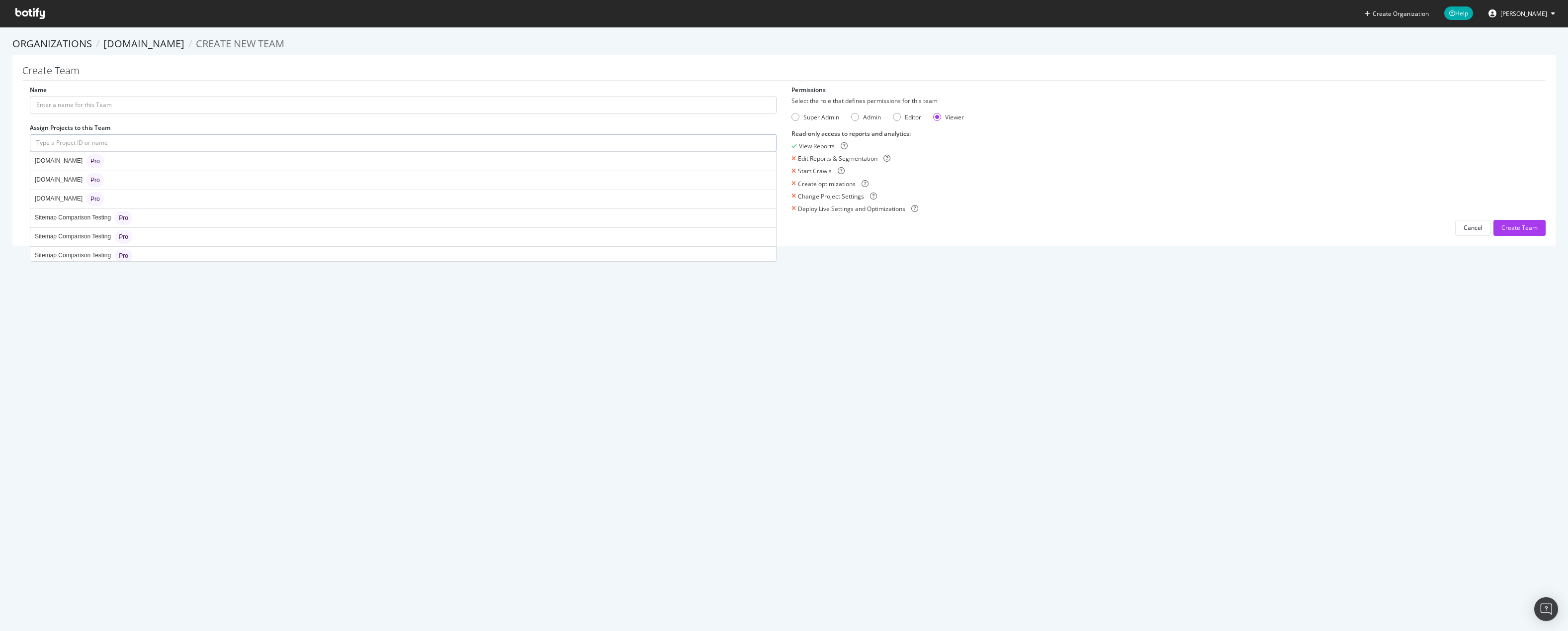
drag, startPoint x: 249, startPoint y: 142, endPoint x: 260, endPoint y: 122, distance: 22.8
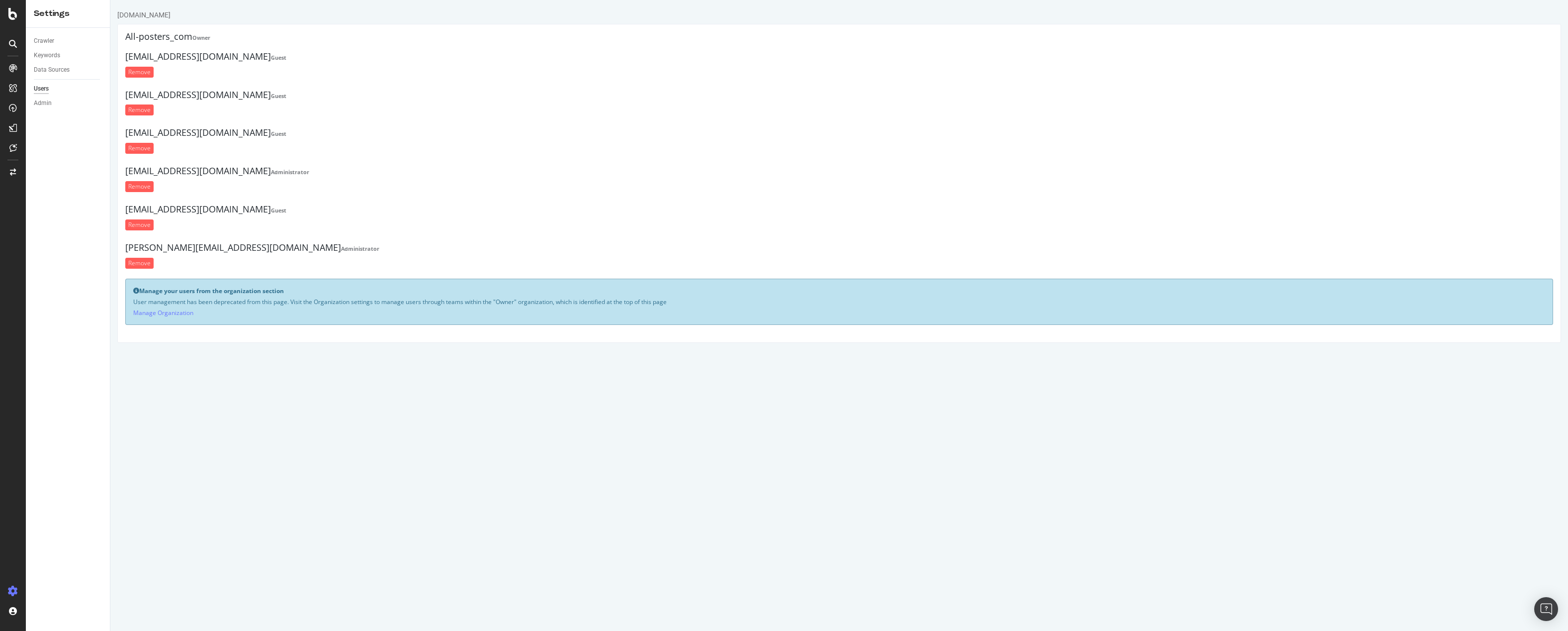
click at [210, 353] on html "[DOMAIN_NAME] All-posters_com Owner [EMAIL_ADDRESS][DOMAIN_NAME] Guest Remove […" at bounding box center [839, 176] width 1457 height 353
click at [174, 315] on link "Manage Organization" at bounding box center [162, 312] width 60 height 8
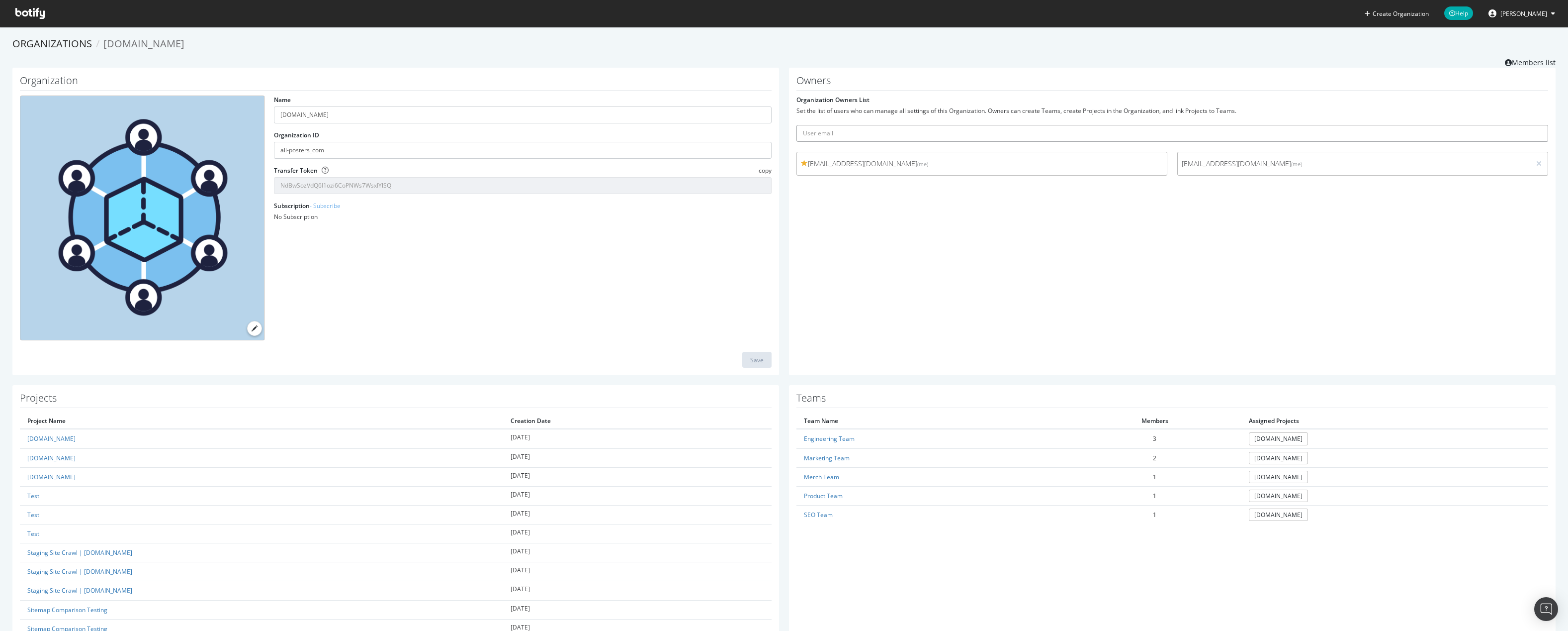
click at [835, 128] on input "text" at bounding box center [1172, 133] width 752 height 17
click at [1217, 284] on div "Owners Organization Owners List Set the list of users who can manage all settin…" at bounding box center [1172, 221] width 766 height 308
click at [1520, 62] on link "Members list" at bounding box center [1530, 62] width 51 height 12
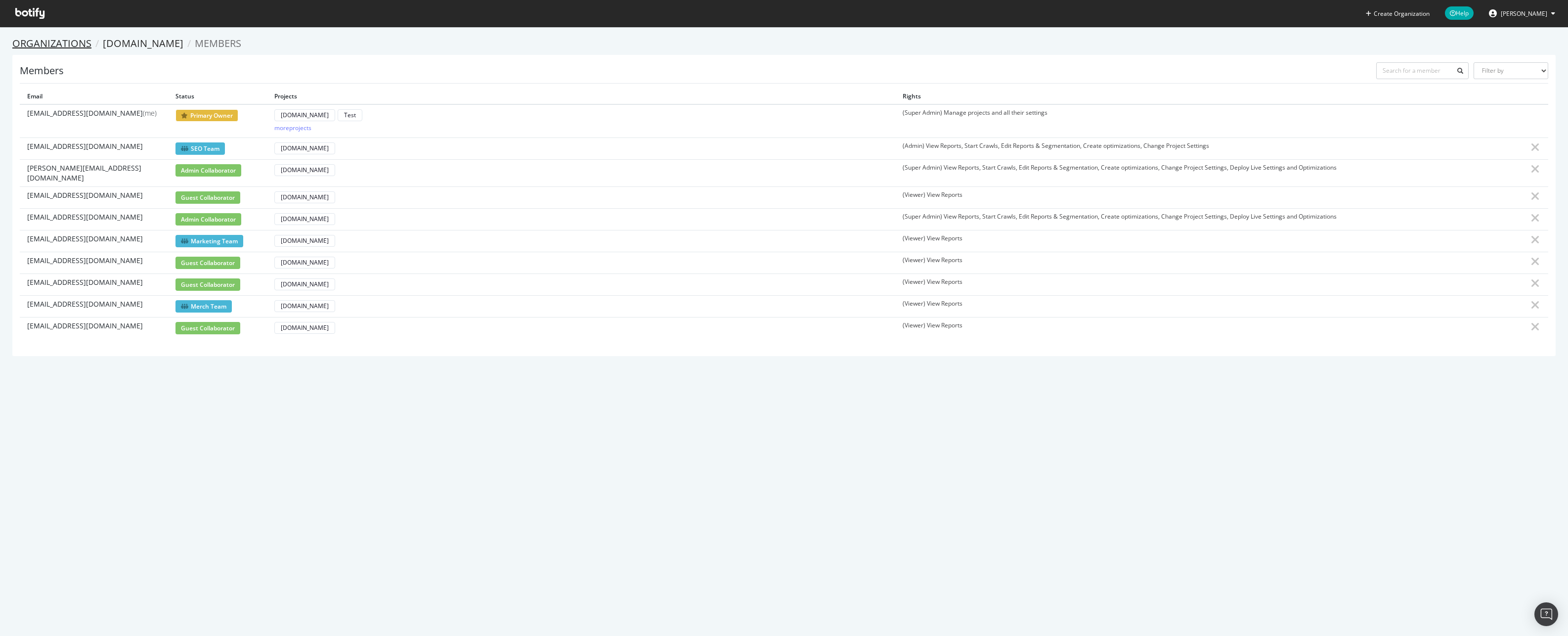
click at [30, 41] on link "Organizations" at bounding box center [51, 43] width 79 height 13
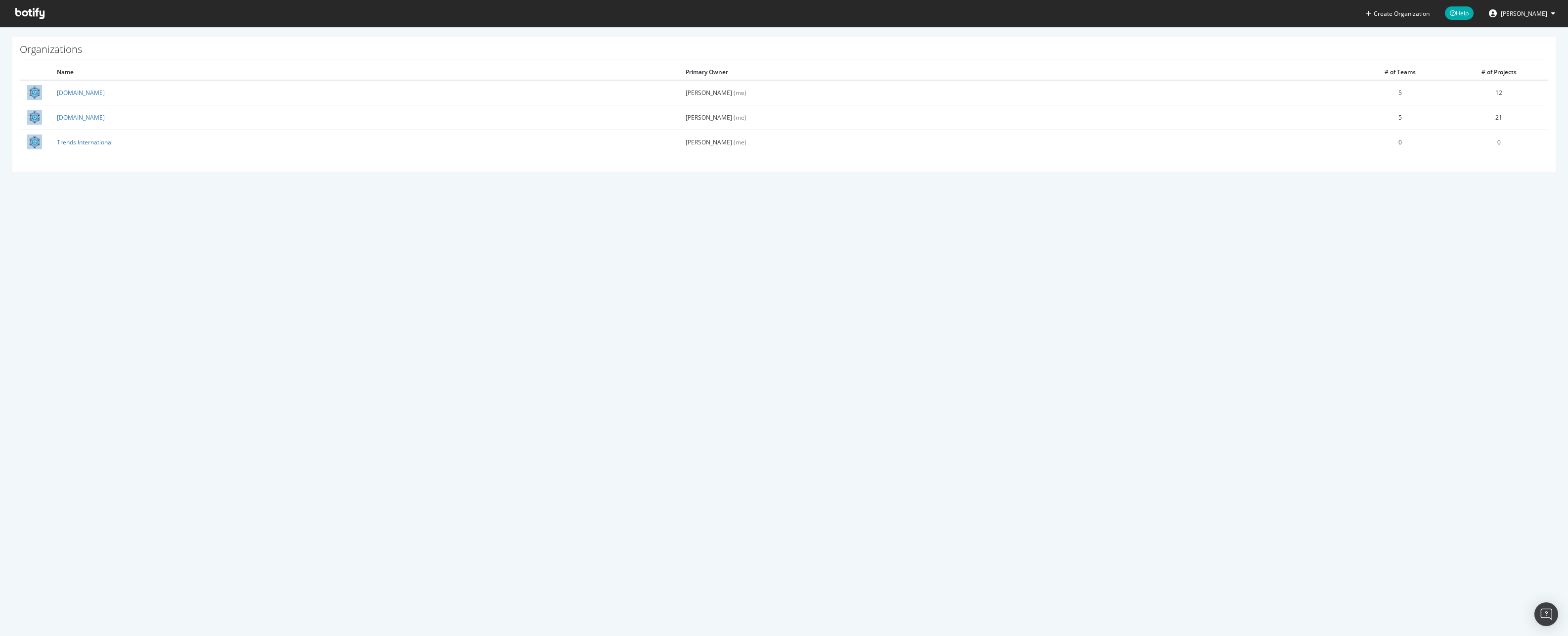
click at [40, 12] on icon at bounding box center [29, 13] width 29 height 11
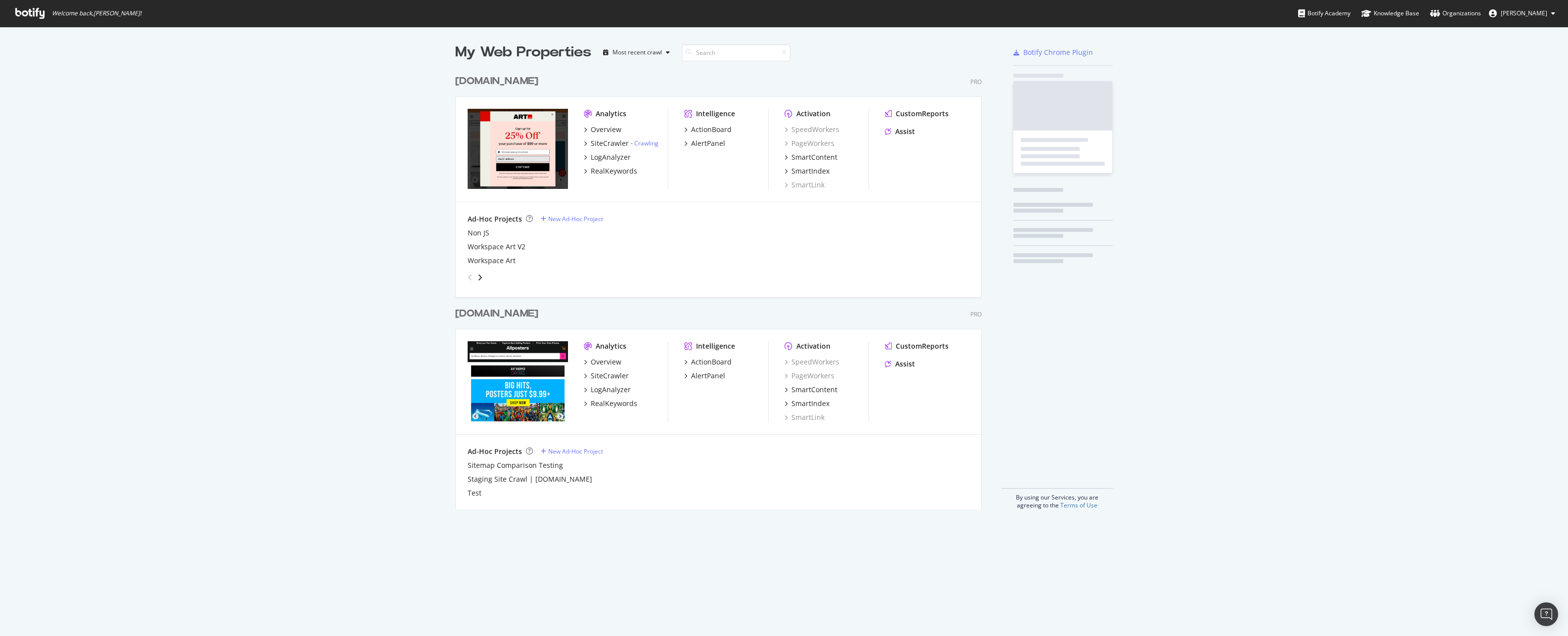
scroll to position [439, 527]
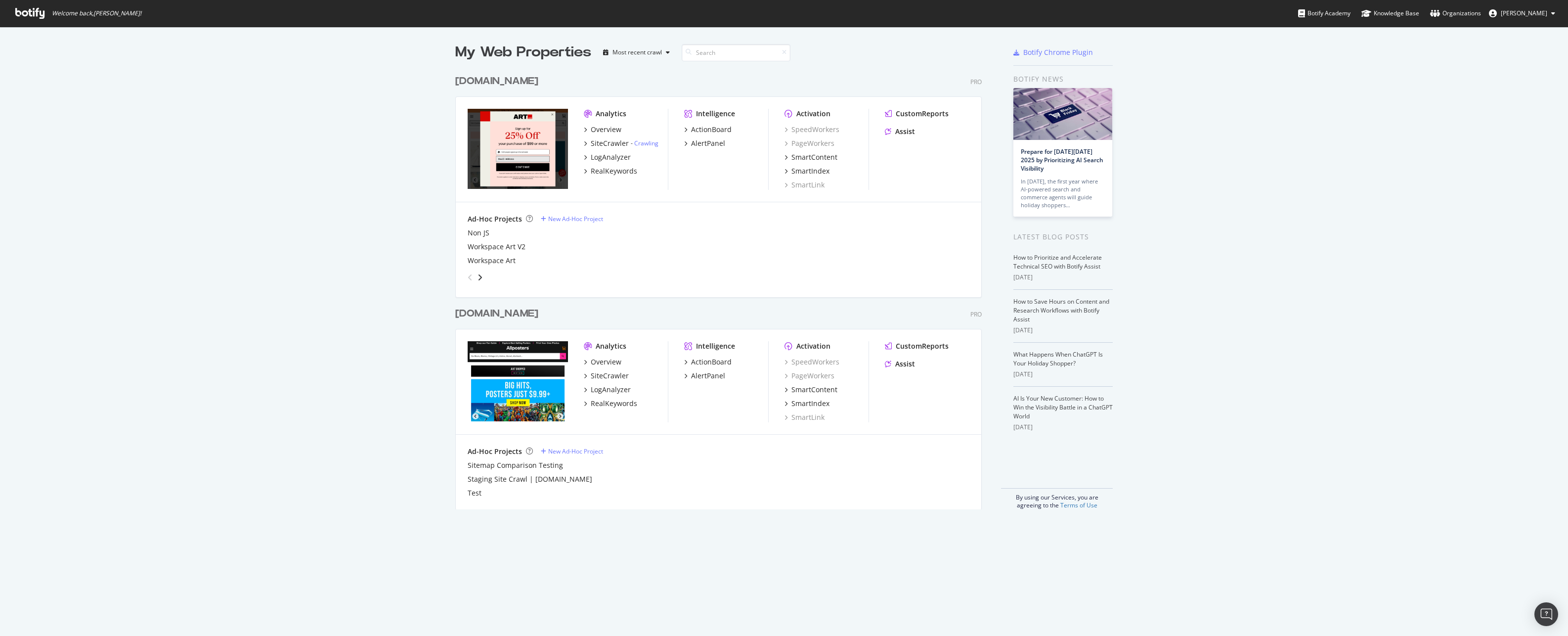
click at [510, 314] on div "[DOMAIN_NAME]" at bounding box center [497, 314] width 83 height 14
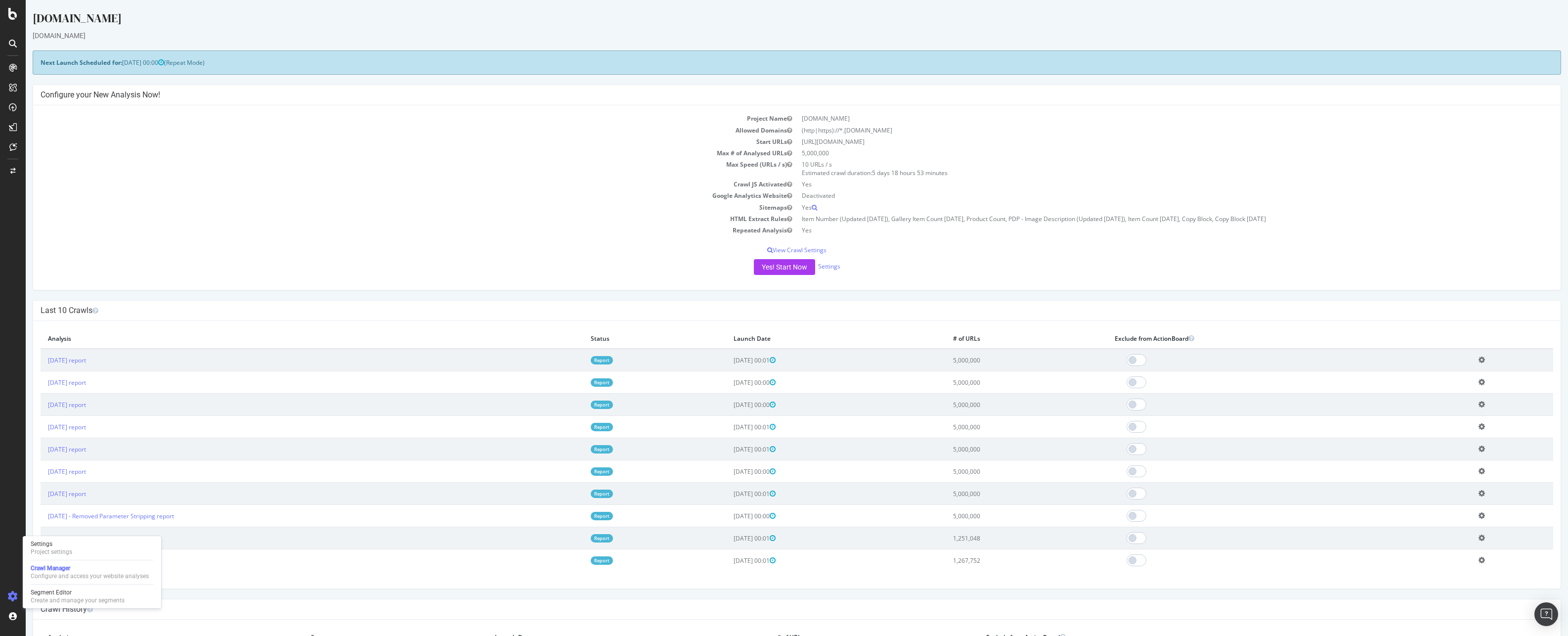
click at [14, 596] on icon at bounding box center [12, 596] width 10 height 10
drag, startPoint x: 63, startPoint y: 548, endPoint x: 69, endPoint y: 544, distance: 7.2
click at [63, 548] on div "Project settings" at bounding box center [51, 552] width 42 height 8
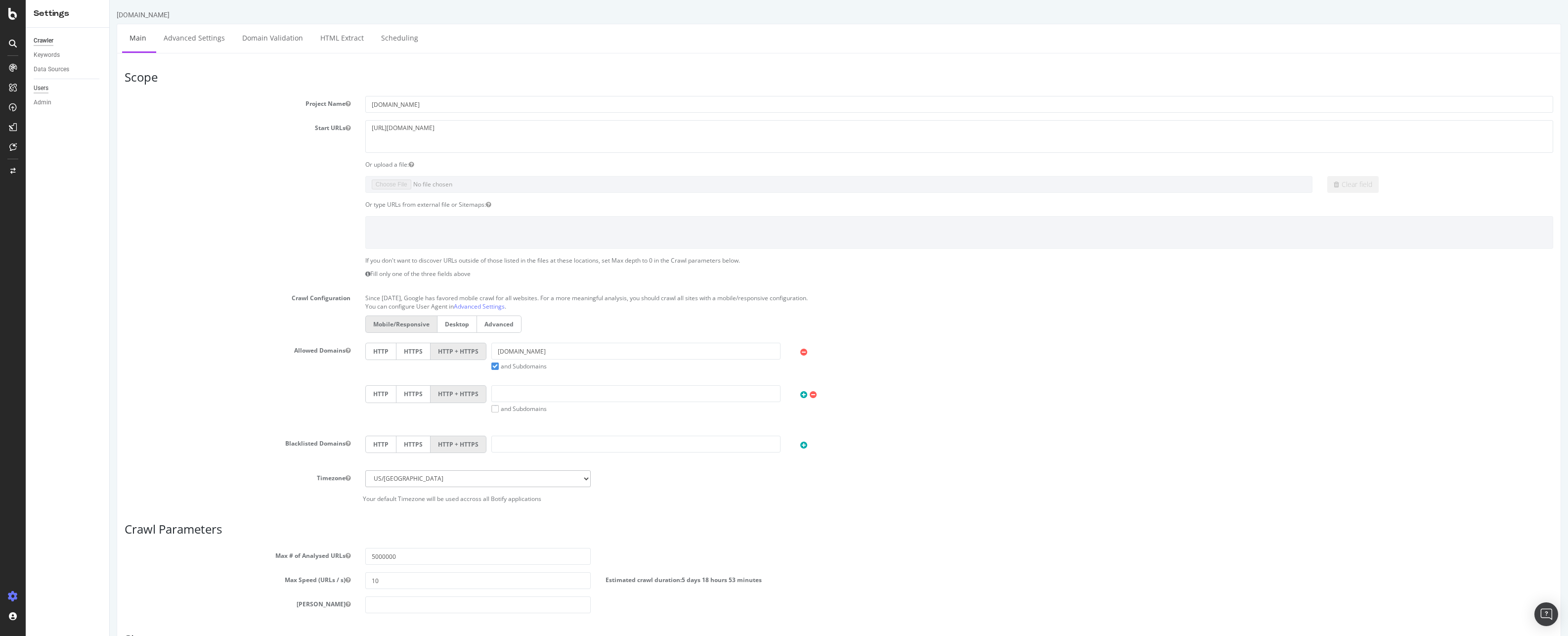
click at [38, 88] on div "Users" at bounding box center [41, 89] width 15 height 11
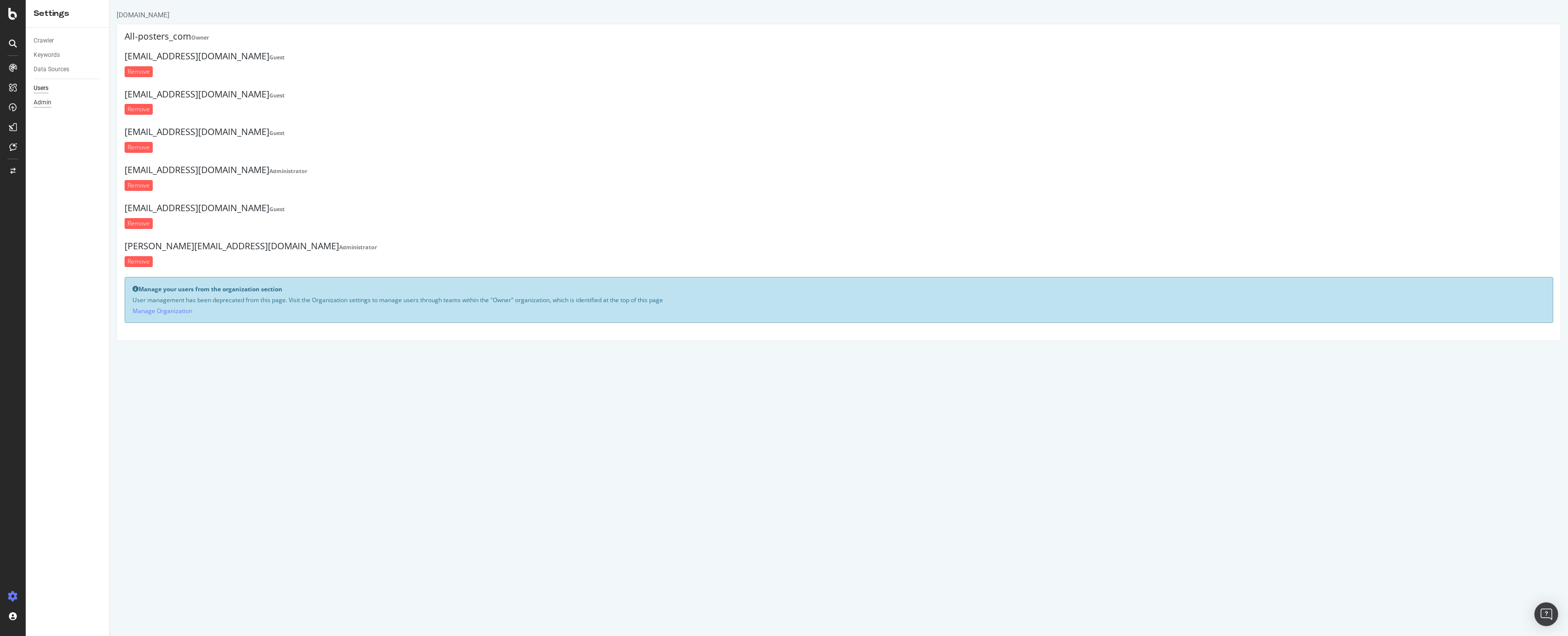
click at [35, 106] on div "Admin" at bounding box center [43, 103] width 18 height 11
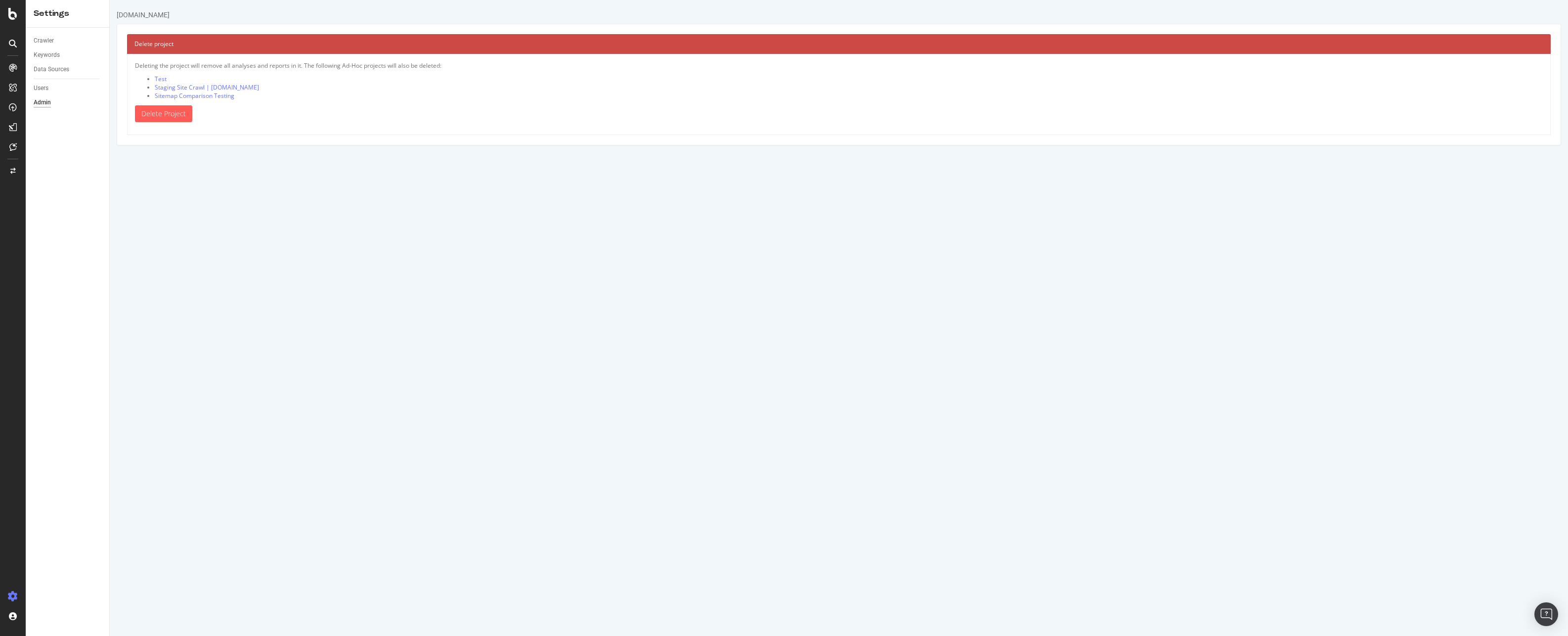
click at [43, 93] on div "Users" at bounding box center [71, 88] width 75 height 14
click at [45, 85] on div "Users" at bounding box center [41, 89] width 15 height 11
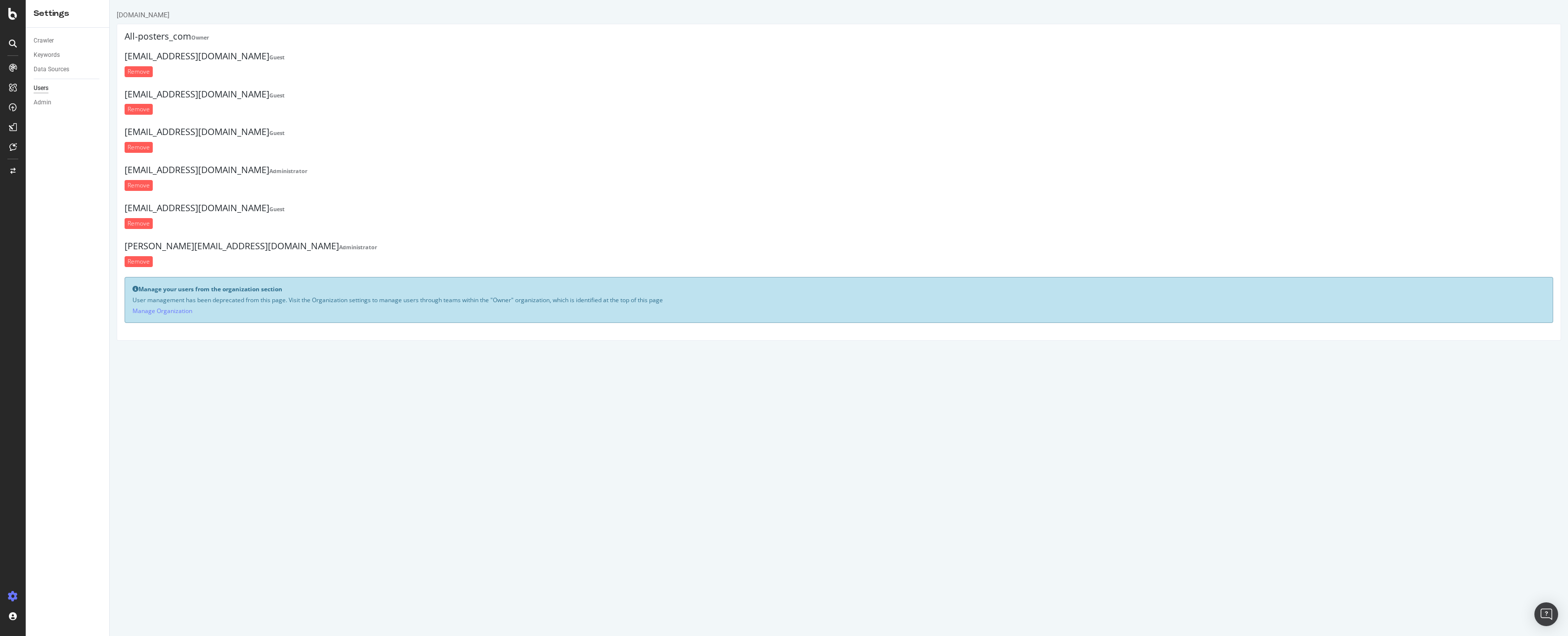
drag, startPoint x: 166, startPoint y: 294, endPoint x: 154, endPoint y: 291, distance: 12.4
click at [154, 291] on b "Manage your users from the organization section" at bounding box center [210, 288] width 144 height 8
drag, startPoint x: 123, startPoint y: 54, endPoint x: 243, endPoint y: 52, distance: 120.0
click at [243, 52] on div "All-posters_com Owner eheineman@art.com Guest Remove dhosei@trendsinternational…" at bounding box center [839, 182] width 1445 height 317
click at [570, 152] on form "Remove" at bounding box center [838, 147] width 1429 height 11
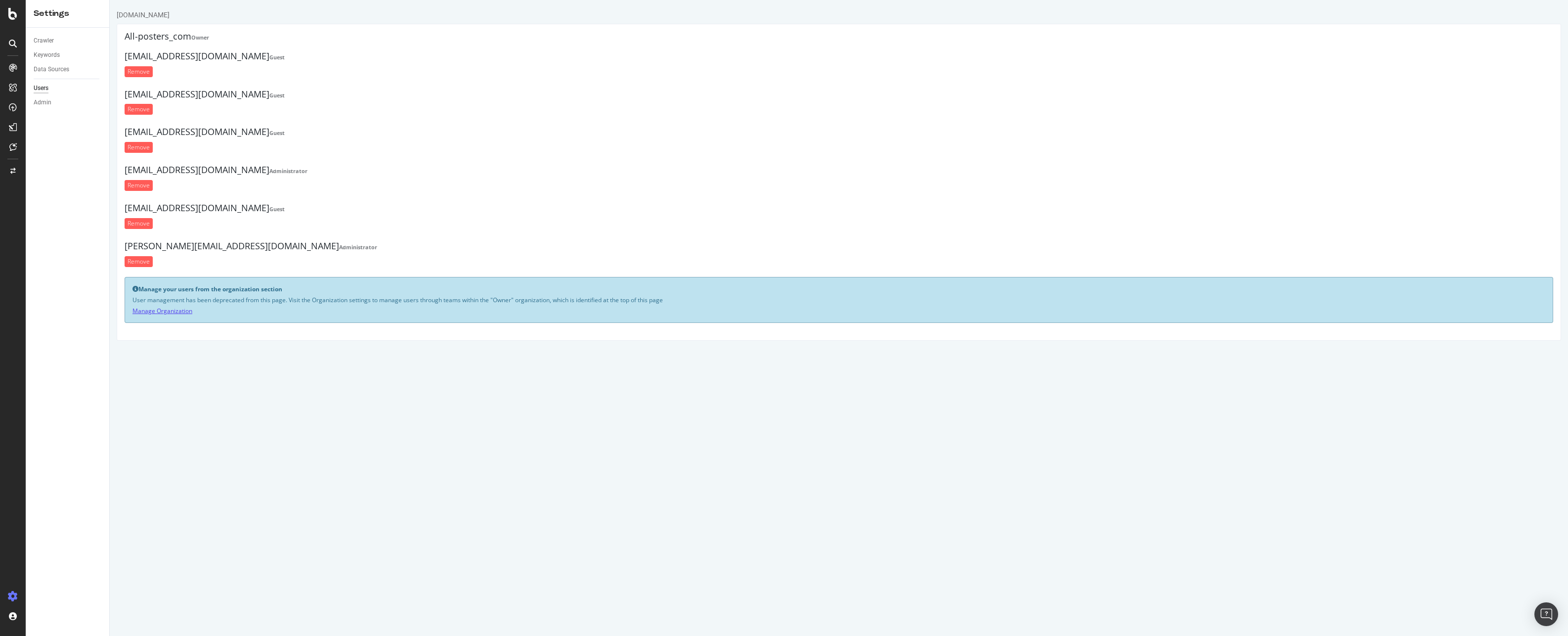
click at [173, 310] on link "Manage Organization" at bounding box center [161, 310] width 59 height 8
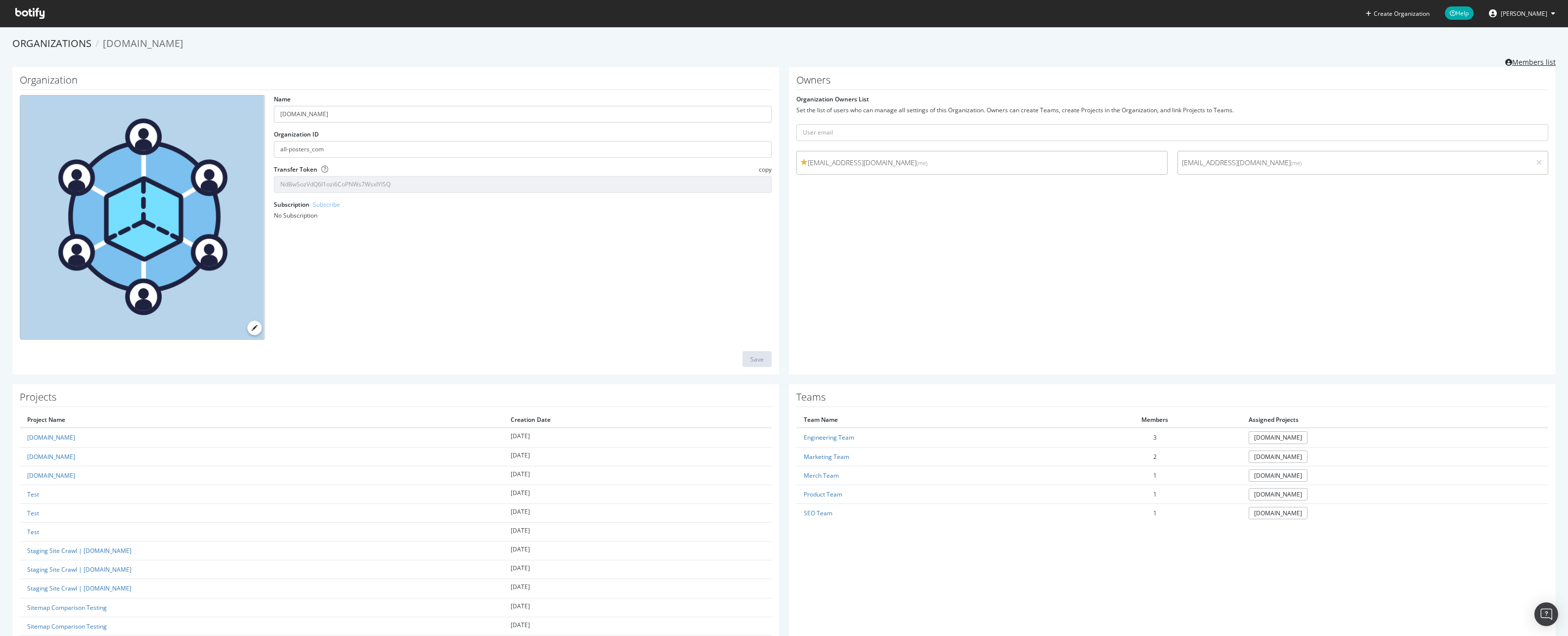
click at [1541, 61] on link "Members list" at bounding box center [1530, 61] width 51 height 12
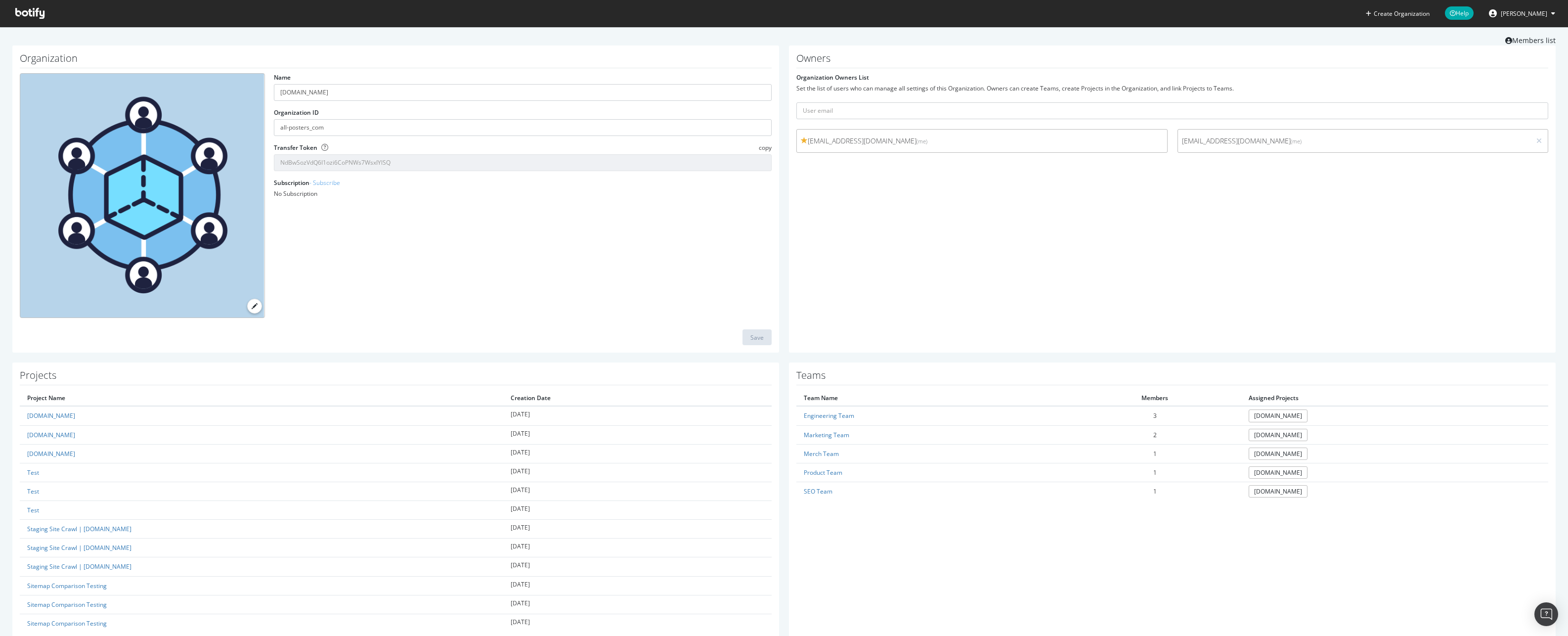
scroll to position [64, 0]
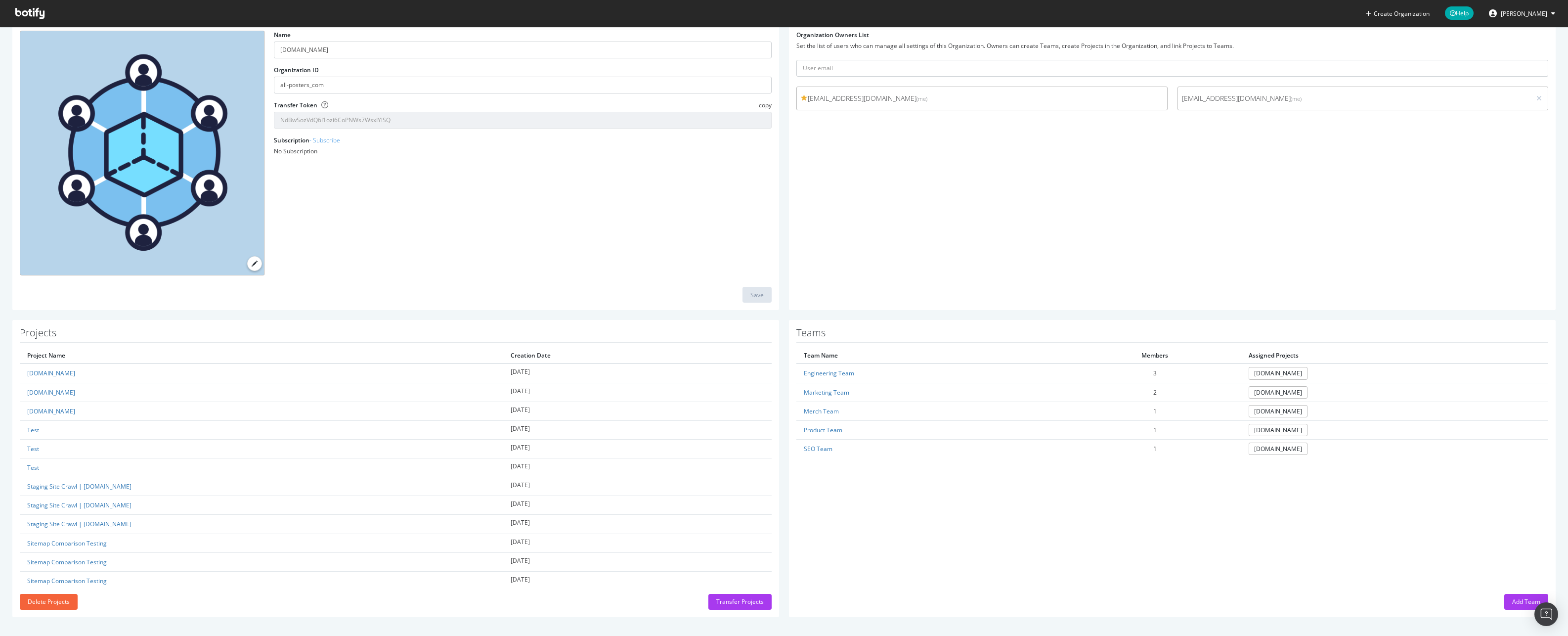
drag, startPoint x: 1506, startPoint y: 601, endPoint x: 1454, endPoint y: 588, distance: 53.6
click at [1512, 601] on div "Add Team" at bounding box center [1526, 601] width 28 height 8
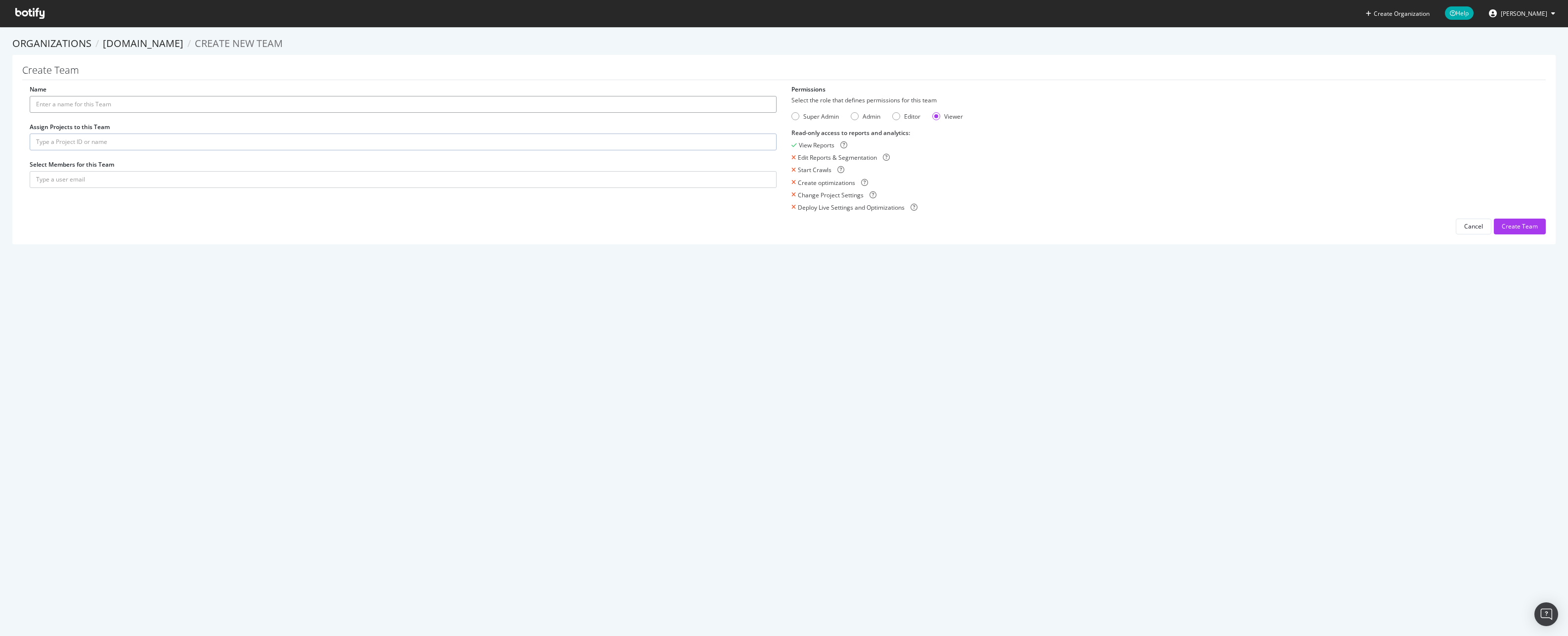
click at [78, 105] on input "Name" at bounding box center [403, 104] width 747 height 17
type input "Viewer"
click at [71, 141] on input "text" at bounding box center [403, 141] width 747 height 17
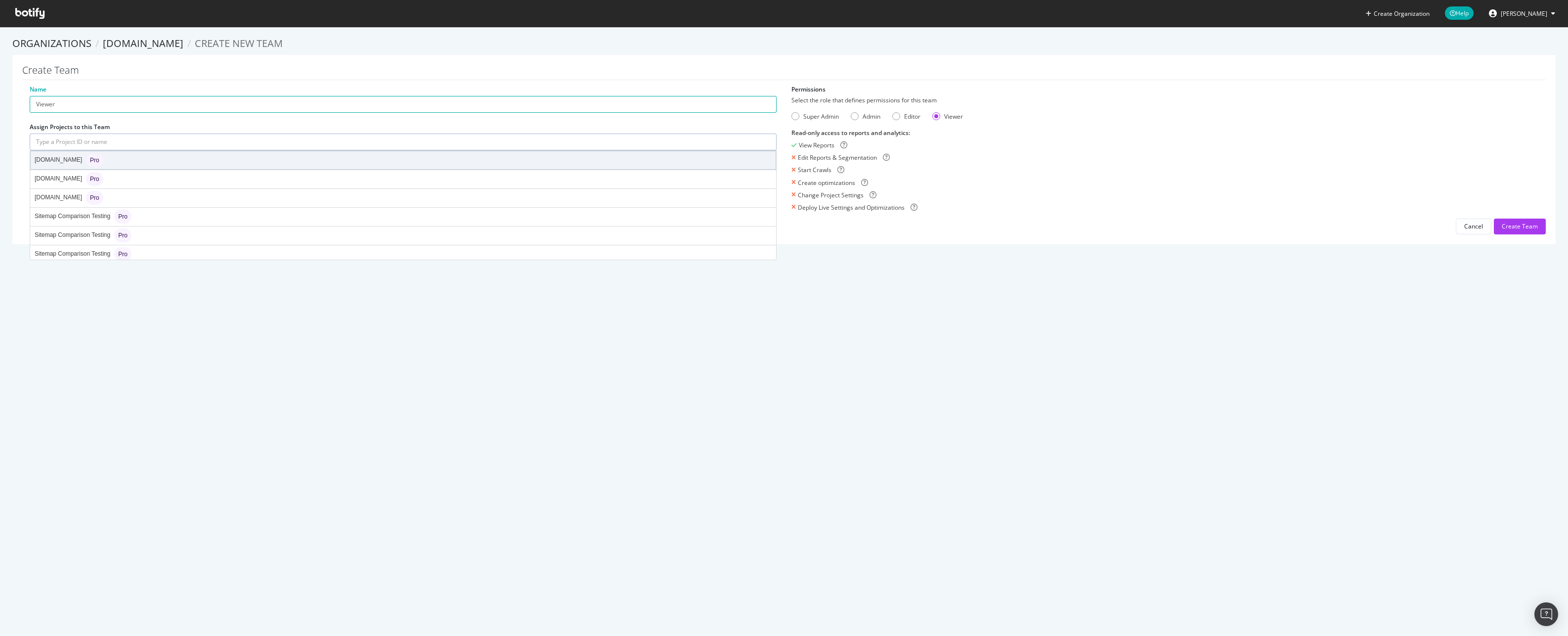
click at [57, 162] on div "[DOMAIN_NAME] Pro" at bounding box center [68, 161] width 68 height 14
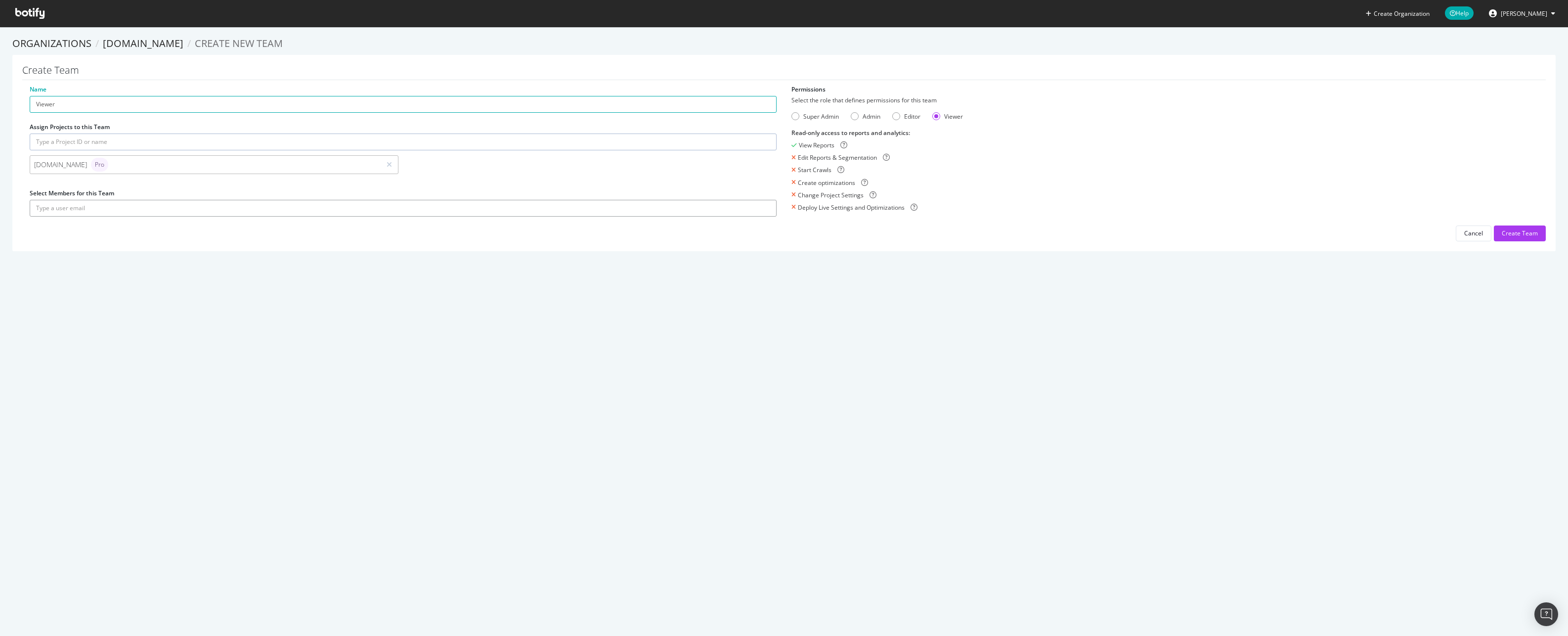
click at [80, 207] on input "text" at bounding box center [403, 208] width 747 height 17
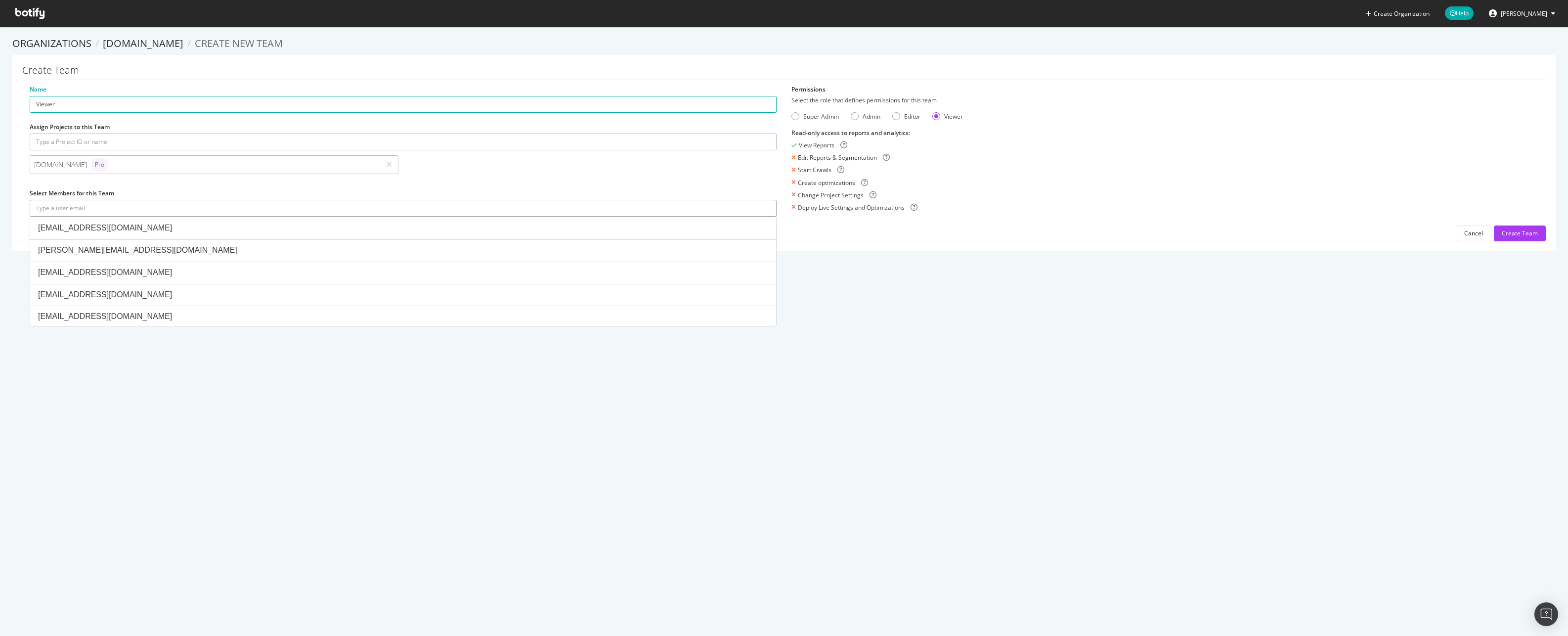
paste input "[EMAIL_ADDRESS][DOMAIN_NAME]"
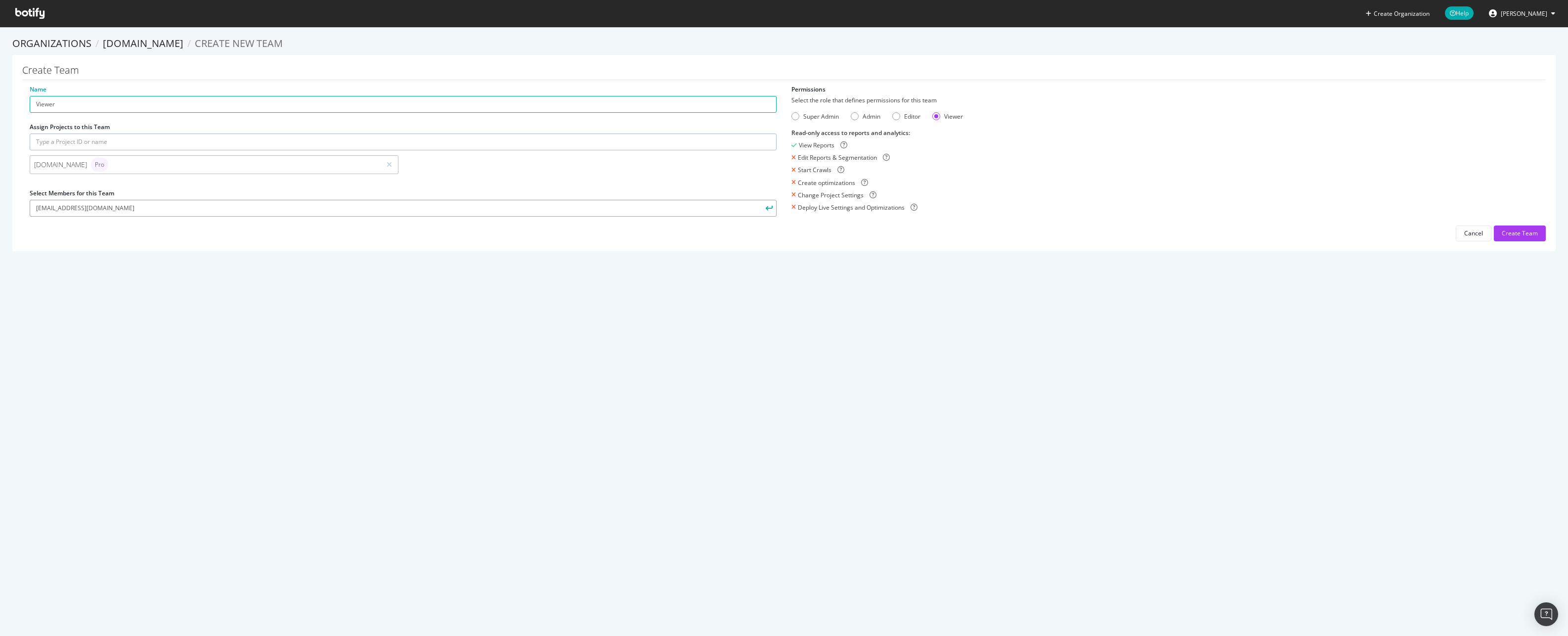
type input "[EMAIL_ADDRESS][DOMAIN_NAME]"
click at [760, 200] on button "submit" at bounding box center [768, 208] width 17 height 17
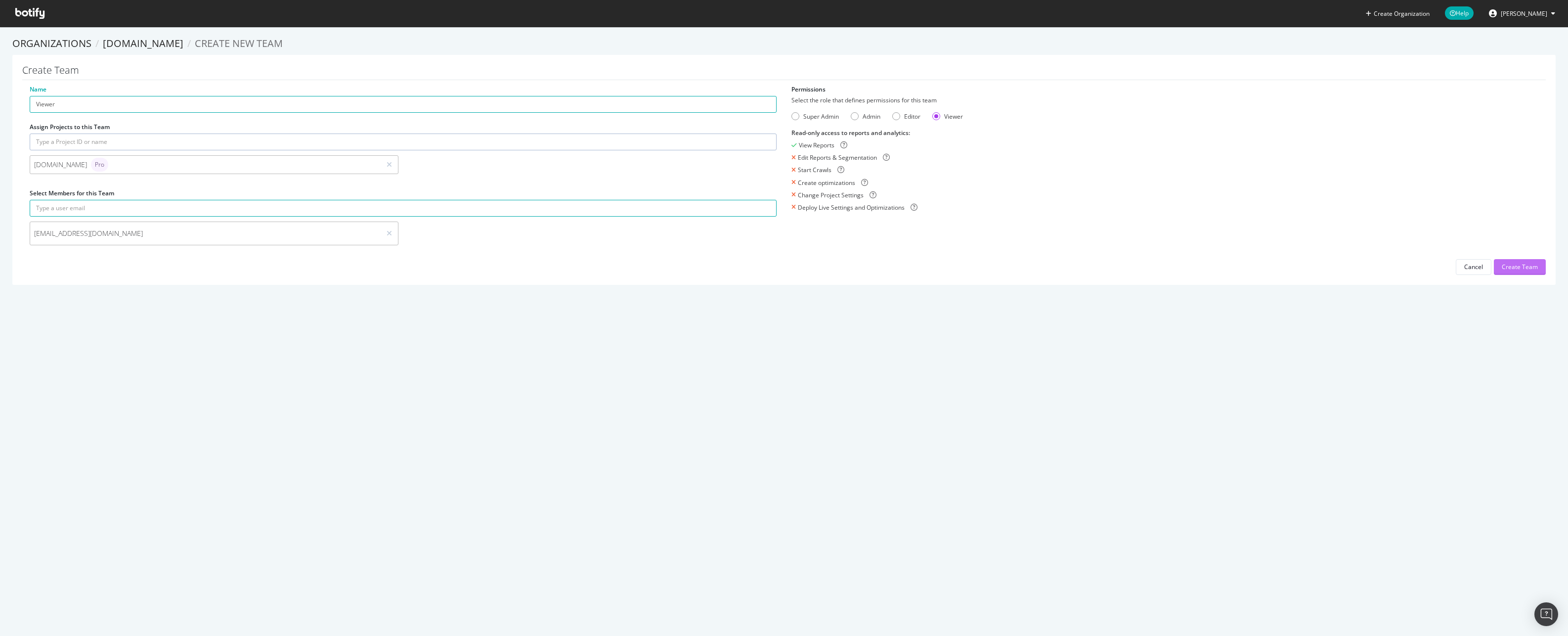
click at [1525, 264] on div "Create Team" at bounding box center [1519, 266] width 36 height 8
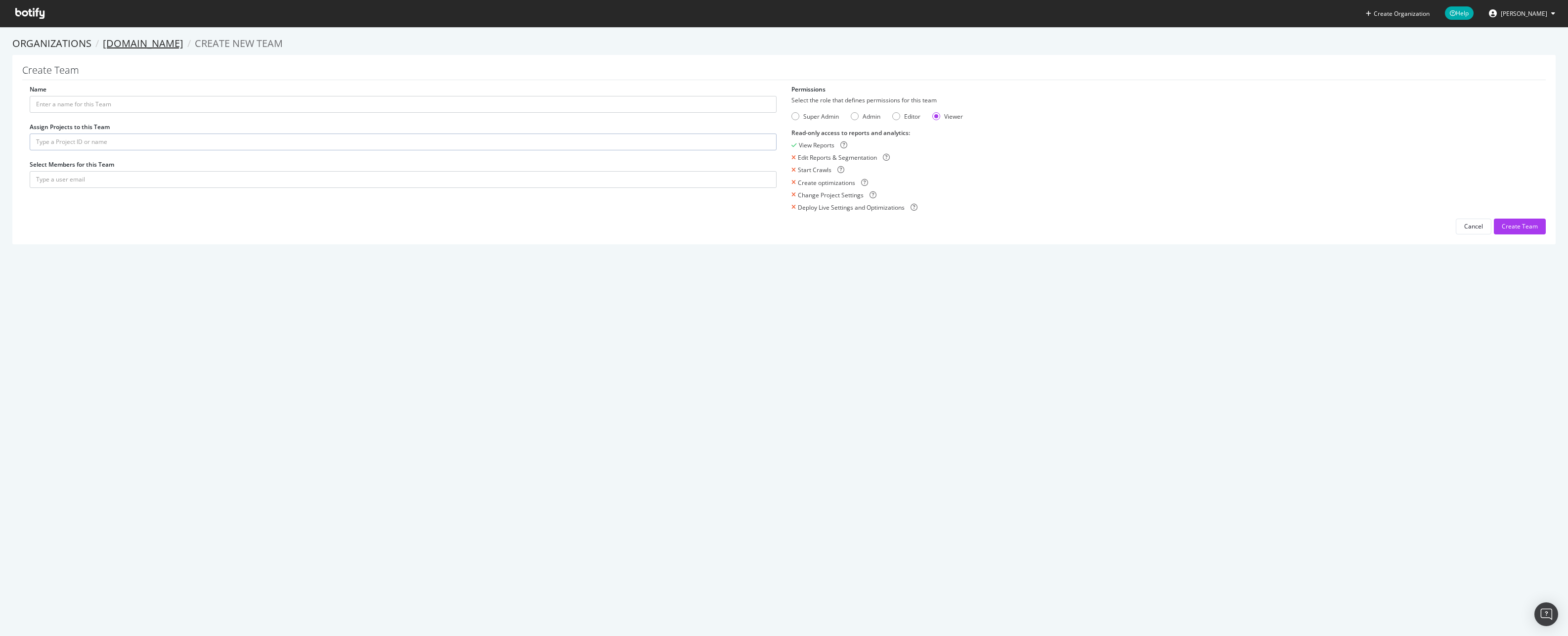
click at [153, 41] on link "[DOMAIN_NAME]" at bounding box center [143, 43] width 81 height 13
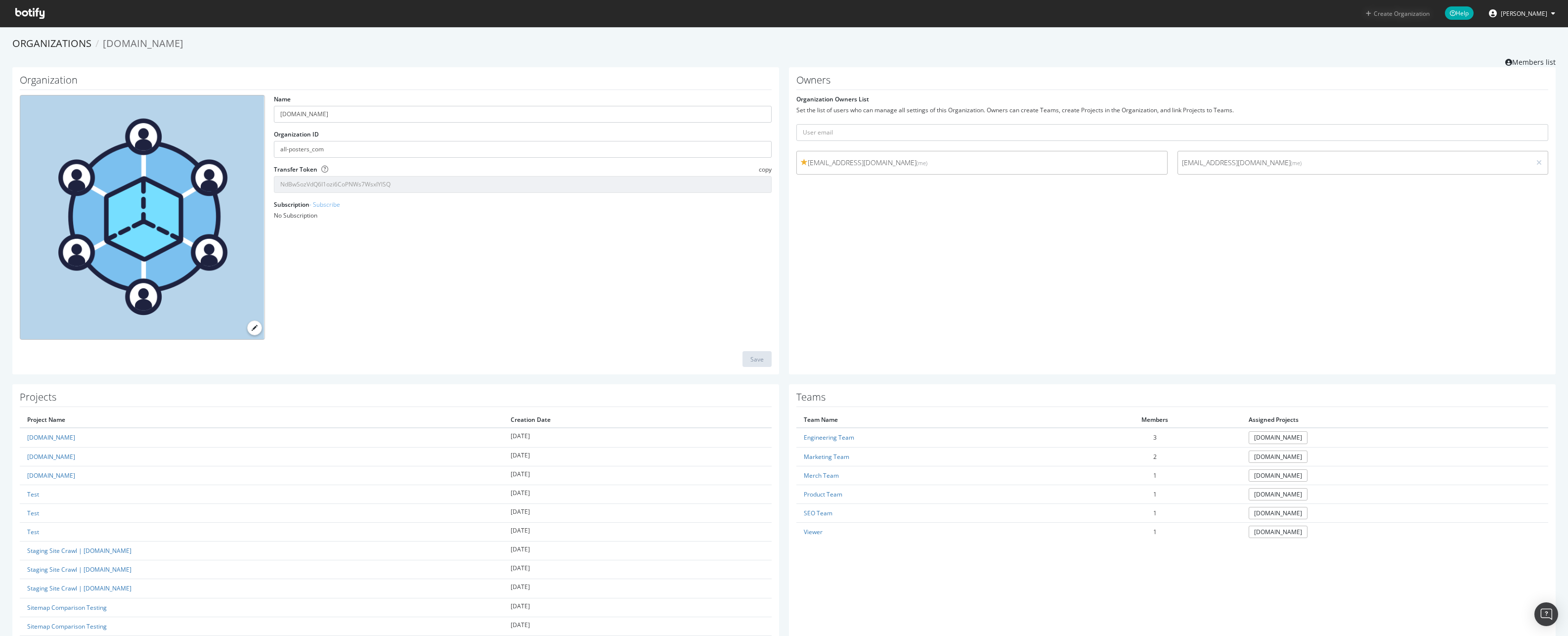
click at [1395, 15] on button "Create Organization" at bounding box center [1397, 13] width 65 height 10
click at [41, 40] on link "Organizations" at bounding box center [51, 43] width 79 height 13
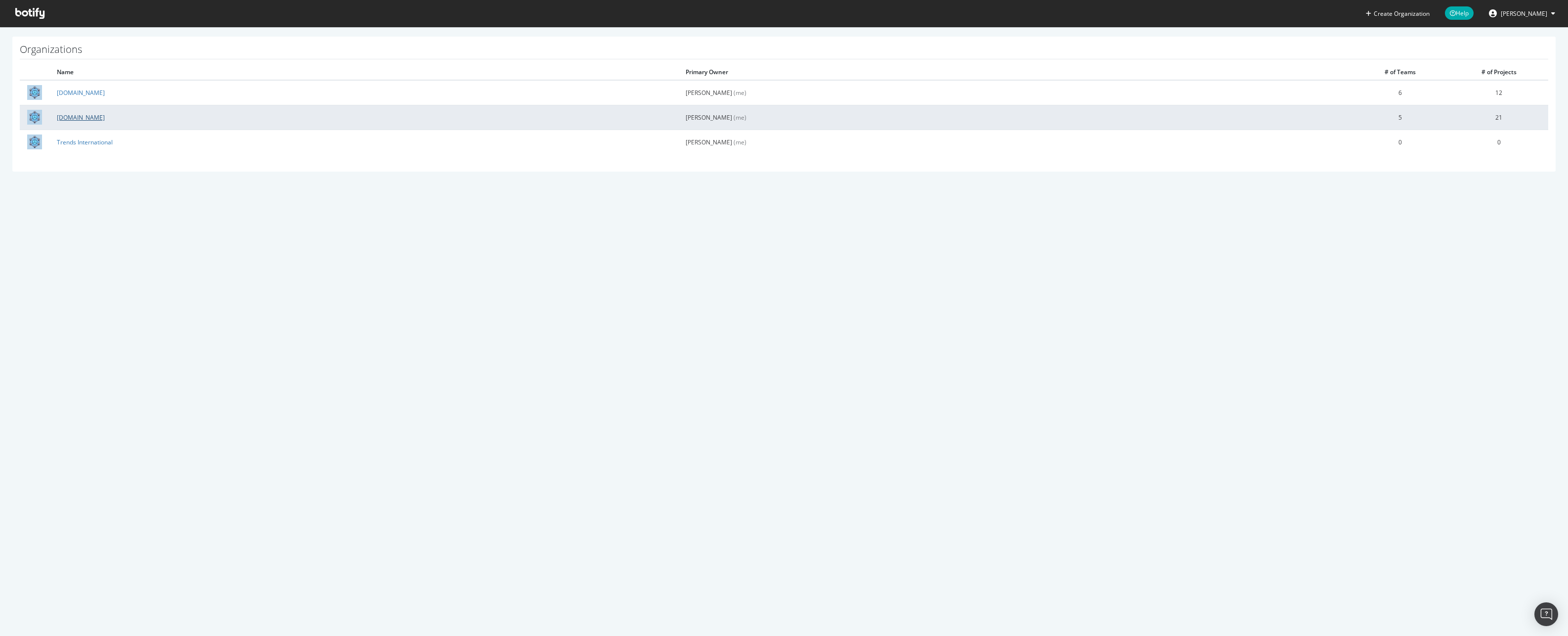
click at [70, 119] on link "[DOMAIN_NAME]" at bounding box center [81, 117] width 48 height 8
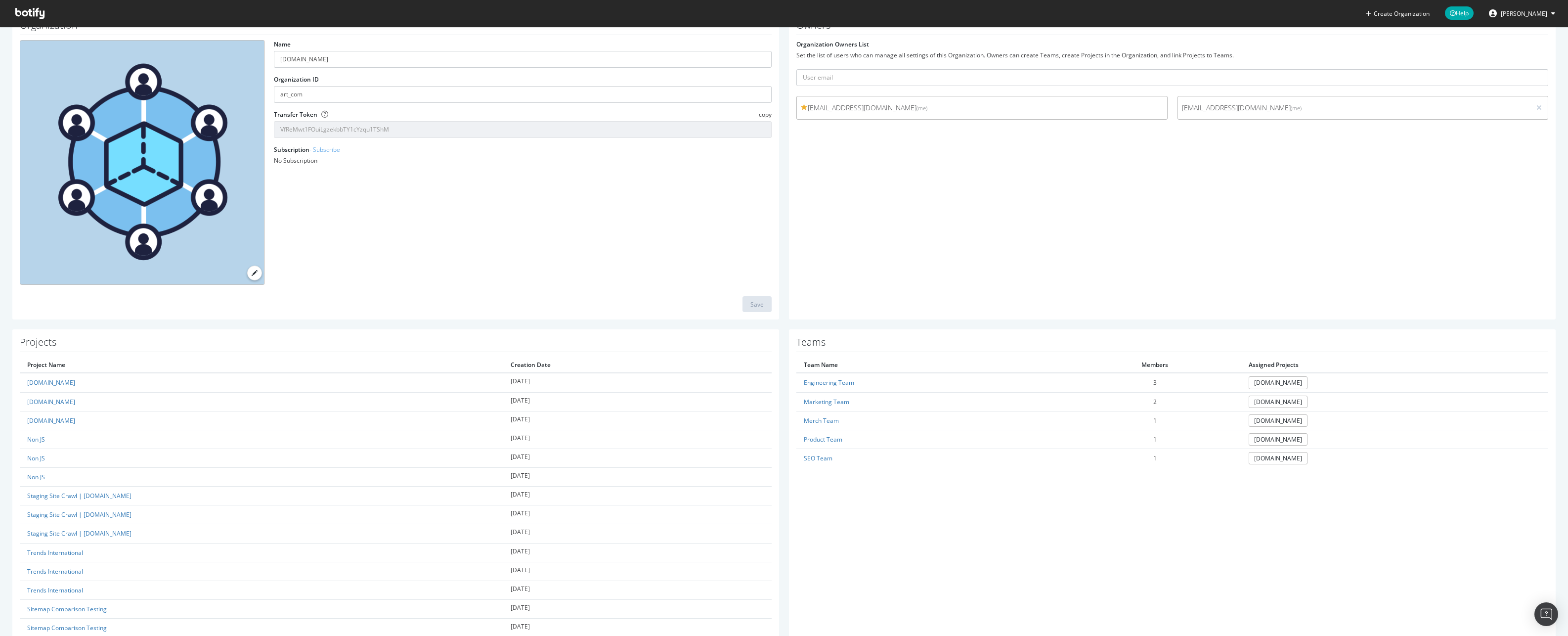
scroll to position [234, 0]
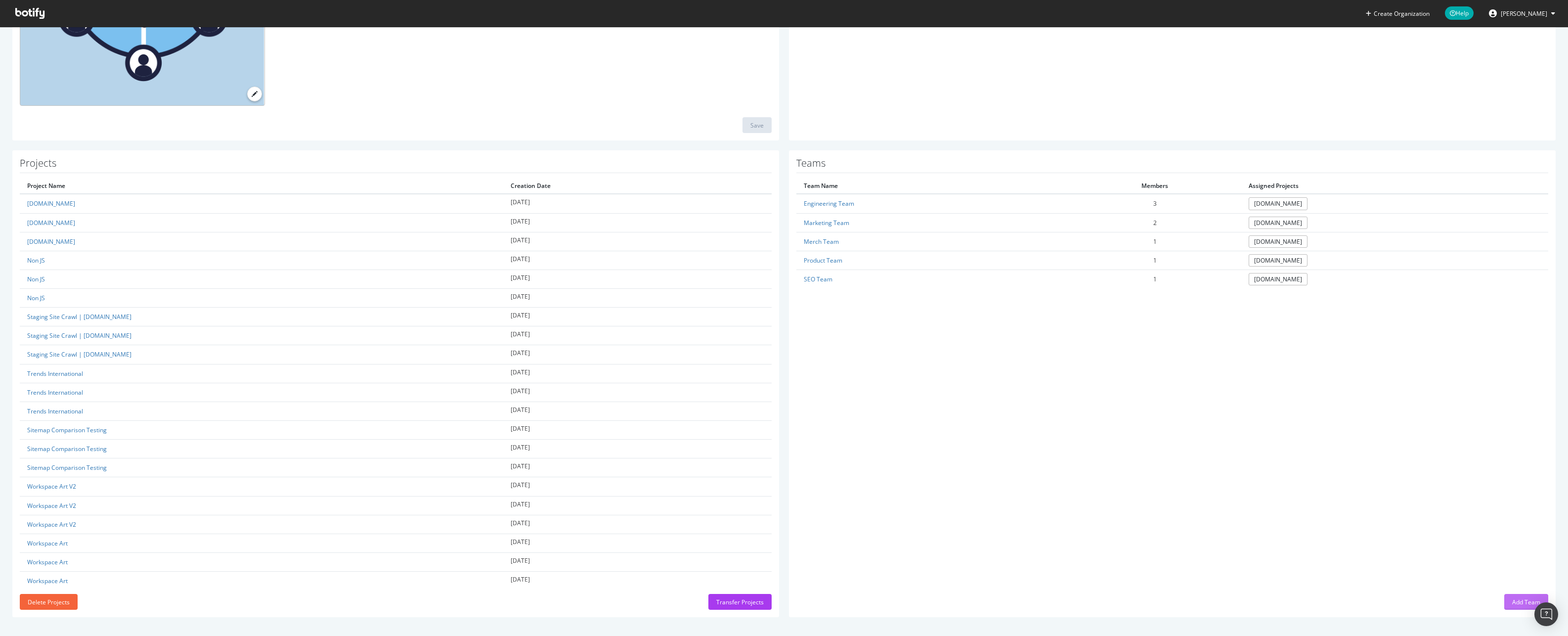
click at [1519, 601] on div "Add Team" at bounding box center [1526, 601] width 28 height 8
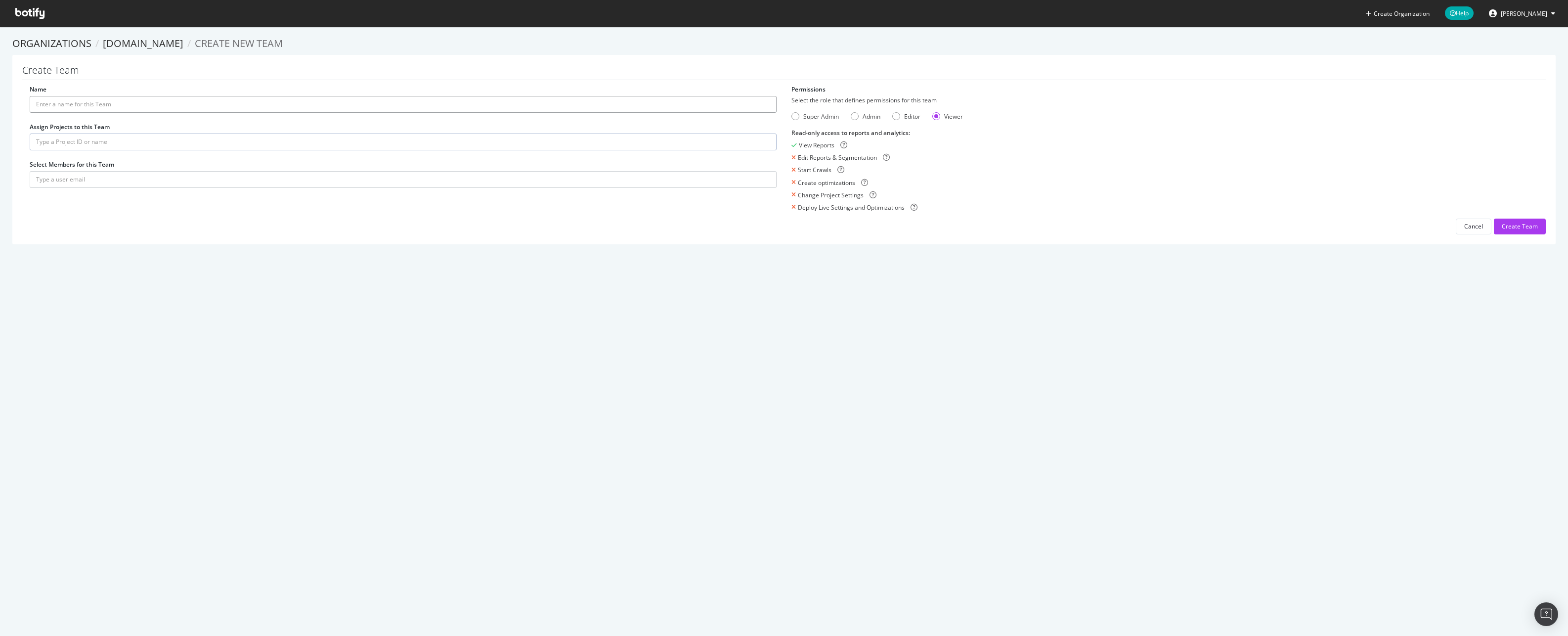
click at [124, 106] on input "Name" at bounding box center [403, 104] width 747 height 17
type input "Viewer"
click at [115, 141] on input "text" at bounding box center [403, 141] width 747 height 17
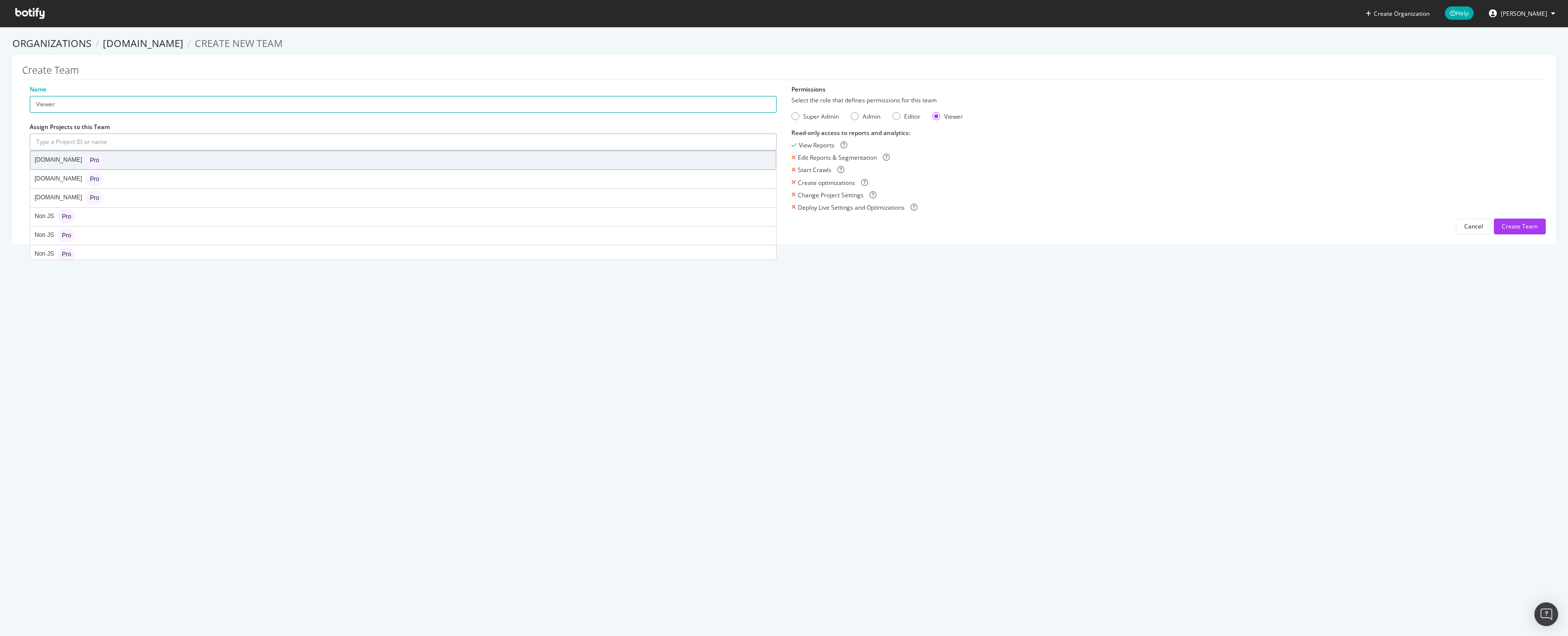
click at [76, 155] on div "[DOMAIN_NAME] Pro" at bounding box center [404, 161] width 745 height 18
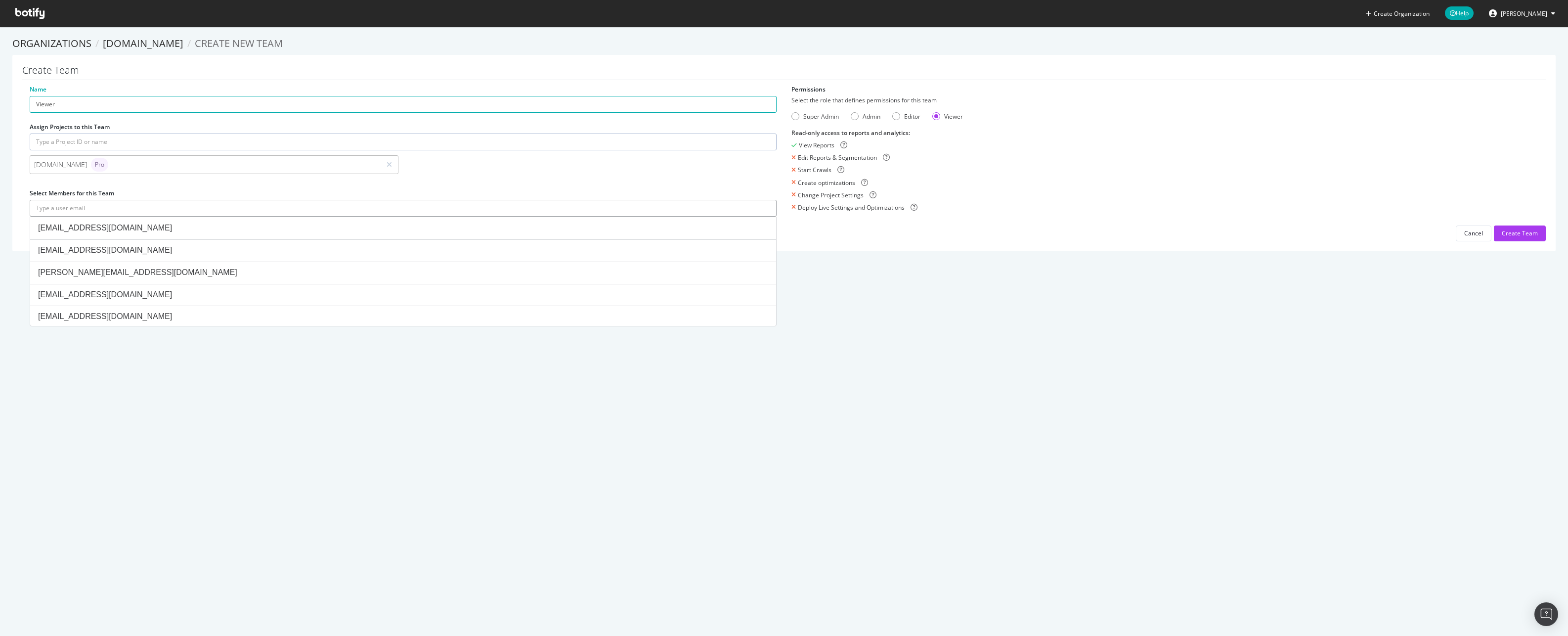
click at [86, 208] on input "text" at bounding box center [403, 208] width 747 height 17
paste input "[EMAIL_ADDRESS][DOMAIN_NAME]"
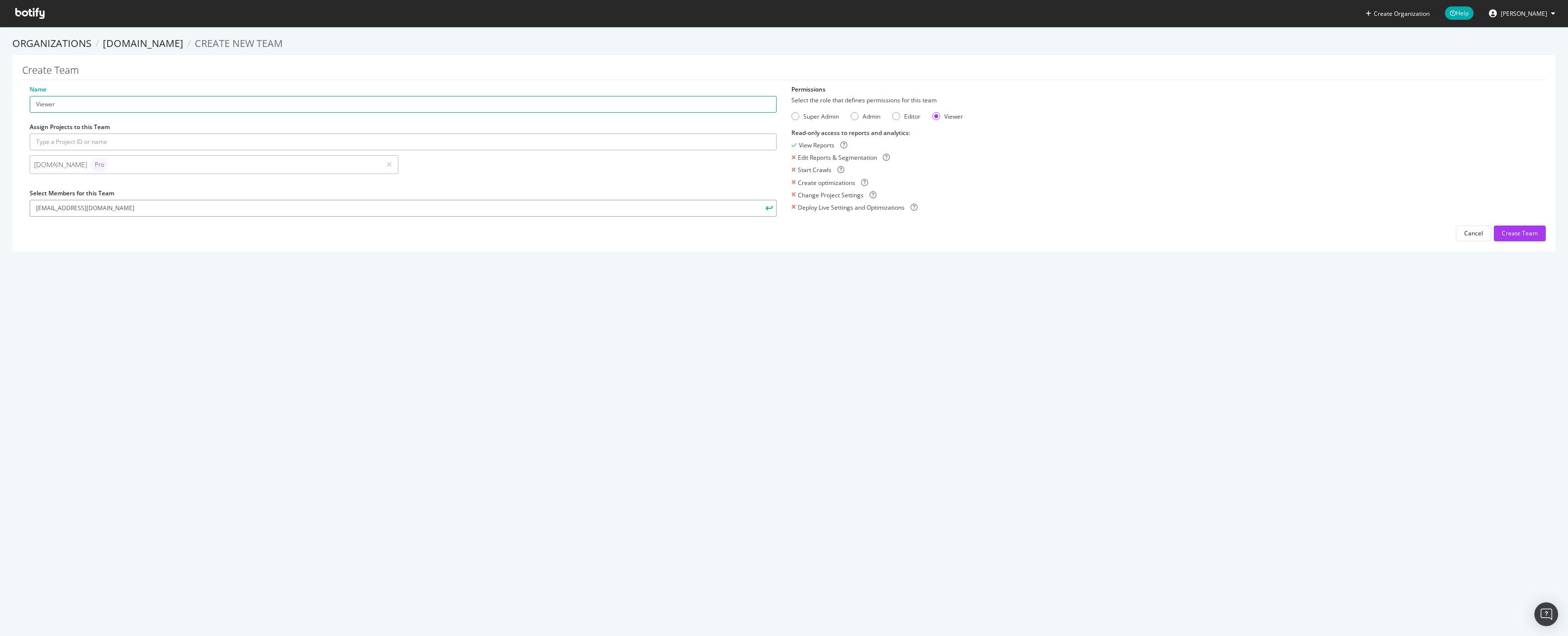
type input "[EMAIL_ADDRESS][DOMAIN_NAME]"
click at [760, 200] on button "submit" at bounding box center [768, 208] width 17 height 17
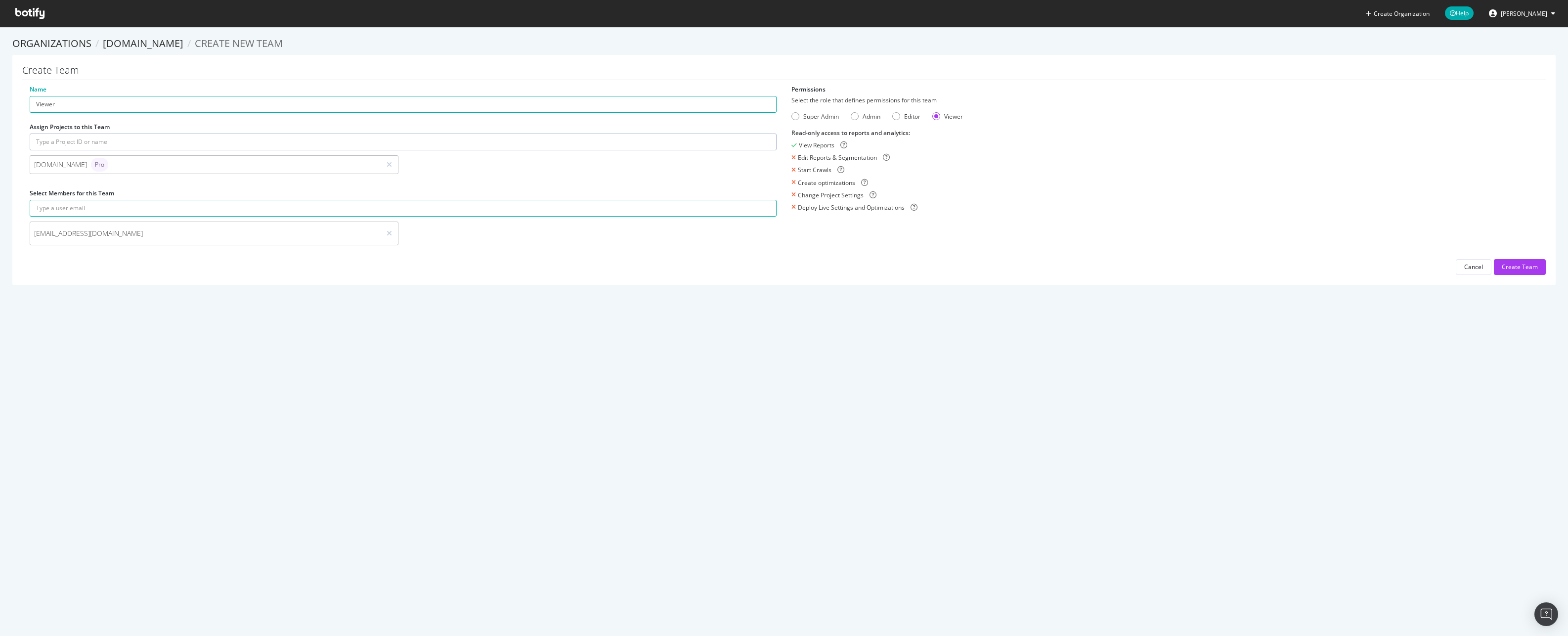
click at [325, 161] on div "[DOMAIN_NAME] Pro" at bounding box center [205, 165] width 342 height 14
click at [1535, 262] on button "Create Team" at bounding box center [1519, 267] width 52 height 16
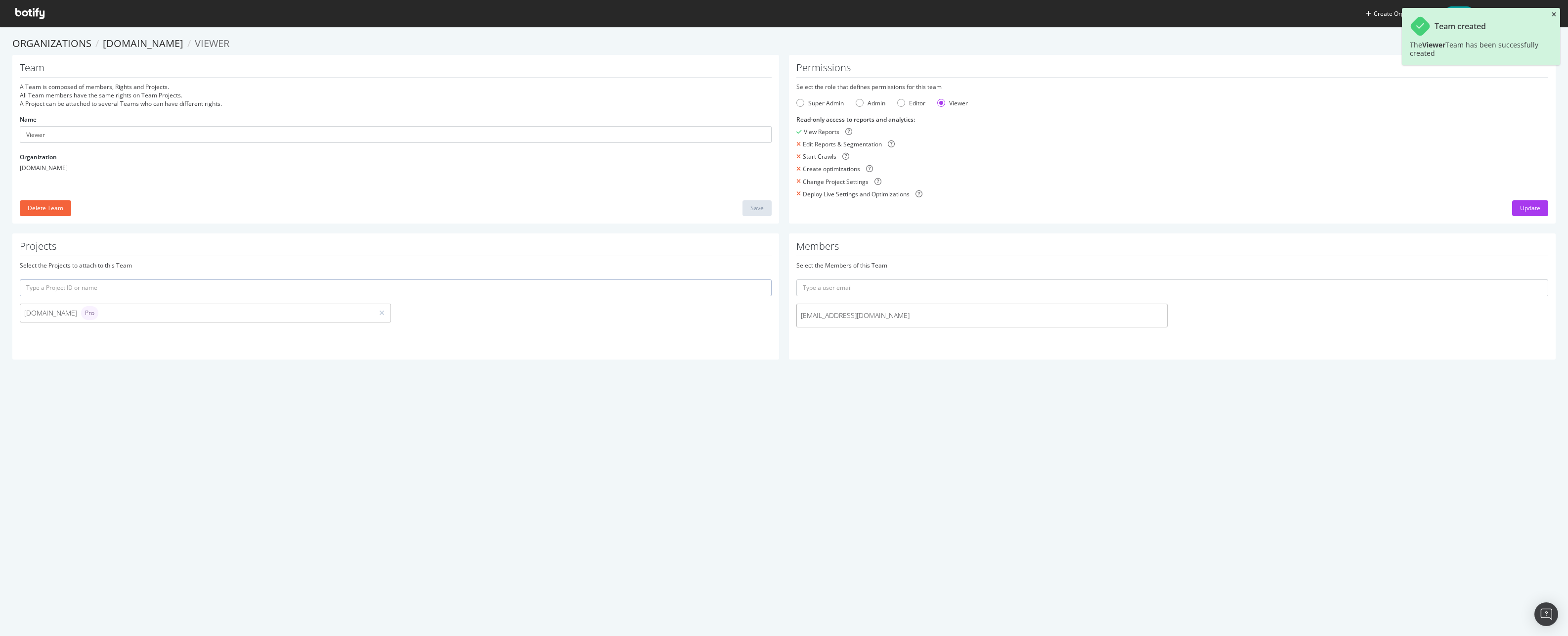
click at [1554, 12] on icon "close toast" at bounding box center [1554, 14] width 4 height 6
click at [133, 48] on link "[DOMAIN_NAME]" at bounding box center [143, 43] width 81 height 13
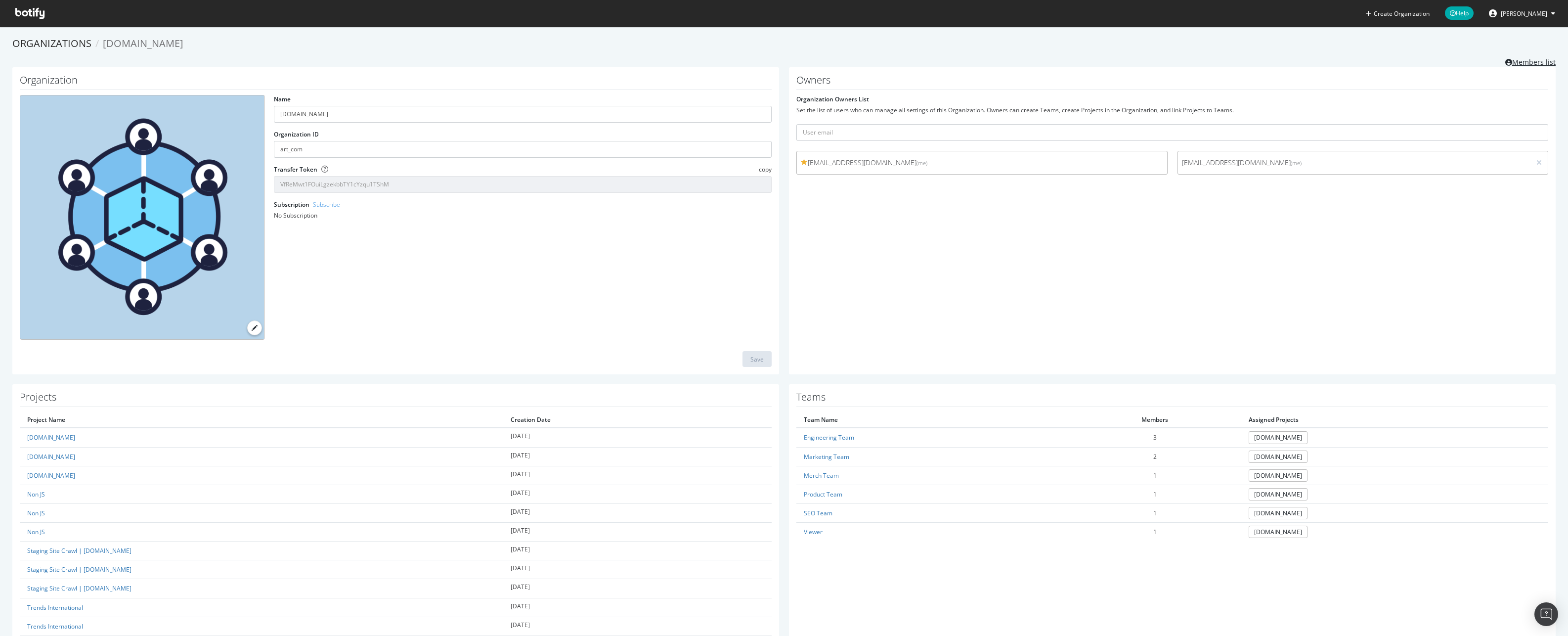
click at [1524, 61] on link "Members list" at bounding box center [1530, 61] width 51 height 12
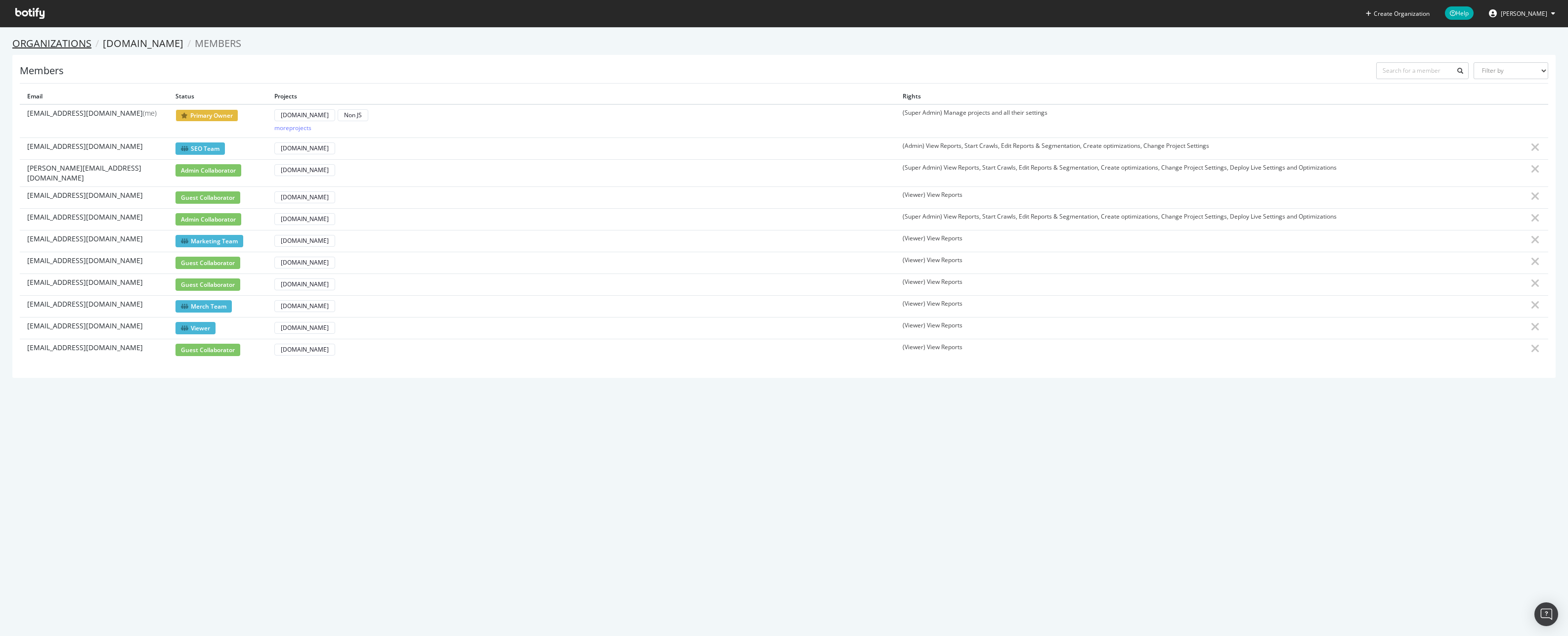
click at [62, 48] on link "Organizations" at bounding box center [51, 43] width 79 height 13
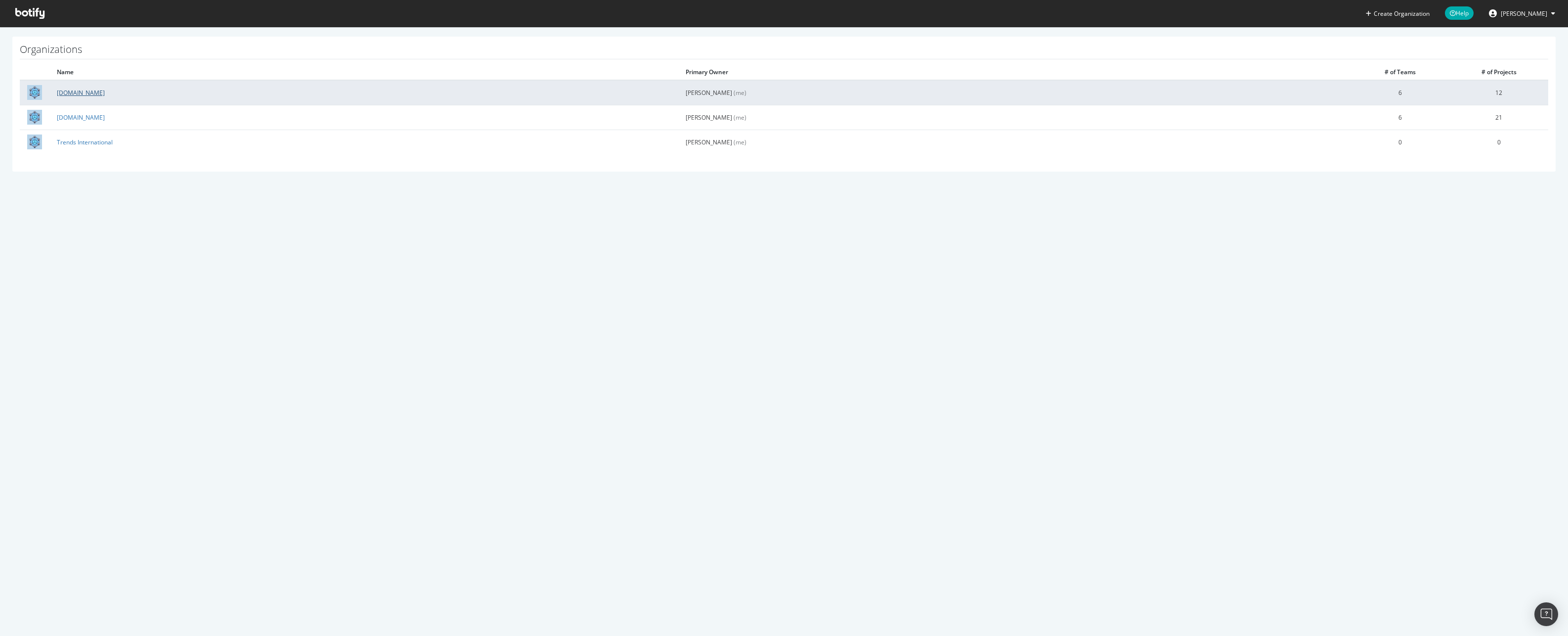
click at [76, 92] on link "[DOMAIN_NAME]" at bounding box center [81, 92] width 48 height 8
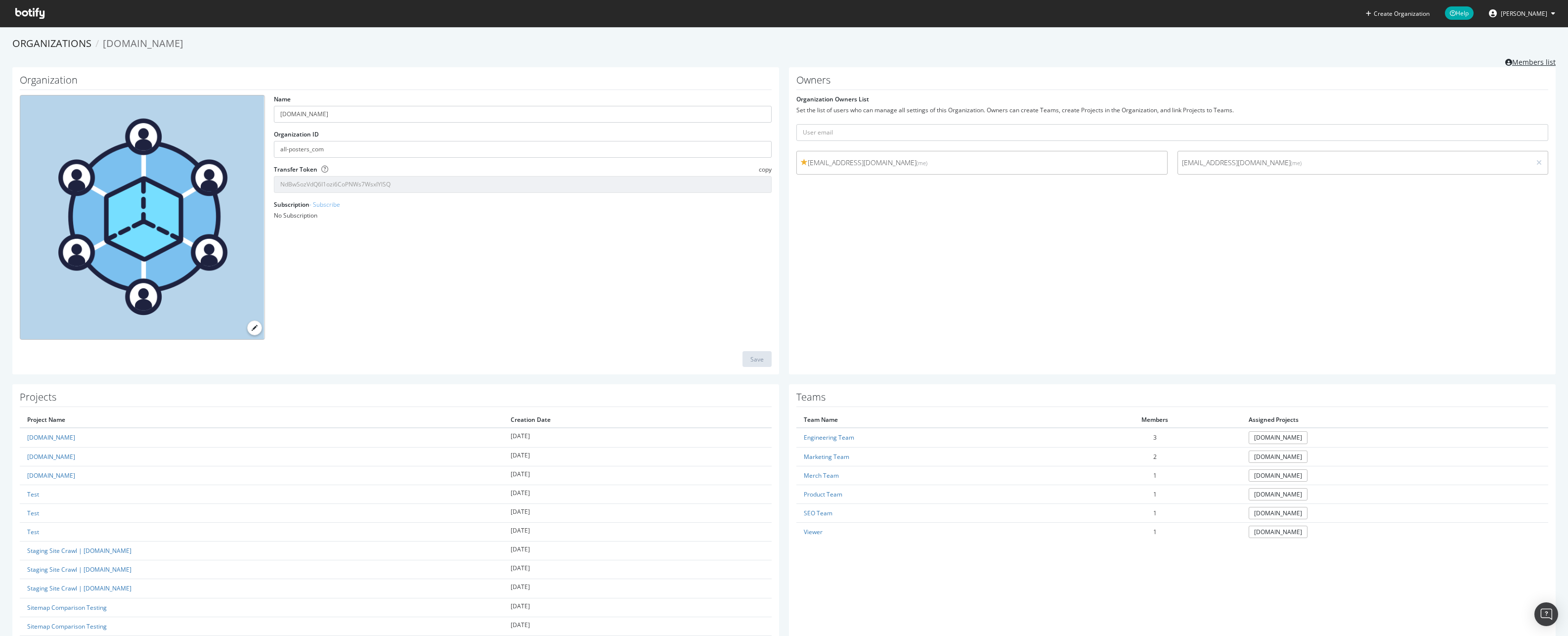
click at [1529, 59] on link "Members list" at bounding box center [1530, 61] width 51 height 12
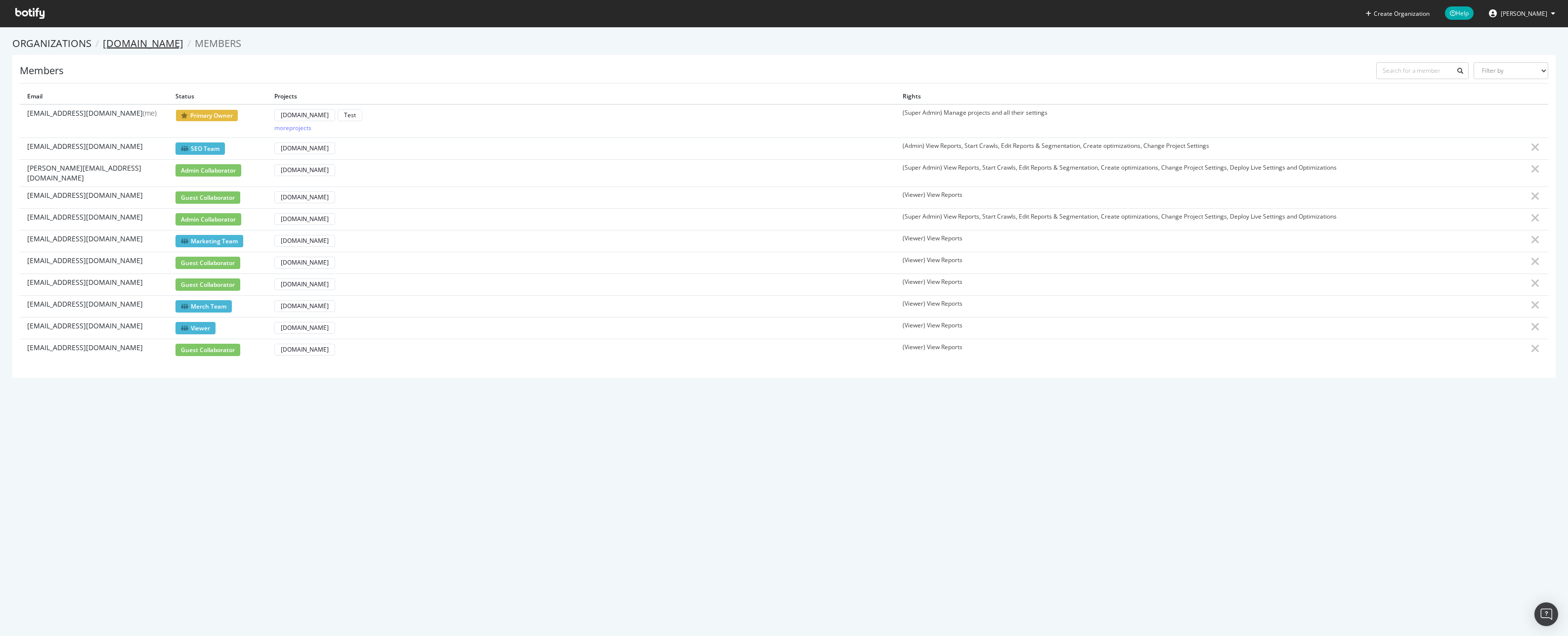
click at [155, 43] on link "[DOMAIN_NAME]" at bounding box center [143, 43] width 81 height 13
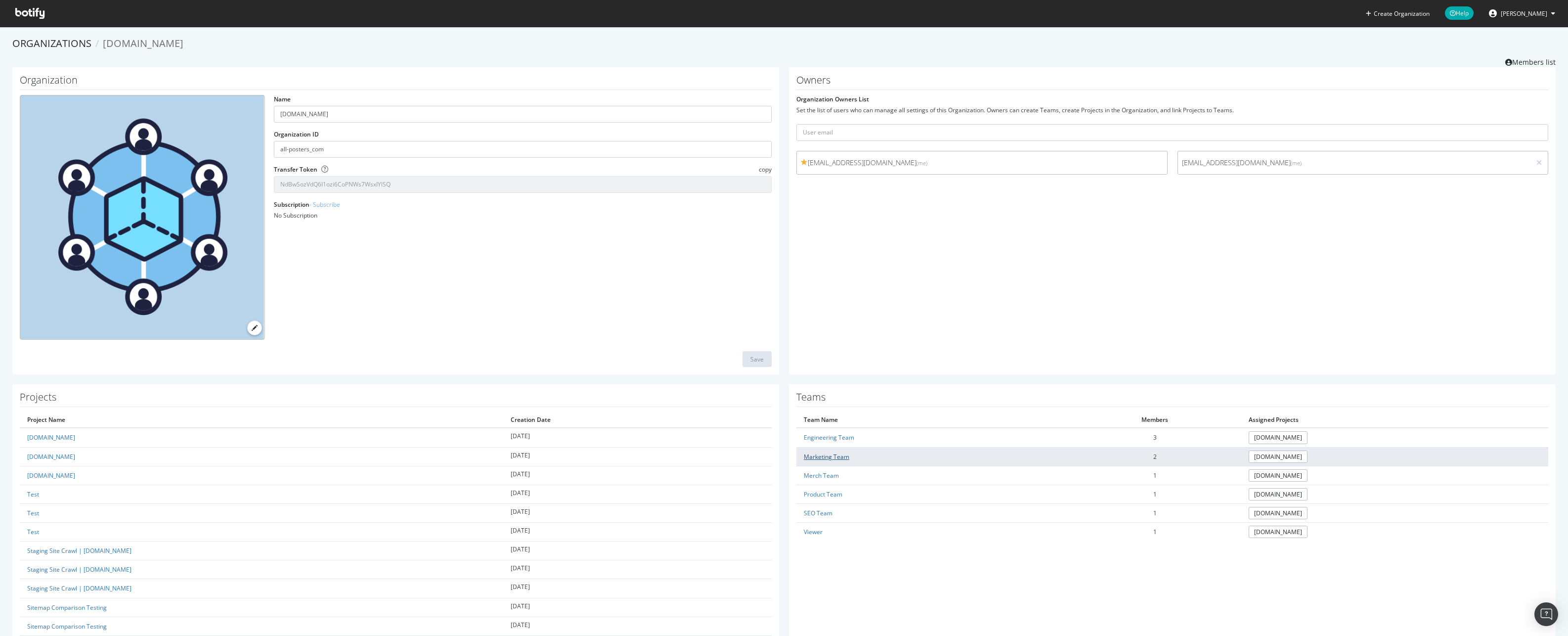
click at [810, 454] on link "Marketing Team" at bounding box center [826, 456] width 45 height 8
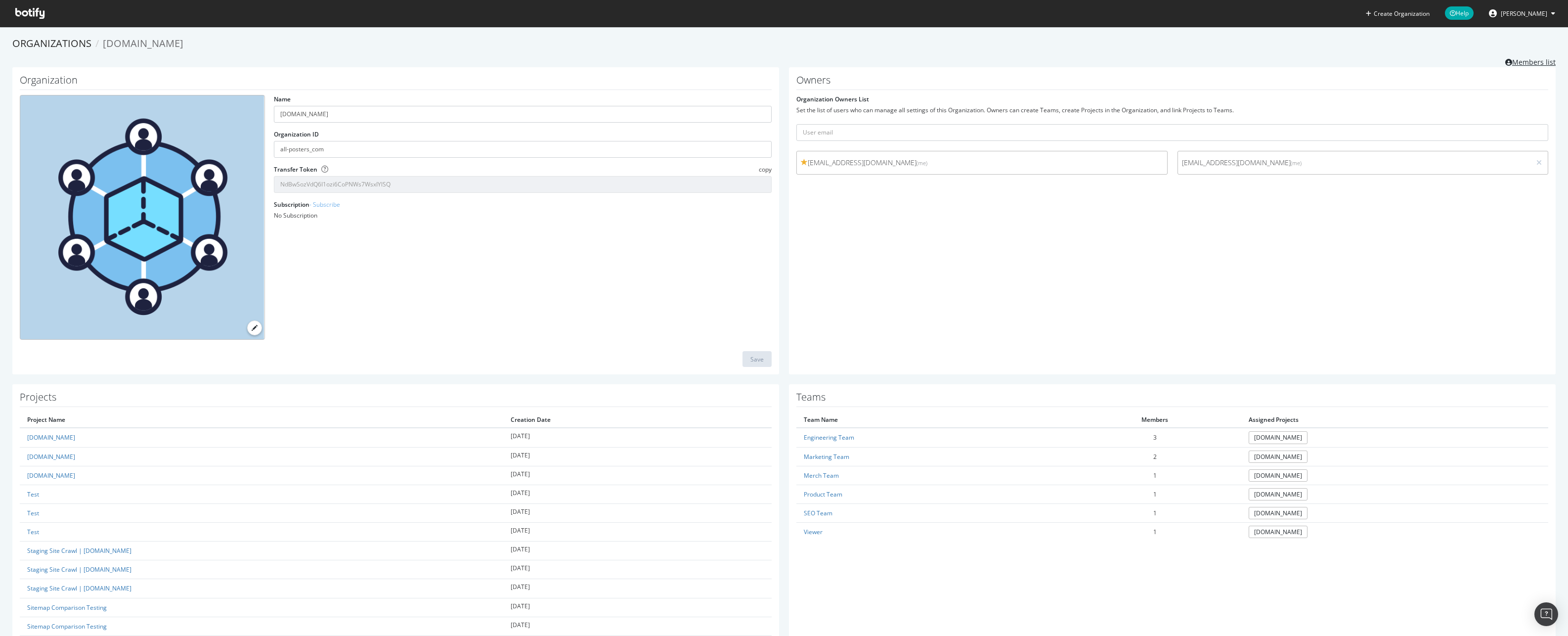
click at [1532, 66] on link "Members list" at bounding box center [1530, 61] width 51 height 12
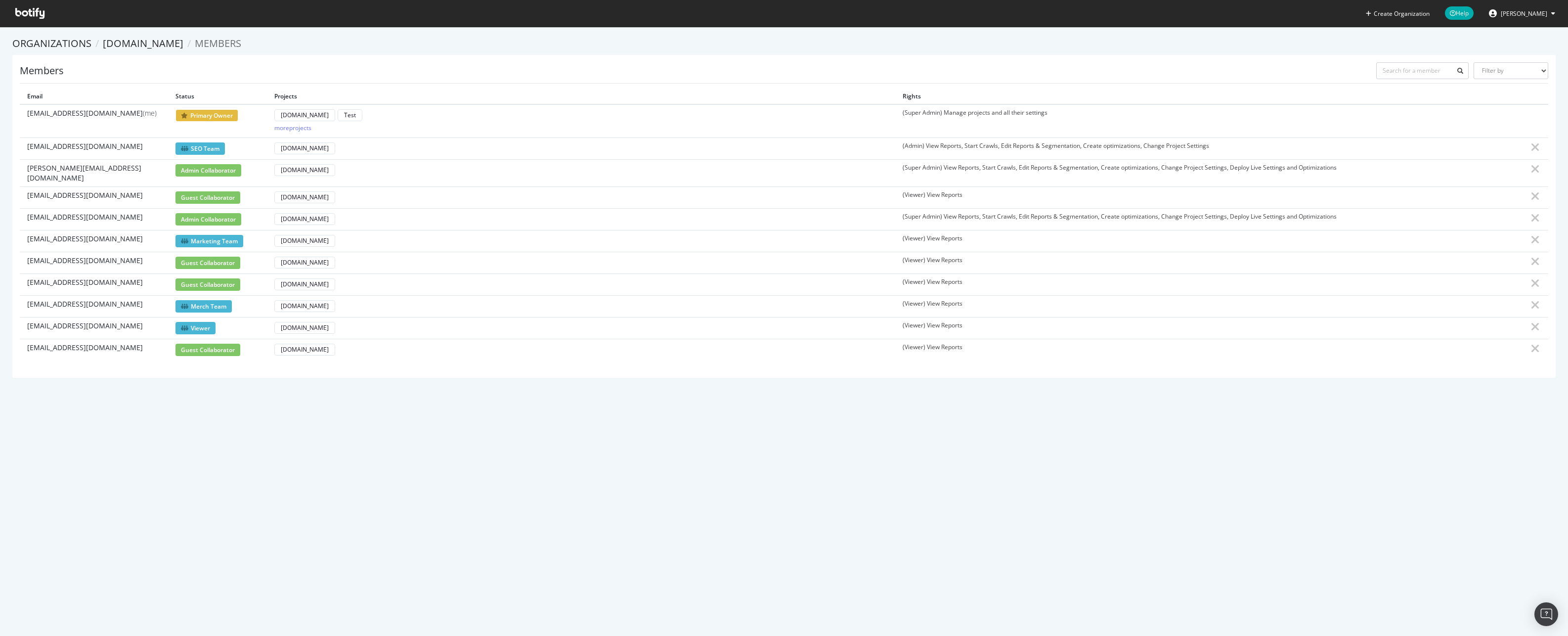
click at [210, 258] on span "guest collaborator" at bounding box center [208, 263] width 65 height 12
click at [304, 260] on div "[DOMAIN_NAME]" at bounding box center [305, 262] width 48 height 8
click at [161, 40] on link "[DOMAIN_NAME]" at bounding box center [143, 43] width 81 height 13
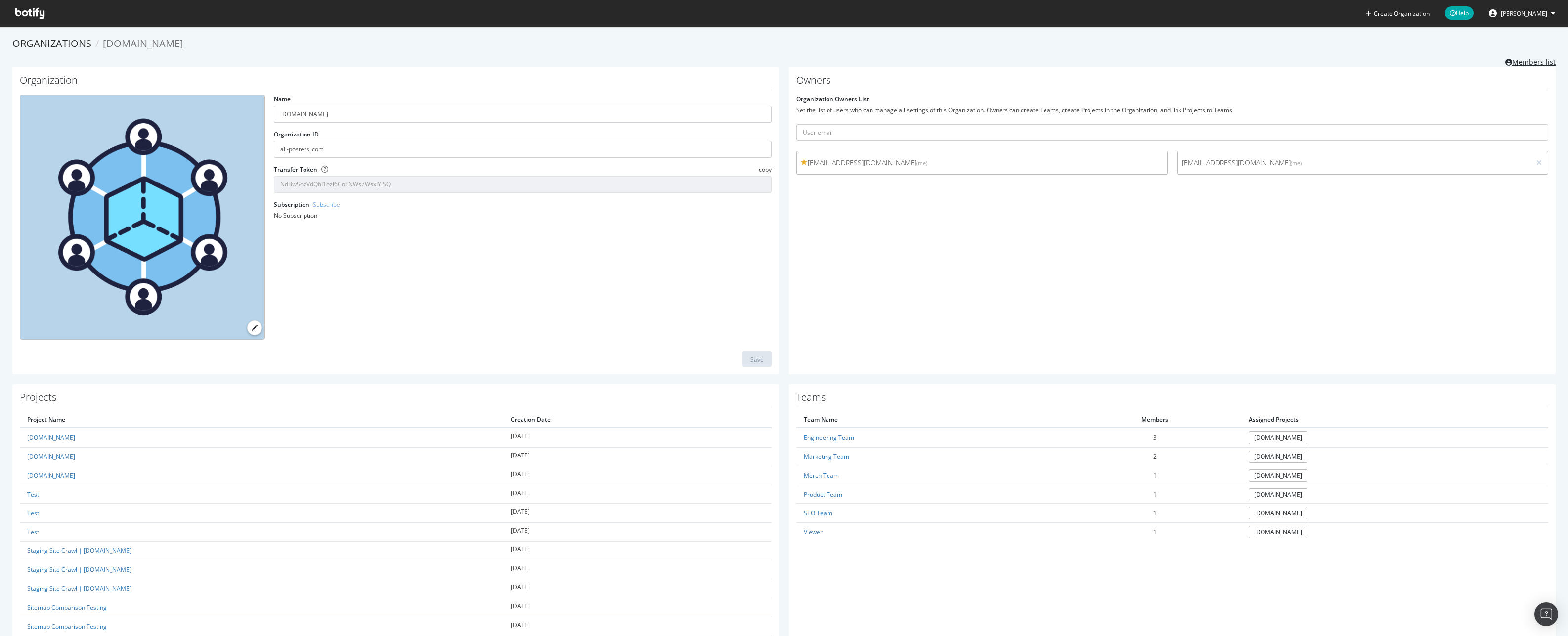
click at [1543, 61] on link "Members list" at bounding box center [1530, 61] width 51 height 12
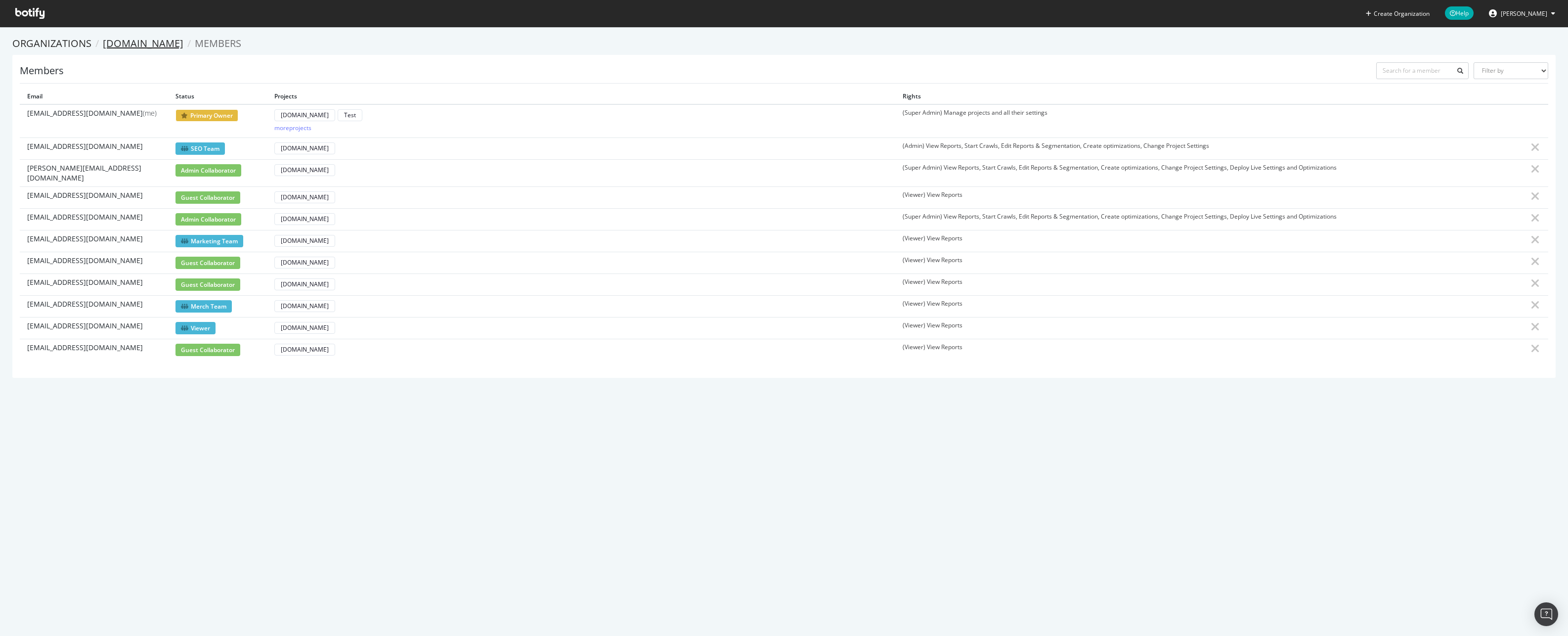
click at [142, 42] on link "[DOMAIN_NAME]" at bounding box center [143, 43] width 81 height 13
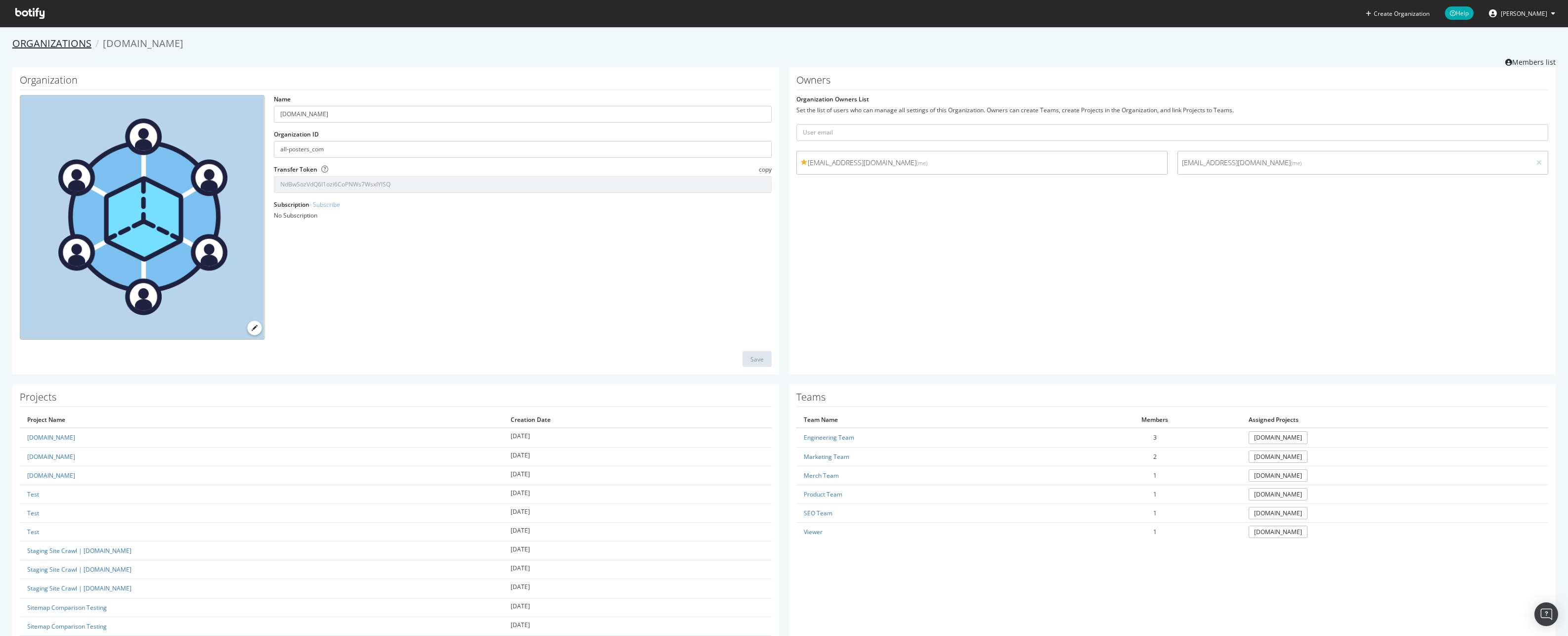
click at [60, 44] on link "Organizations" at bounding box center [51, 43] width 79 height 13
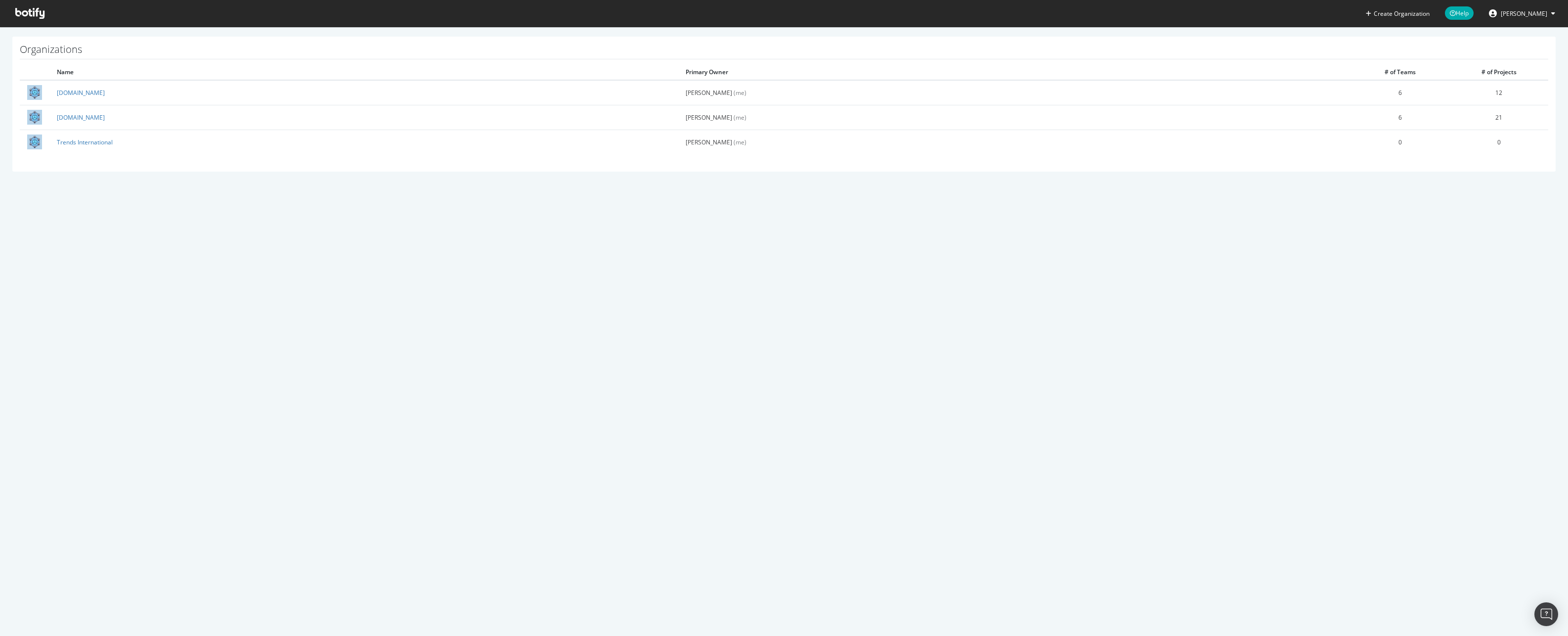
click at [1525, 13] on span "[PERSON_NAME]" at bounding box center [1524, 13] width 46 height 8
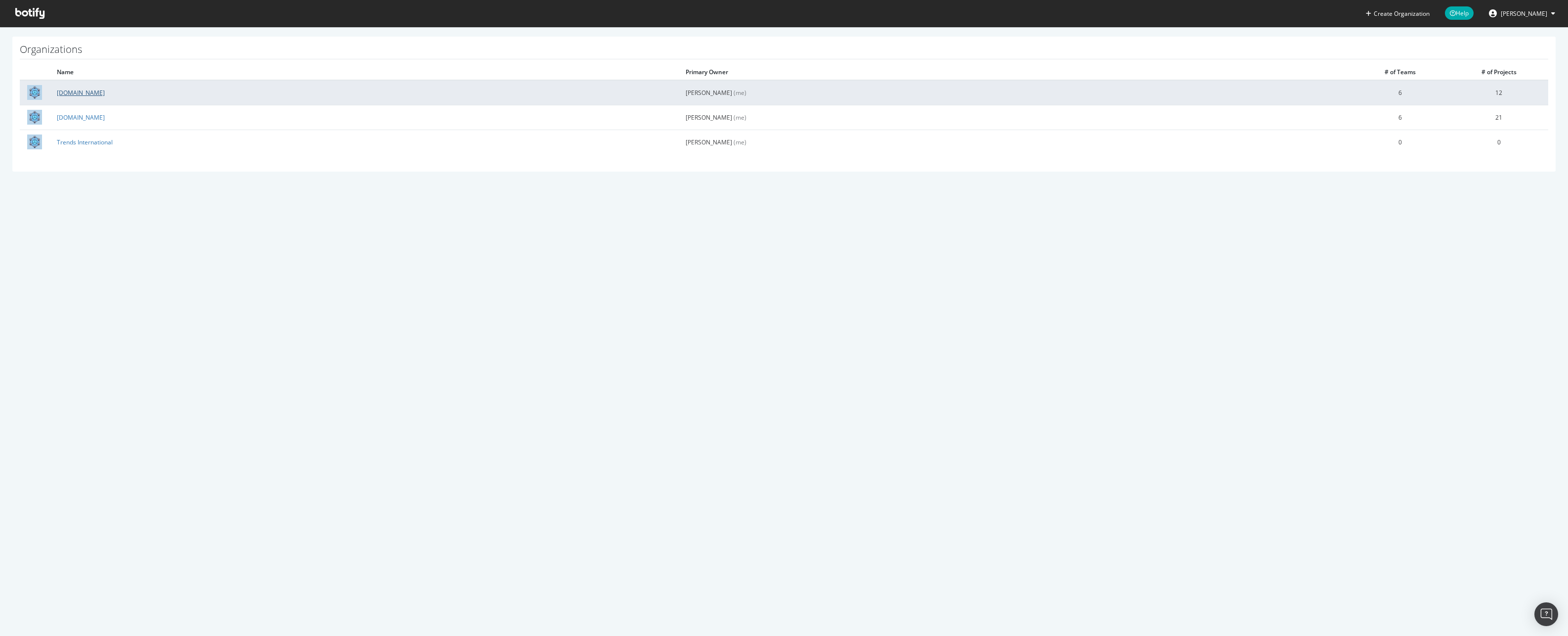
click at [84, 93] on link "[DOMAIN_NAME]" at bounding box center [81, 92] width 48 height 8
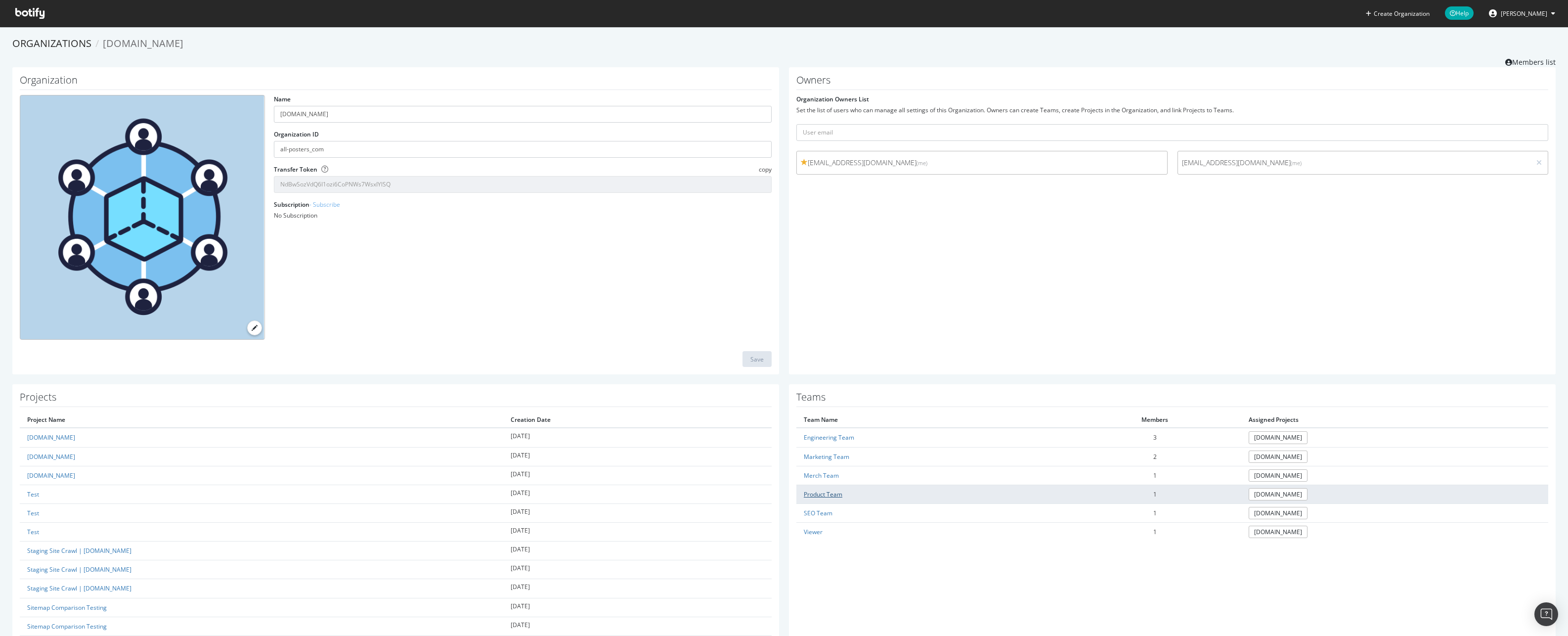
click at [815, 491] on link "Product Team" at bounding box center [822, 493] width 38 height 8
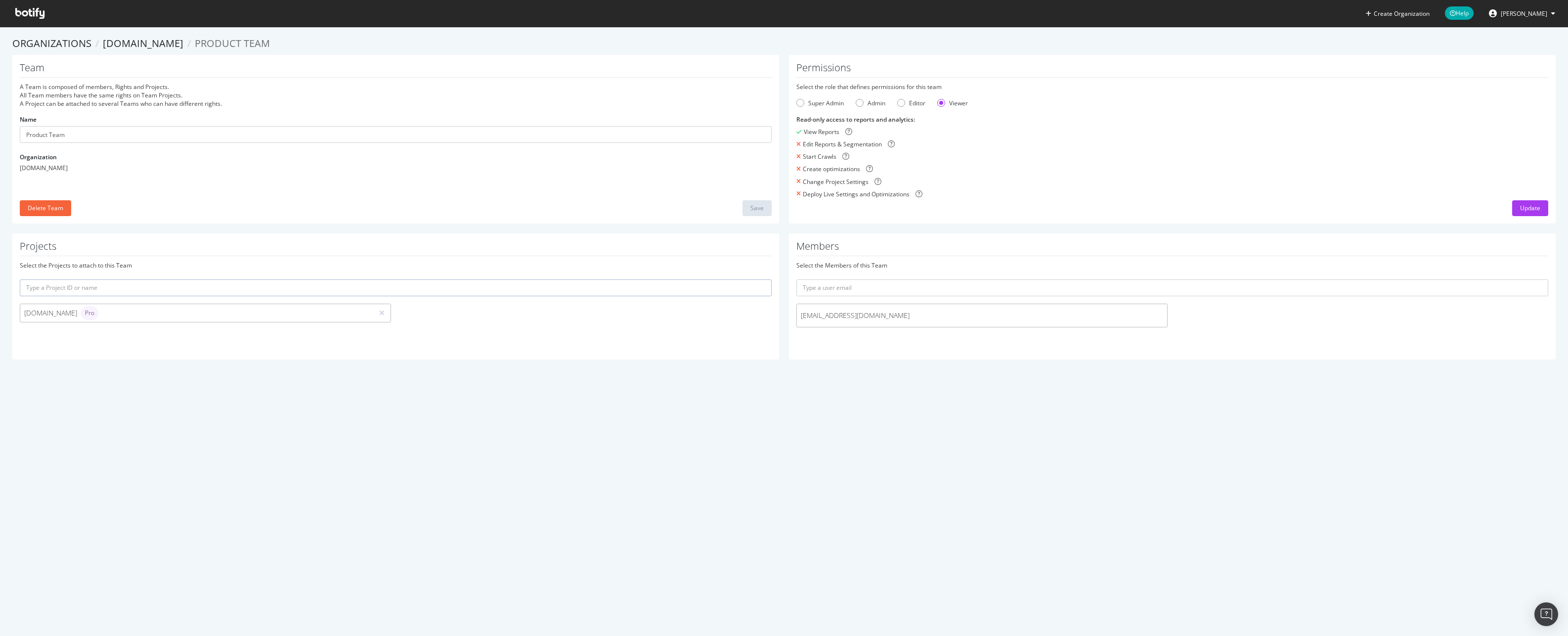
drag, startPoint x: 826, startPoint y: 343, endPoint x: 821, endPoint y: 330, distance: 13.9
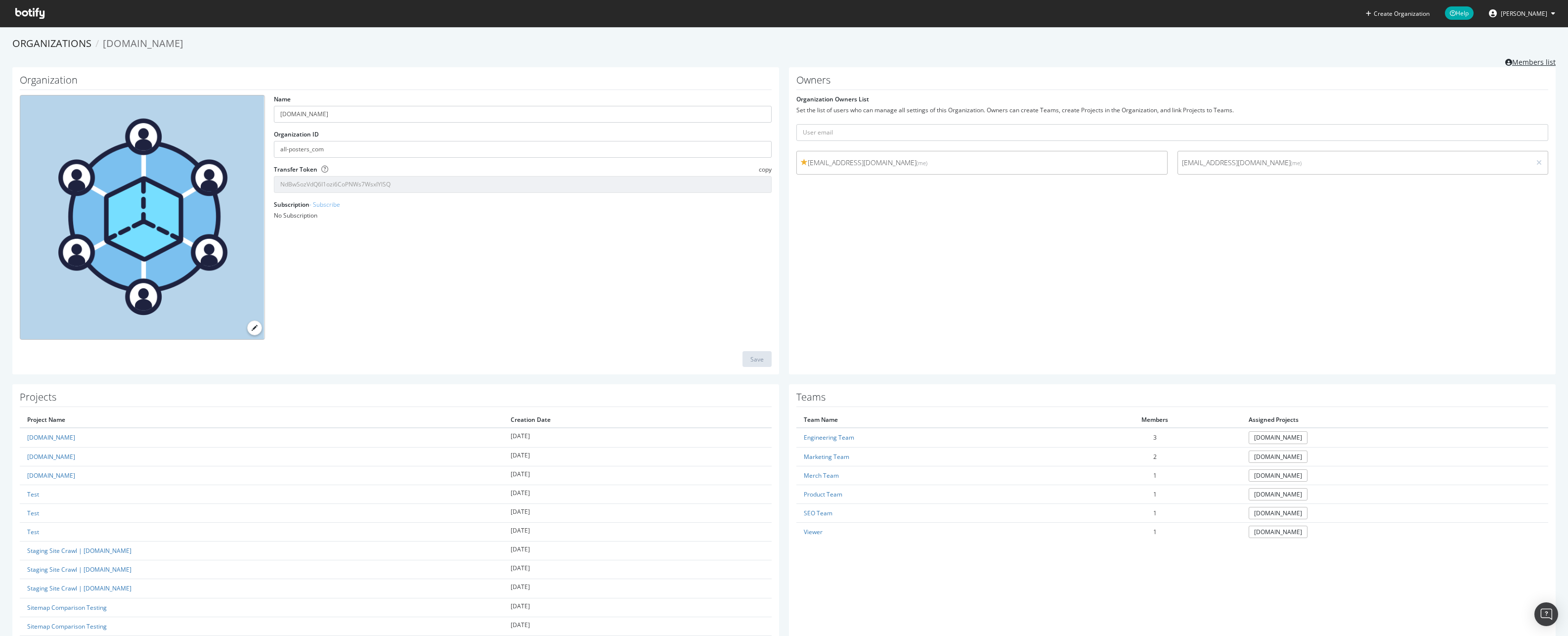
click at [1524, 63] on link "Members list" at bounding box center [1530, 61] width 51 height 12
